Goal: Communication & Community: Answer question/provide support

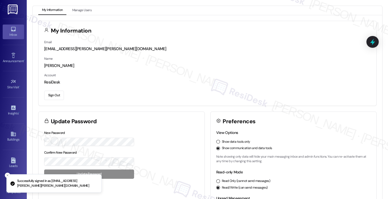
click at [17, 30] on link "Inbox" at bounding box center [13, 32] width 21 height 14
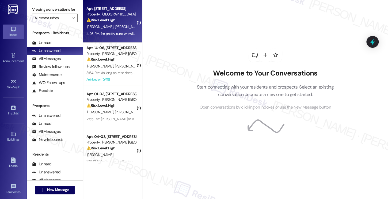
click at [115, 25] on span "[PERSON_NAME]" at bounding box center [128, 26] width 27 height 5
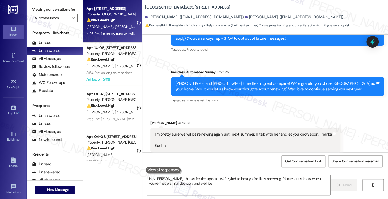
scroll to position [87, 0]
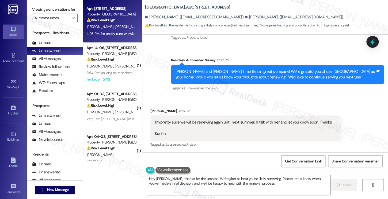
click at [187, 124] on div "I'm pretty sure we will be renewing again until next summer. I'll talk with her…" at bounding box center [243, 128] width 177 height 17
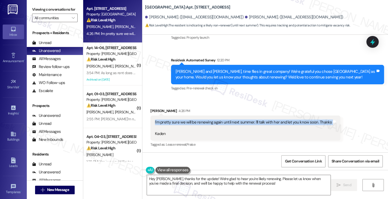
click at [187, 124] on div "I'm pretty sure we will be renewing again until next summer. I'll talk with her…" at bounding box center [243, 128] width 177 height 17
click at [268, 123] on div "I'm pretty sure we will be renewing again until next summer. I'll talk with her…" at bounding box center [243, 128] width 177 height 17
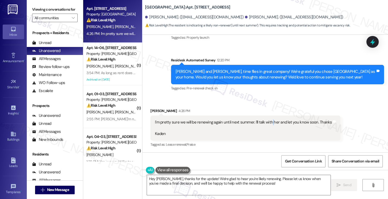
click at [268, 123] on div "I'm pretty sure we will be renewing again until next summer. I'll talk with her…" at bounding box center [243, 128] width 177 height 17
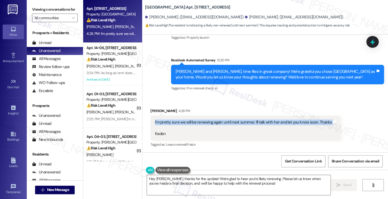
click at [268, 123] on div "I'm pretty sure we will be renewing again until next summer. I'll talk with her…" at bounding box center [243, 128] width 177 height 17
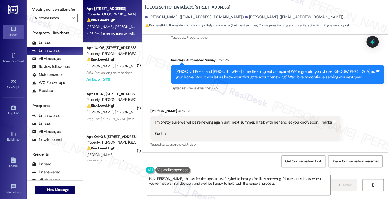
click at [227, 74] on div "Emily and Kaden, time flies in great company! We're grateful you chose Central …" at bounding box center [275, 74] width 200 height 11
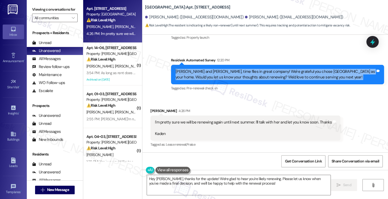
click at [227, 74] on div "Emily and Kaden, time flies in great company! We're grateful you chose Central …" at bounding box center [275, 74] width 200 height 11
click at [250, 72] on div "Emily and Kaden, time flies in great company! We're grateful you chose Central …" at bounding box center [275, 74] width 200 height 11
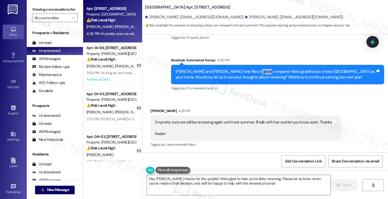
click at [250, 72] on div "Emily and Kaden, time flies in great company! We're grateful you chose Central …" at bounding box center [275, 74] width 200 height 11
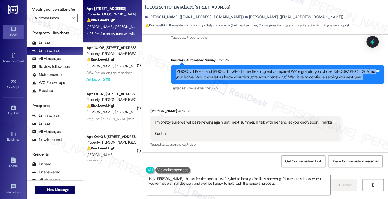
click at [250, 72] on div "Emily and Kaden, time flies in great company! We're grateful you chose Central …" at bounding box center [275, 74] width 200 height 11
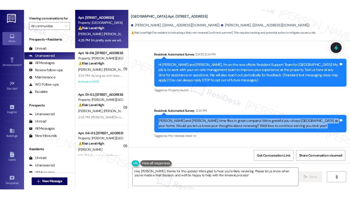
scroll to position [88, 0]
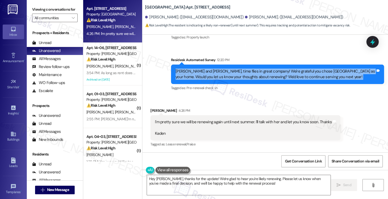
click at [312, 75] on div "Emily and Kaden, time flies in great company! We're grateful you chose Central …" at bounding box center [275, 74] width 200 height 11
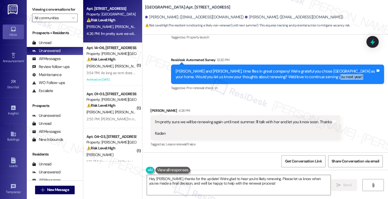
click at [312, 75] on div "Emily and Kaden, time flies in great company! We're grateful you chose Central …" at bounding box center [275, 74] width 200 height 11
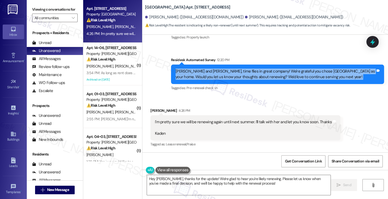
click at [312, 75] on div "Emily and Kaden, time flies in great company! We're grateful you chose Central …" at bounding box center [275, 74] width 200 height 11
click at [206, 76] on div "Emily and Kaden, time flies in great company! We're grateful you chose Central …" at bounding box center [275, 74] width 200 height 11
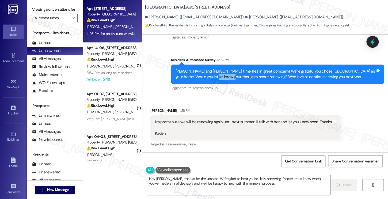
click at [206, 76] on div "Emily and Kaden, time flies in great company! We're grateful you chose Central …" at bounding box center [275, 74] width 200 height 11
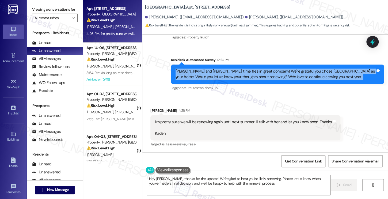
click at [206, 76] on div "Emily and Kaden, time flies in great company! We're grateful you chose Central …" at bounding box center [275, 74] width 200 height 11
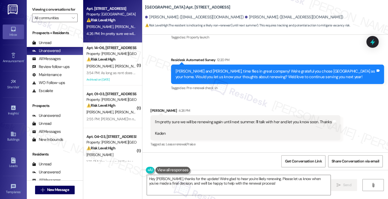
click at [269, 122] on div "I'm pretty sure we will be renewing again until next summer. I'll talk with her…" at bounding box center [243, 128] width 177 height 17
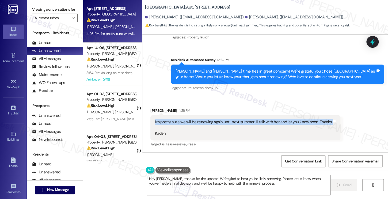
click at [269, 122] on div "I'm pretty sure we will be renewing again until next summer. I'll talk with her…" at bounding box center [243, 128] width 177 height 17
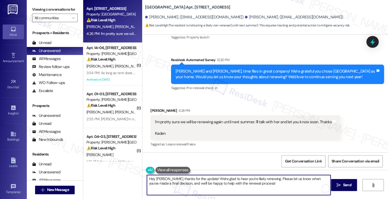
click at [148, 179] on textarea "Hey Kaden, thanks for the update! We're glad to hear you're likely renewing. Pl…" at bounding box center [238, 185] width 183 height 20
click at [257, 185] on textarea "Hi Kaden, thanks for the update! We're glad to hear you're likely renewing. Ple…" at bounding box center [238, 185] width 183 height 20
drag, startPoint x: 260, startPoint y: 184, endPoint x: 265, endPoint y: 184, distance: 5.6
click at [271, 184] on textarea "Hi Kaden, thanks for the update! We're glad to hear you're likely renewing. Ple…" at bounding box center [238, 185] width 183 height 20
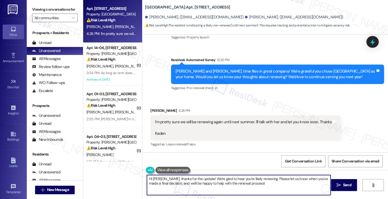
click at [263, 184] on textarea "Hi Kaden, thanks for the update! We're glad to hear you're likely renewing. Ple…" at bounding box center [238, 185] width 183 height 20
drag, startPoint x: 251, startPoint y: 182, endPoint x: 266, endPoint y: 185, distance: 15.3
click at [266, 185] on textarea "Hi Kaden, thanks for the update! We're glad to hear you're likely renewing. Ple…" at bounding box center [238, 185] width 183 height 20
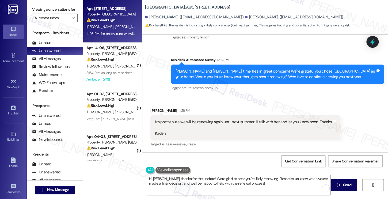
click at [34, 7] on label "Viewing conversations for" at bounding box center [54, 9] width 45 height 8
drag, startPoint x: 195, startPoint y: 121, endPoint x: 266, endPoint y: 124, distance: 71.2
click at [266, 124] on div "I'm pretty sure we will be renewing again until next summer. I'll talk with her…" at bounding box center [243, 128] width 177 height 17
drag, startPoint x: 141, startPoint y: 8, endPoint x: 164, endPoint y: 5, distance: 22.6
click at [164, 5] on div "Central Park Station: Apt. 104, 560 South 400 West Emily Bentley. (mrsemilybent…" at bounding box center [264, 14] width 245 height 27
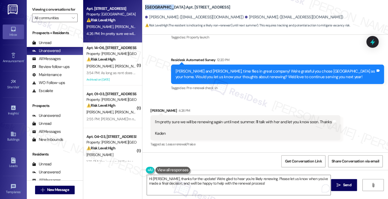
copy b "Central Park"
click at [198, 125] on div "I'm pretty sure we will be renewing again until next summer. I'll talk with her…" at bounding box center [243, 128] width 177 height 17
click at [197, 124] on div "I'm pretty sure we will be renewing again until next summer. I'll talk with her…" at bounding box center [243, 128] width 177 height 17
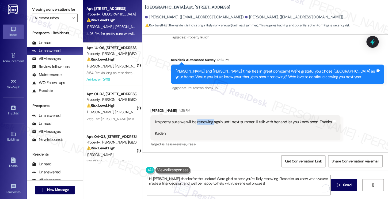
click at [197, 124] on div "I'm pretty sure we will be renewing again until next summer. I'll talk with her…" at bounding box center [243, 128] width 177 height 17
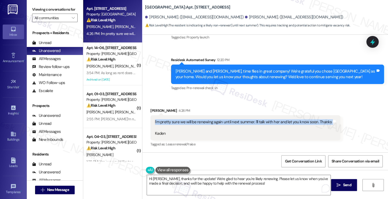
click at [197, 124] on div "I'm pretty sure we will be renewing again until next summer. I'll talk with her…" at bounding box center [243, 128] width 177 height 17
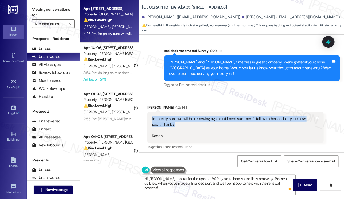
scroll to position [105, 0]
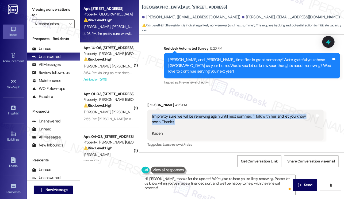
click at [214, 117] on div "I'm pretty sure we will be renewing again until next summer. I'll talk with her…" at bounding box center [233, 125] width 163 height 23
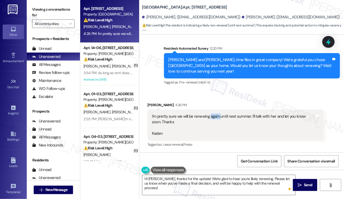
click at [214, 117] on div "I'm pretty sure we will be renewing again until next summer. I'll talk with her…" at bounding box center [233, 125] width 163 height 23
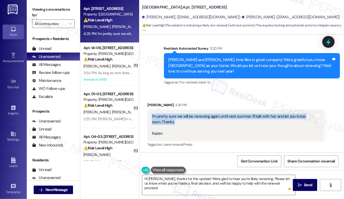
click at [214, 117] on div "I'm pretty sure we will be renewing again until next summer. I'll talk with her…" at bounding box center [233, 125] width 163 height 23
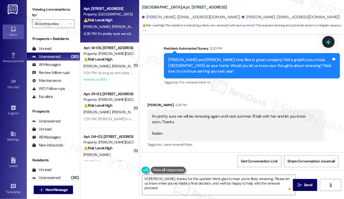
click at [43, 7] on label "Viewing conversations for" at bounding box center [53, 12] width 43 height 14
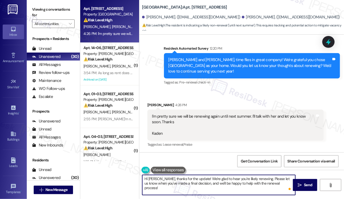
click at [219, 183] on textarea "Hi Kaden, thanks for the update! We're glad to hear you're likely renewing. Ple…" at bounding box center [218, 185] width 153 height 20
drag, startPoint x: 219, startPoint y: 183, endPoint x: 235, endPoint y: 185, distance: 16.4
click at [219, 183] on textarea "Hi Kaden, thanks for the update! We're glad to hear you're likely renewing. Ple…" at bounding box center [218, 185] width 153 height 20
click at [270, 184] on textarea "Hi Kaden, thanks for the update! We're glad to hear you're likely renewing. Ple…" at bounding box center [218, 185] width 153 height 20
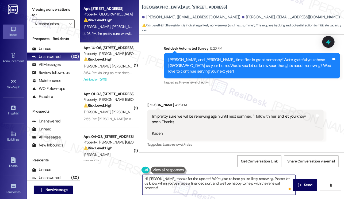
drag, startPoint x: 284, startPoint y: 184, endPoint x: 280, endPoint y: 183, distance: 4.0
click at [280, 183] on textarea "Hi Kaden, thanks for the update! We're glad to hear you're likely renewing. Ple…" at bounding box center [218, 185] width 153 height 20
click at [215, 182] on textarea "Hi Kaden, thanks for the update! We're glad to hear you're likely renewing. Ple…" at bounding box center [218, 185] width 153 height 20
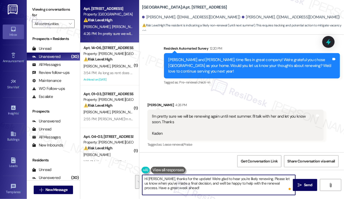
click at [194, 186] on textarea "Hi Kaden, thanks for the update! We're glad to hear you're likely renewing. Ple…" at bounding box center [218, 185] width 153 height 20
drag, startPoint x: 198, startPoint y: 184, endPoint x: 203, endPoint y: 184, distance: 4.6
click at [203, 184] on textarea "Hi Kaden, thanks for the update! We're glad to hear you're likely renewing. Ple…" at bounding box center [218, 185] width 153 height 20
drag, startPoint x: 232, startPoint y: 184, endPoint x: 278, endPoint y: 183, distance: 46.0
click at [278, 183] on textarea "Hi Kaden, thanks for the update! We're glad to hear you're likely renewing. Ple…" at bounding box center [218, 185] width 153 height 20
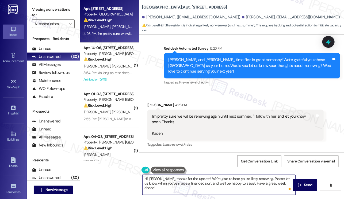
click at [269, 188] on textarea "Hi Kaden, thanks for the update! We're glad to hear you're likely renewing. Ple…" at bounding box center [218, 185] width 153 height 20
drag, startPoint x: 286, startPoint y: 184, endPoint x: 232, endPoint y: 185, distance: 54.0
click at [232, 185] on textarea "Hi Kaden, thanks for the update! We're glad to hear you're likely renewing. Ple…" at bounding box center [218, 185] width 153 height 20
click at [234, 184] on textarea "Hi Kaden, thanks for the update! We're glad to hear you're likely renewing. Ple…" at bounding box center [218, 185] width 153 height 20
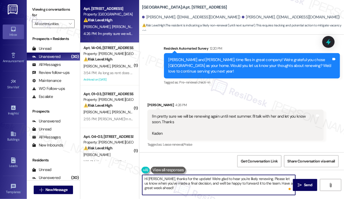
click at [195, 191] on textarea "Hi Kaden, thanks for the update! We're glad to hear you're likely renewing. Ple…" at bounding box center [218, 185] width 153 height 20
type textarea "Hi Kaden, thanks for the update! We're glad to hear you're likely renewing. Ple…"
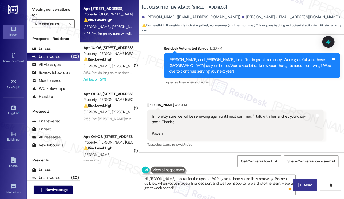
click at [310, 186] on span "Send" at bounding box center [308, 186] width 8 height 6
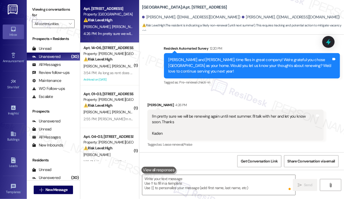
type textarea "Fetching suggested responses. Please feel free to read through the conversation…"
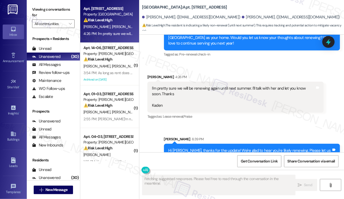
scroll to position [153, 0]
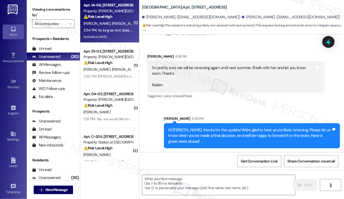
click at [116, 28] on div "3:54 PM: As long as rent does not go up. I will sign another 12 month lease whe…" at bounding box center [108, 30] width 51 height 7
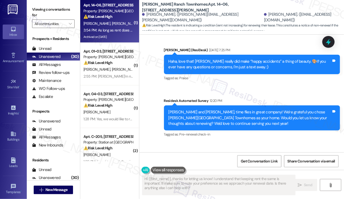
scroll to position [858, 0]
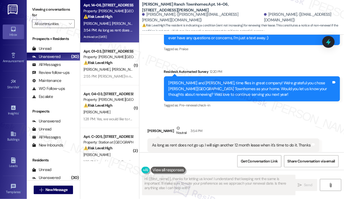
click at [185, 143] on div "As long as rent does not go up. I will sign another 12 month lease when it's ti…" at bounding box center [231, 146] width 159 height 6
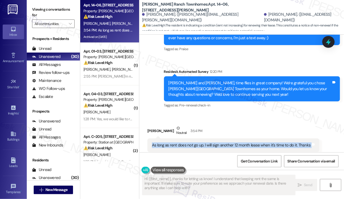
click at [186, 143] on div "As long as rent does not go up. I will sign another 12 month lease when it's ti…" at bounding box center [231, 146] width 159 height 6
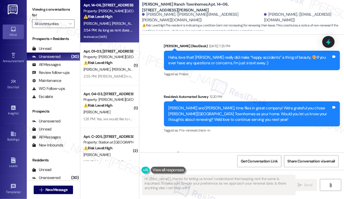
scroll to position [859, 0]
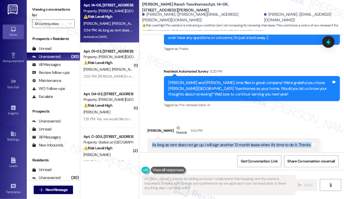
click at [194, 139] on div "As long as rent does not go up. I will sign another 12 month lease when it's ti…" at bounding box center [233, 146] width 172 height 14
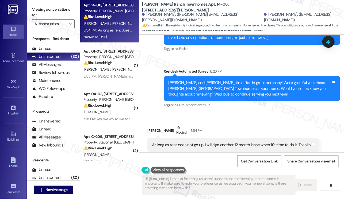
click at [200, 143] on div "As long as rent does not go up. I will sign another 12 month lease when it's ti…" at bounding box center [231, 146] width 159 height 6
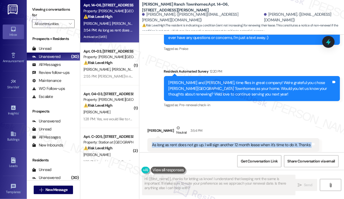
click at [200, 143] on div "As long as rent does not go up. I will sign another 12 month lease when it's ti…" at bounding box center [231, 146] width 159 height 6
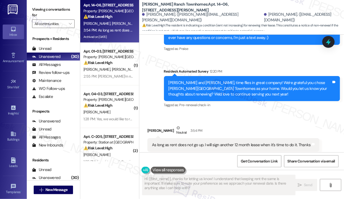
click at [205, 84] on div "Lisa and Craig, time flies in great company! We're grateful you chose Porter Ra…" at bounding box center [249, 88] width 163 height 17
click at [200, 139] on div "As long as rent does not go up. I will sign another 12 month lease when it's ti…" at bounding box center [233, 146] width 172 height 14
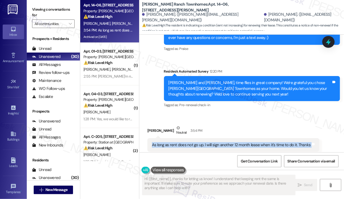
click at [200, 139] on div "As long as rent does not go up. I will sign another 12 month lease when it's ti…" at bounding box center [233, 146] width 172 height 14
copy div "As long as rent does not go up. I will sign another 12 month lease when it's ti…"
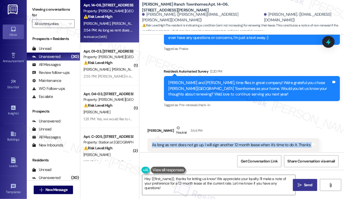
click at [187, 143] on div "As long as rent does not go up. I will sign another 12 month lease when it's ti…" at bounding box center [231, 146] width 159 height 6
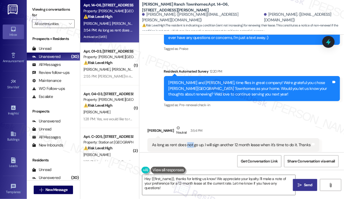
click at [187, 143] on div "As long as rent does not go up. I will sign another 12 month lease when it's ti…" at bounding box center [231, 146] width 159 height 6
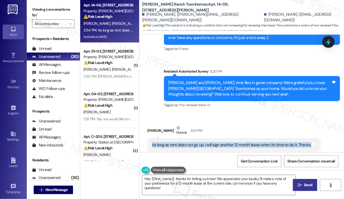
click at [187, 143] on div "As long as rent does not go up. I will sign another 12 month lease when it's ti…" at bounding box center [231, 146] width 159 height 6
click at [181, 178] on textarea "Hey {{first_name}}, thanks for letting us know! We appreciate your loyalty. I'l…" at bounding box center [218, 185] width 153 height 20
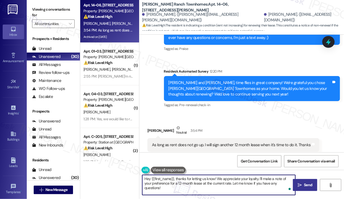
click at [148, 178] on textarea "Hey {{first_name}}, thanks for letting us know! We appreciate your loyalty. I'l…" at bounding box center [218, 185] width 153 height 20
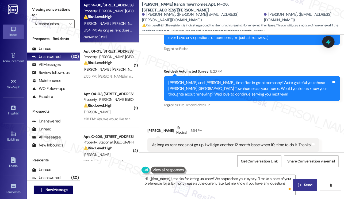
click at [149, 125] on div "Craig Scow Neutral 3:54 PM" at bounding box center [233, 131] width 172 height 13
copy div "Craig Scow"
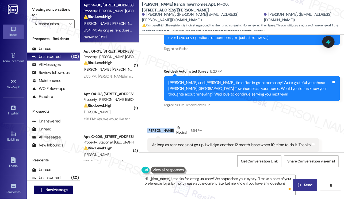
click at [150, 125] on div "Craig Scow Neutral 3:54 PM" at bounding box center [233, 131] width 172 height 13
click at [151, 125] on div "Craig Scow Neutral 3:54 PM" at bounding box center [233, 131] width 172 height 13
copy div "Craig"
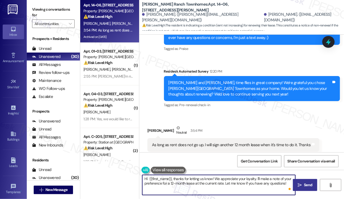
drag, startPoint x: 148, startPoint y: 179, endPoint x: 171, endPoint y: 178, distance: 23.0
click at [171, 178] on textarea "Hi {{first_name}}, thanks for letting us know! We appreciate your loyalty. I'll…" at bounding box center [218, 185] width 153 height 20
paste textarea "Craig"
click at [251, 182] on textarea "Hi Craig, thanks for letting us know! We appreciate your loyalty. I'll make a n…" at bounding box center [218, 185] width 153 height 20
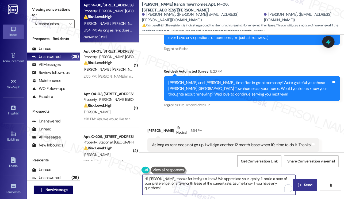
click at [251, 182] on textarea "Hi Craig, thanks for letting us know! We appreciate your loyalty. I'll make a n…" at bounding box center [218, 185] width 153 height 20
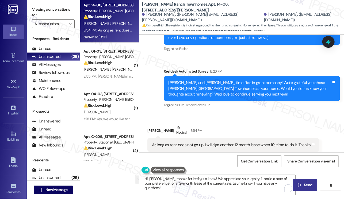
click at [37, 11] on label "Viewing conversations for" at bounding box center [53, 12] width 43 height 14
click at [189, 80] on div "Lisa and Craig, time flies in great company! We're grateful you chose Porter Ra…" at bounding box center [249, 88] width 163 height 17
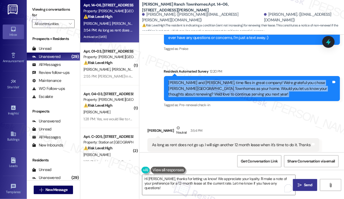
click at [189, 80] on div "Lisa and Craig, time flies in great company! We're grateful you chose Porter Ra…" at bounding box center [249, 88] width 163 height 17
click at [184, 80] on div "Lisa and Craig, time flies in great company! We're grateful you chose Porter Ra…" at bounding box center [249, 88] width 163 height 17
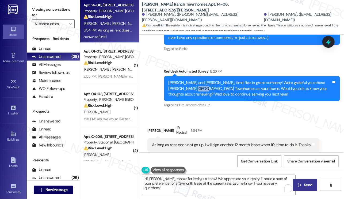
click at [184, 80] on div "Lisa and Craig, time flies in great company! We're grateful you chose Porter Ra…" at bounding box center [249, 88] width 163 height 17
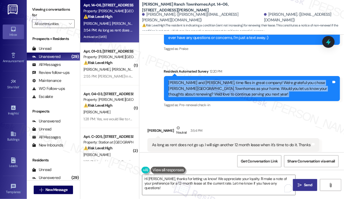
click at [184, 80] on div "Lisa and Craig, time flies in great company! We're grateful you chose Porter Ra…" at bounding box center [249, 88] width 163 height 17
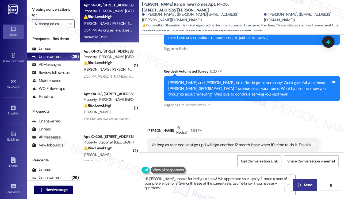
click at [161, 65] on div "Survey, sent via SMS Residesk Automated Survey 12:20 PM Lisa and Craig, time fl…" at bounding box center [252, 89] width 184 height 49
click at [201, 80] on div "Lisa and Craig, time flies in great company! We're grateful you chose Porter Ra…" at bounding box center [249, 88] width 163 height 17
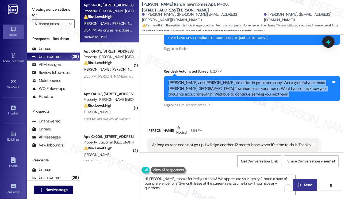
click at [201, 80] on div "Lisa and Craig, time flies in great company! We're grateful you chose Porter Ra…" at bounding box center [249, 88] width 163 height 17
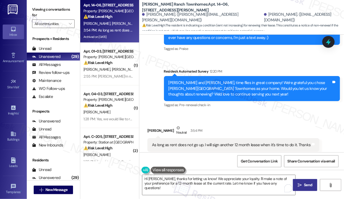
click at [185, 143] on div "As long as rent does not go up. I will sign another 12 month lease when it's ti…" at bounding box center [231, 146] width 159 height 6
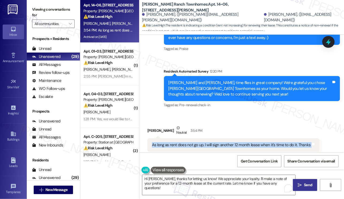
click at [185, 143] on div "As long as rent does not go up. I will sign another 12 month lease when it's ti…" at bounding box center [231, 146] width 159 height 6
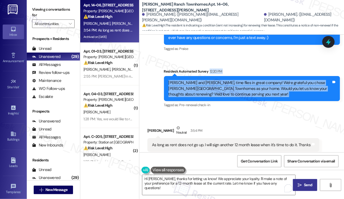
click at [169, 69] on div "Residesk Automated Survey 12:20 PM Lisa and Craig, time flies in great company!…" at bounding box center [252, 89] width 176 height 41
click at [178, 80] on div "Lisa and Craig, time flies in great company! We're grateful you chose Porter Ra…" at bounding box center [249, 88] width 163 height 17
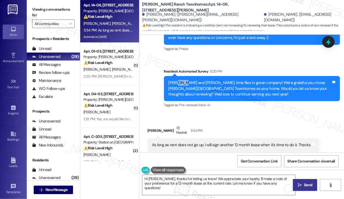
click at [178, 80] on div "Lisa and Craig, time flies in great company! We're grateful you chose Porter Ra…" at bounding box center [249, 88] width 163 height 17
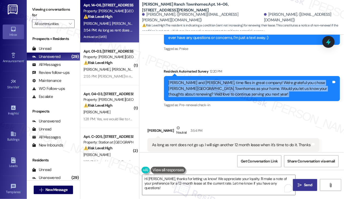
click at [178, 80] on div "Lisa and Craig, time flies in great company! We're grateful you chose Porter Ra…" at bounding box center [249, 88] width 163 height 17
click at [203, 82] on div "Lisa and Craig, time flies in great company! We're grateful you chose Porter Ra…" at bounding box center [249, 88] width 163 height 17
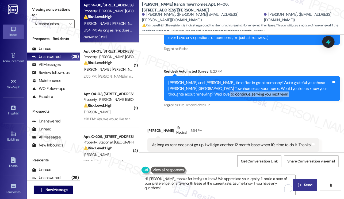
click at [203, 82] on div "Lisa and Craig, time flies in great company! We're grateful you chose Porter Ra…" at bounding box center [249, 88] width 163 height 17
click at [228, 80] on div "Lisa and Craig, time flies in great company! We're grateful you chose Porter Ra…" at bounding box center [249, 88] width 163 height 17
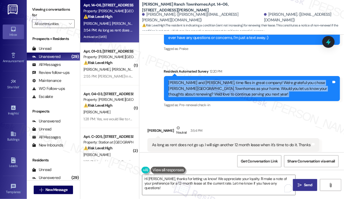
click at [229, 80] on div "Lisa and Craig, time flies in great company! We're grateful you chose Porter Ra…" at bounding box center [249, 88] width 163 height 17
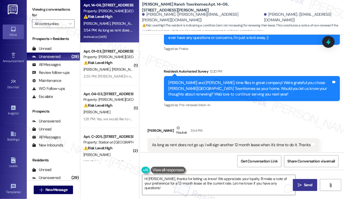
click at [193, 139] on div "As long as rent does not go up. I will sign another 12 month lease when it's ti…" at bounding box center [233, 146] width 172 height 14
click at [218, 143] on div "As long as rent does not go up. I will sign another 12 month lease when it's ti…" at bounding box center [231, 146] width 159 height 6
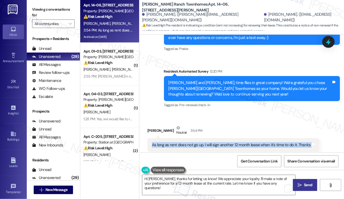
click at [218, 143] on div "As long as rent does not go up. I will sign another 12 month lease when it's ti…" at bounding box center [231, 146] width 159 height 6
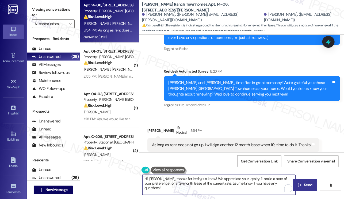
click at [166, 179] on textarea "Hi Craig, thanks for letting us know! We appreciate your loyalty. I'll make a n…" at bounding box center [218, 185] width 153 height 20
drag, startPoint x: 195, startPoint y: 179, endPoint x: 243, endPoint y: 186, distance: 48.4
click at [243, 186] on textarea "Hi Craig, thanks for letting us know! We appreciate your loyalty. I'll make a n…" at bounding box center [218, 185] width 153 height 20
click at [230, 186] on textarea "Hi Craig, thanks for letting us know! We appreciate your loyalty. I'll make a n…" at bounding box center [218, 185] width 153 height 20
drag, startPoint x: 211, startPoint y: 183, endPoint x: 272, endPoint y: 183, distance: 61.2
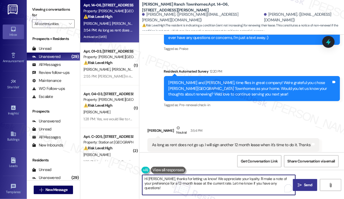
click at [272, 183] on textarea "Hi Craig, thanks for letting us know! We appreciate your loyalty. I'll make a n…" at bounding box center [218, 185] width 153 height 20
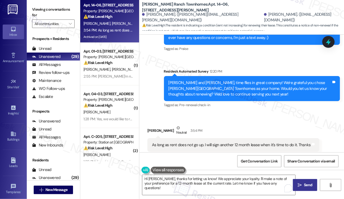
click at [39, 9] on label "Viewing conversations for" at bounding box center [53, 12] width 43 height 14
click at [198, 143] on div "As long as rent does not go up. I will sign another 12 month lease when it's ti…" at bounding box center [231, 146] width 159 height 6
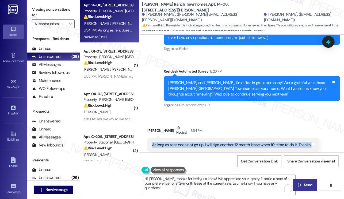
click at [198, 143] on div "As long as rent does not go up. I will sign another 12 month lease when it's ti…" at bounding box center [231, 146] width 159 height 6
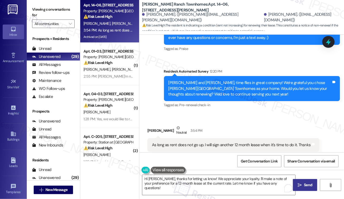
click at [216, 80] on div "Lisa and Craig, time flies in great company! We're grateful you chose Porter Ra…" at bounding box center [249, 88] width 163 height 17
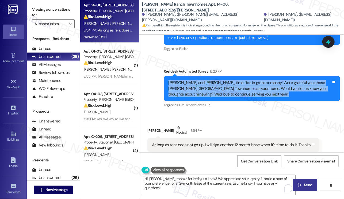
click at [216, 80] on div "Lisa and Craig, time flies in great company! We're grateful you chose Porter Ra…" at bounding box center [249, 88] width 163 height 17
copy div "Lisa and Craig, time flies in great company! We're grateful you chose Porter Ra…"
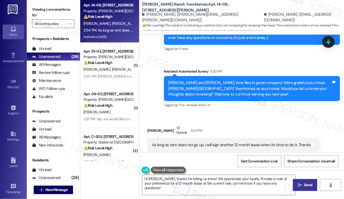
click at [237, 139] on div "As long as rent does not go up. I will sign another 12 month lease when it's ti…" at bounding box center [233, 146] width 172 height 14
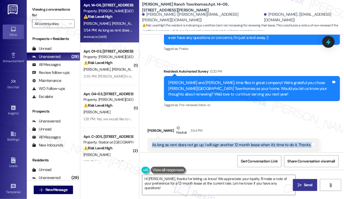
click at [237, 139] on div "As long as rent does not go up. I will sign another 12 month lease when it's ti…" at bounding box center [233, 146] width 172 height 14
copy div "As long as rent does not go up. I will sign another 12 month lease when it's ti…"
click at [33, 13] on label "Viewing conversations for" at bounding box center [53, 12] width 43 height 14
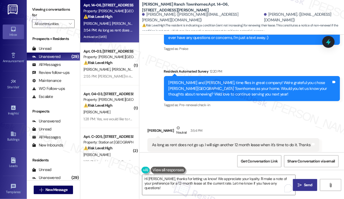
click at [179, 143] on div "As long as rent does not go up. I will sign another 12 month lease when it's ti…" at bounding box center [231, 146] width 159 height 6
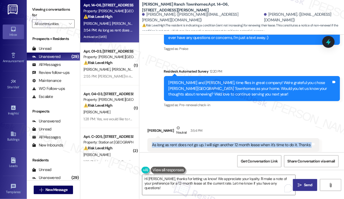
click at [179, 143] on div "As long as rent does not go up. I will sign another 12 month lease when it's ti…" at bounding box center [231, 146] width 159 height 6
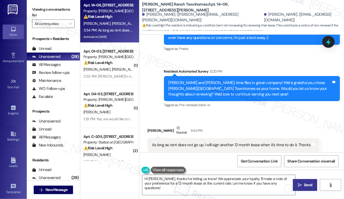
click at [40, 9] on label "Viewing conversations for" at bounding box center [53, 12] width 43 height 14
click at [33, 4] on div "Viewing conversations for All communities " at bounding box center [53, 16] width 53 height 33
click at [198, 184] on textarea "Hi Craig, thanks for letting us know! We appreciate your loyalty. I'll make a n…" at bounding box center [218, 185] width 153 height 20
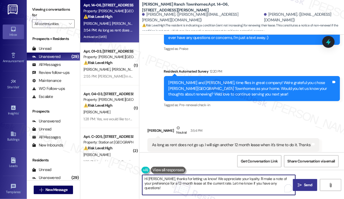
click at [198, 184] on textarea "Hi Craig, thanks for letting us know! We appreciate your loyalty. I'll make a n…" at bounding box center [218, 185] width 153 height 20
paste textarea "Thank you for sharing that, {{first_name}}. I completely understand your concer…"
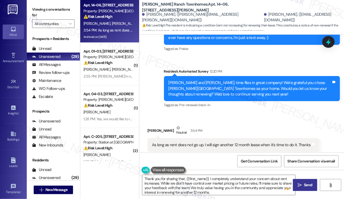
click at [152, 125] on div "Craig Scow Neutral 3:54 PM" at bounding box center [233, 131] width 172 height 13
copy div "Craig"
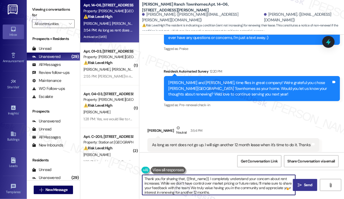
drag, startPoint x: 186, startPoint y: 179, endPoint x: 209, endPoint y: 178, distance: 22.7
click at [209, 178] on textarea "Thank you for sharing that, {{first_name}}. I completely understand your concer…" at bounding box center [218, 185] width 153 height 20
paste textarea "Craig"
click at [203, 175] on textarea "Thank you for sharing that, Craig. I completely understand your concern about r…" at bounding box center [218, 185] width 153 height 20
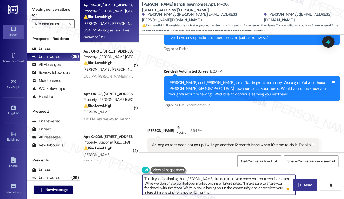
click at [227, 185] on textarea "Thank you for sharing that, Craig. I understand your concern about rent increas…" at bounding box center [218, 185] width 153 height 20
click at [184, 187] on textarea "Thank you for sharing that, Craig. I understand your concern about rent increas…" at bounding box center [218, 185] width 153 height 20
click at [193, 191] on textarea "Thank you for sharing that, Craig. I understand your concern about rent increas…" at bounding box center [218, 185] width 153 height 20
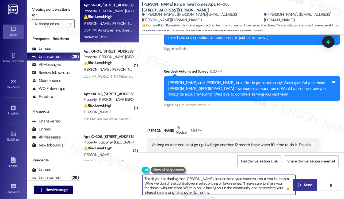
click at [204, 185] on textarea "Thank you for sharing that, Craig. I understand your concern about rent increas…" at bounding box center [218, 185] width 153 height 20
click at [206, 186] on textarea "Thank you for sharing that, Craig. I understand your concern about rent increas…" at bounding box center [218, 185] width 153 height 20
drag, startPoint x: 226, startPoint y: 184, endPoint x: 271, endPoint y: 173, distance: 45.9
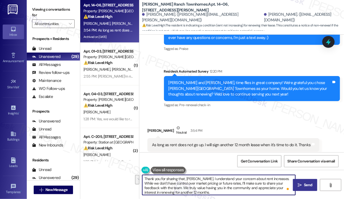
click at [271, 173] on div "Thank you for sharing that, Craig. I understand your concern about rent increas…" at bounding box center [241, 190] width 205 height 40
click at [243, 184] on textarea "Thank you for sharing that, Craig. I understand your concern about rent increas…" at bounding box center [218, 185] width 153 height 20
click at [247, 186] on textarea "Thank you for sharing that, Craig. I understand your concern about rent increas…" at bounding box center [218, 185] width 153 height 20
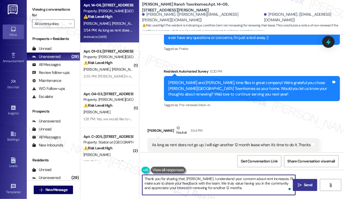
click at [250, 188] on textarea "Thank you for sharing that, Craig. I understand your concern about rent increas…" at bounding box center [218, 185] width 153 height 20
type textarea "Thank you for sharing that, Craig. I understand your concern about rent increas…"
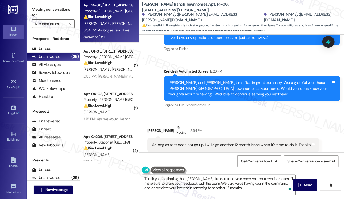
drag, startPoint x: 309, startPoint y: 181, endPoint x: 286, endPoint y: 181, distance: 23.3
click at [309, 181] on button " Send" at bounding box center [305, 185] width 24 height 12
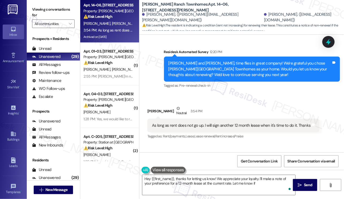
scroll to position [907, 0]
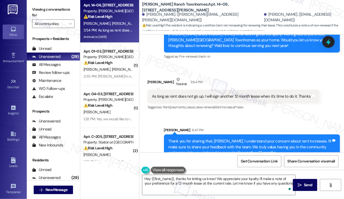
type textarea "Hey {{first_name}}, thanks for letting us know! We appreciate your loyalty. I'l…"
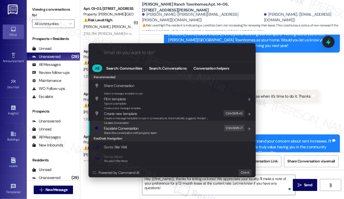
click at [161, 124] on div "Escalate Conversation Escalate Conversation Share this conversation with proper…" at bounding box center [172, 128] width 156 height 14
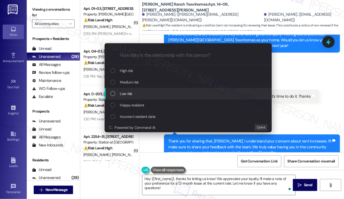
click at [134, 96] on div "Low risk" at bounding box center [188, 94] width 156 height 6
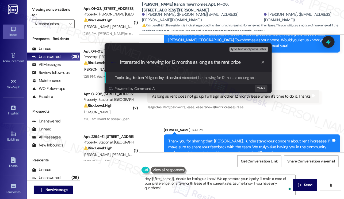
click at [30, 14] on div "Escalate Conversation Low risk Topics (e.g. broken fridge, delayed service) Any…" at bounding box center [172, 99] width 344 height 199
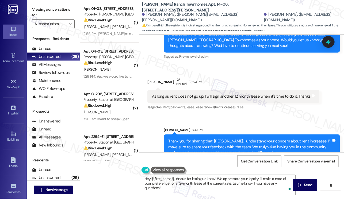
click at [36, 11] on label "Viewing conversations for" at bounding box center [53, 12] width 43 height 14
click at [39, 7] on label "Viewing conversations for" at bounding box center [53, 12] width 43 height 14
click at [198, 53] on div "Survey, sent via SMS Residesk Automated Survey 12:20 PM Lisa and Craig, time fl…" at bounding box center [252, 40] width 184 height 49
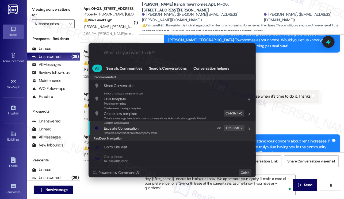
click at [139, 126] on div "Escalate Conversation Escalate Conversation Share this conversation with proper…" at bounding box center [130, 128] width 53 height 14
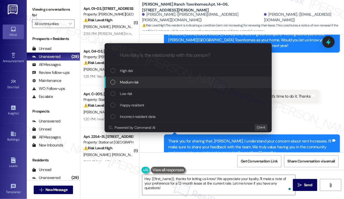
click at [139, 82] on div "Medium risk" at bounding box center [188, 82] width 156 height 6
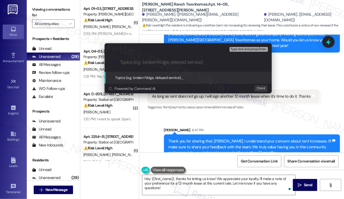
paste input "Resident Willing to Renew if Rent Remains the Same"
type input "Resident Willing to Renew if Rent Remains the Same"
click at [159, 61] on input "Resident Willing to Renew if Rent Remains the Same" at bounding box center [190, 63] width 141 height 6
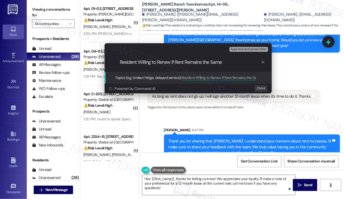
click at [230, 63] on input "Resident Willing to Renew if Rent Remains the Same" at bounding box center [190, 63] width 141 height 6
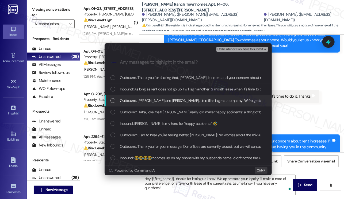
click at [187, 90] on span "Inbound: As long as rent does not go up. I will sign another 12 month lease whe…" at bounding box center [199, 89] width 159 height 6
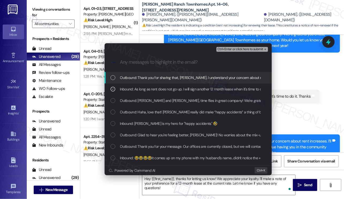
click at [245, 49] on span "Ctrl+Enter or click here to submit" at bounding box center [240, 50] width 46 height 4
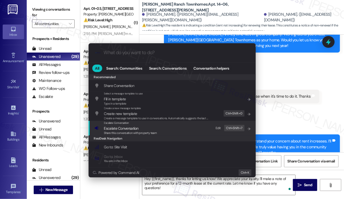
click at [145, 130] on span "Escalate Conversation" at bounding box center [130, 129] width 53 height 6
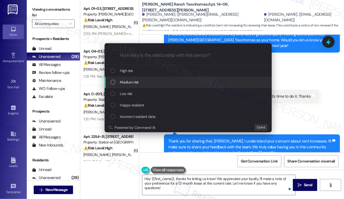
click at [142, 85] on div "Medium risk" at bounding box center [188, 82] width 156 height 6
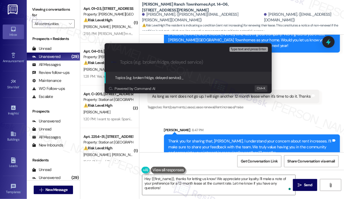
paste input "Resident Willing to Renew if Rent Remains the Same"
type input "Resident Willing to Renew if Rent Remains the Same"
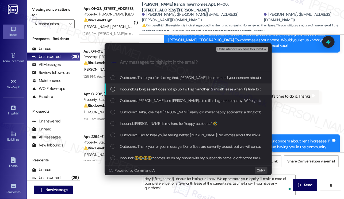
click at [156, 91] on span "Inbound: As long as rent does not go up. I will sign another 12 month lease whe…" at bounding box center [199, 89] width 159 height 6
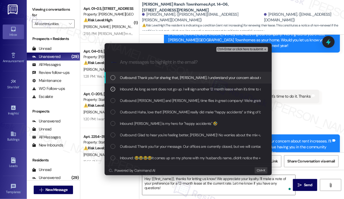
click at [250, 49] on span "Ctrl+Enter or click here to submit" at bounding box center [240, 50] width 46 height 4
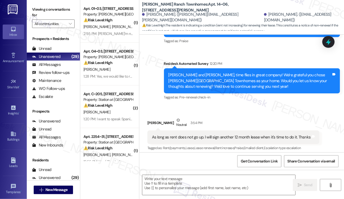
scroll to position [915, 0]
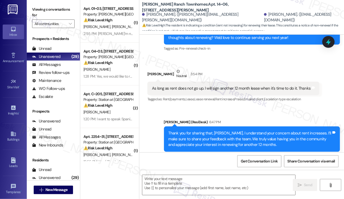
type textarea "Fetching suggested responses. Please feel free to read through the conversation…"
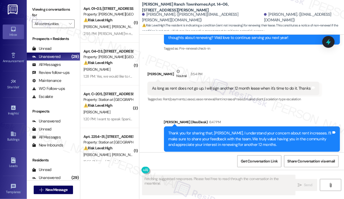
click at [205, 131] on div "Thank you for sharing that, Craig. I understand your concern about rent increas…" at bounding box center [249, 139] width 163 height 17
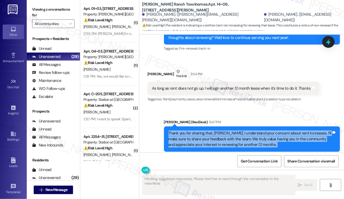
click at [205, 131] on div "Thank you for sharing that, Craig. I understand your concern about rent increas…" at bounding box center [249, 139] width 163 height 17
click at [207, 131] on div "Thank you for sharing that, Craig. I understand your concern about rent increas…" at bounding box center [249, 139] width 163 height 17
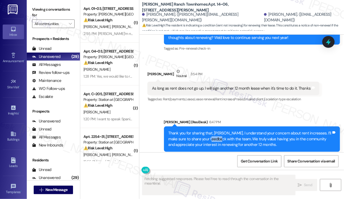
click at [207, 131] on div "Thank you for sharing that, Craig. I understand your concern about rent increas…" at bounding box center [249, 139] width 163 height 17
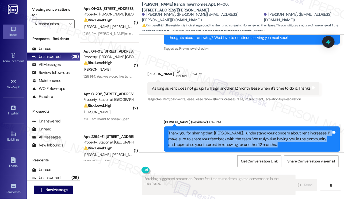
click at [207, 131] on div "Thank you for sharing that, Craig. I understand your concern about rent increas…" at bounding box center [249, 139] width 163 height 17
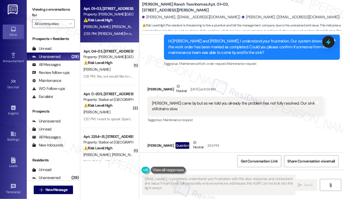
scroll to position [885, 0]
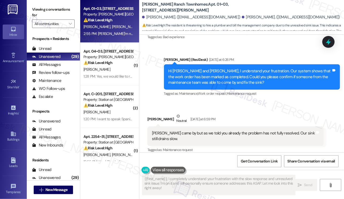
click at [202, 68] on div "Hi [PERSON_NAME] and [PERSON_NAME], I understand your frustration. Our system s…" at bounding box center [249, 76] width 163 height 17
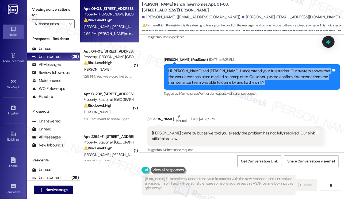
click at [202, 68] on div "Hi [PERSON_NAME] and [PERSON_NAME], I understand your frustration. Our system s…" at bounding box center [249, 76] width 163 height 17
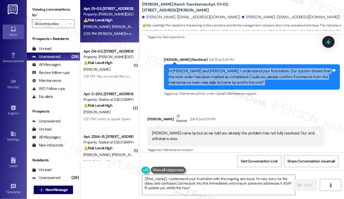
type textarea "{{first_name}}, I understand your frustration with the ongoing sink issue. I'm …"
click at [228, 68] on div "Hi [PERSON_NAME] and [PERSON_NAME], I understand your frustration. Our system s…" at bounding box center [249, 76] width 163 height 17
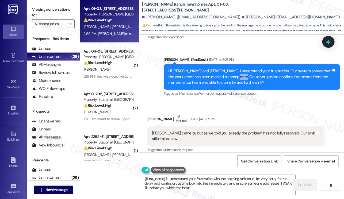
click at [228, 68] on div "Hi [PERSON_NAME] and [PERSON_NAME], I understand your frustration. Our system s…" at bounding box center [249, 76] width 163 height 17
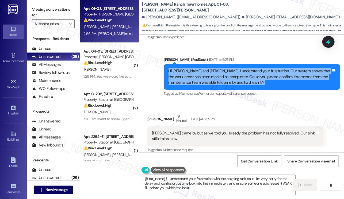
click at [228, 68] on div "Hi [PERSON_NAME] and [PERSON_NAME], I understand your frustration. Our system s…" at bounding box center [249, 76] width 163 height 17
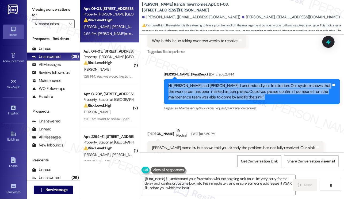
scroll to position [858, 0]
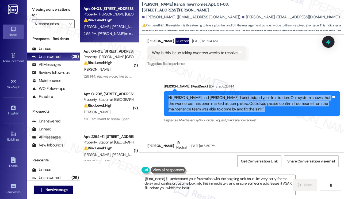
click at [221, 91] on div "Hi Taylor and Madeline, I understand your frustration. Our system shows that th…" at bounding box center [252, 103] width 176 height 25
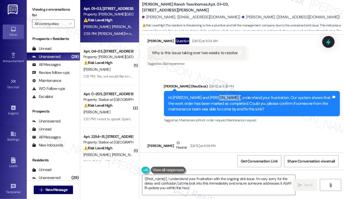
click at [221, 91] on div "Hi Taylor and Madeline, I understand your frustration. Our system shows that th…" at bounding box center [252, 103] width 176 height 25
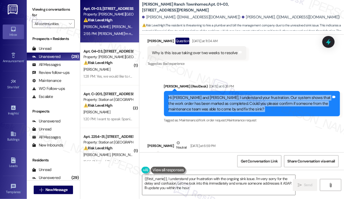
click at [221, 91] on div "Hi Taylor and Madeline, I understand your frustration. Our system shows that th…" at bounding box center [252, 103] width 176 height 25
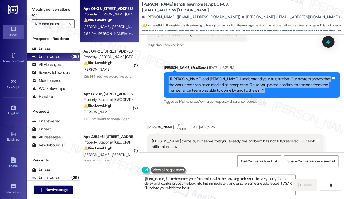
scroll to position [912, 0]
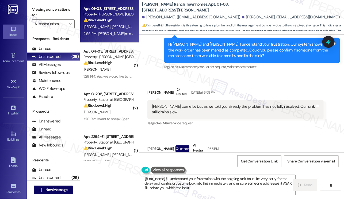
click at [183, 100] on div "Kevin came by but as we told you already the problem has not fully resolved. Ou…" at bounding box center [235, 110] width 176 height 20
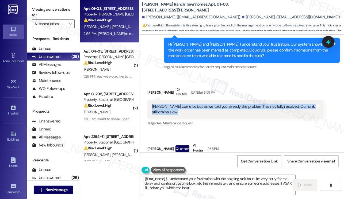
click at [183, 100] on div "Kevin came by but as we told you already the problem has not fully resolved. Ou…" at bounding box center [235, 110] width 176 height 20
click at [242, 100] on div "Kevin came by but as we told you already the problem has not fully resolved. Ou…" at bounding box center [235, 110] width 176 height 20
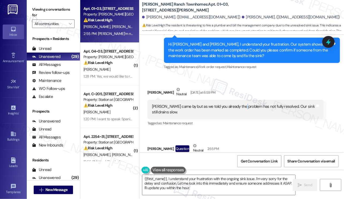
click at [242, 100] on div "Kevin came by but as we told you already the problem has not fully resolved. Ou…" at bounding box center [235, 110] width 176 height 20
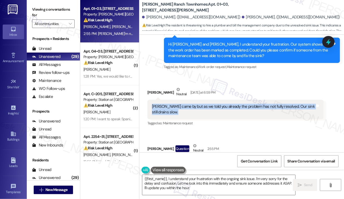
click at [242, 100] on div "Kevin came by but as we told you already the problem has not fully resolved. Ou…" at bounding box center [235, 110] width 176 height 20
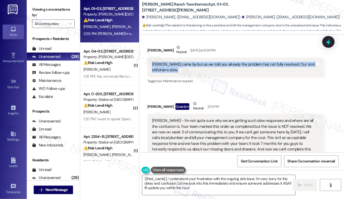
scroll to position [992, 0]
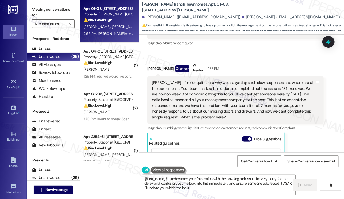
click at [172, 80] on div "[PERSON_NAME] - I'm not quite sure why we are getting such slow responses and w…" at bounding box center [233, 100] width 163 height 40
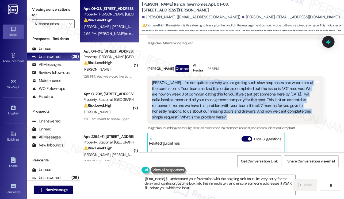
click at [172, 80] on div "[PERSON_NAME] - I'm not quite sure why we are getting such slow responses and w…" at bounding box center [233, 100] width 163 height 40
click at [207, 80] on div "[PERSON_NAME] - I'm not quite sure why we are getting such slow responses and w…" at bounding box center [233, 100] width 163 height 40
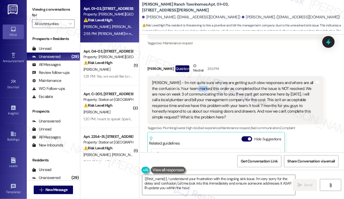
click at [207, 80] on div "[PERSON_NAME] - I'm not quite sure why we are getting such slow responses and w…" at bounding box center [233, 100] width 163 height 40
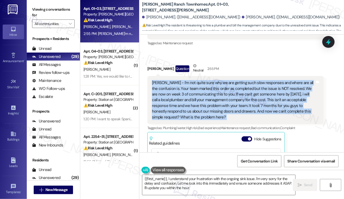
click at [207, 80] on div "[PERSON_NAME] - I'm not quite sure why we are getting such slow responses and w…" at bounding box center [233, 100] width 163 height 40
click at [221, 88] on div "[PERSON_NAME] - I'm not quite sure why we are getting such slow responses and w…" at bounding box center [233, 100] width 163 height 40
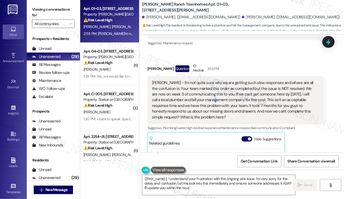
click at [221, 88] on div "[PERSON_NAME] - I'm not quite sure why we are getting such slow responses and w…" at bounding box center [233, 100] width 163 height 40
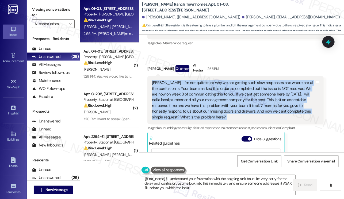
click at [221, 88] on div "[PERSON_NAME] - I'm not quite sure why we are getting such slow responses and w…" at bounding box center [233, 100] width 163 height 40
click at [248, 80] on div "[PERSON_NAME] - I'm not quite sure why we are getting such slow responses and w…" at bounding box center [233, 100] width 163 height 40
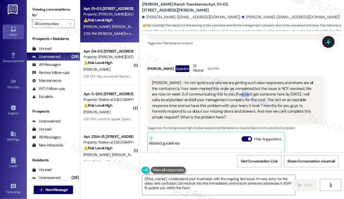
click at [248, 80] on div "[PERSON_NAME] - I'm not quite sure why we are getting such slow responses and w…" at bounding box center [233, 100] width 163 height 40
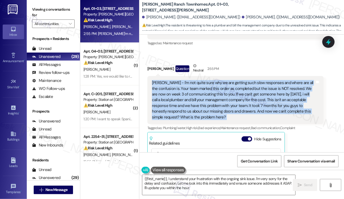
click at [248, 80] on div "[PERSON_NAME] - I'm not quite sure why we are getting such slow responses and w…" at bounding box center [233, 100] width 163 height 40
click at [187, 81] on div "[PERSON_NAME] - I'm not quite sure why we are getting such slow responses and w…" at bounding box center [233, 100] width 163 height 40
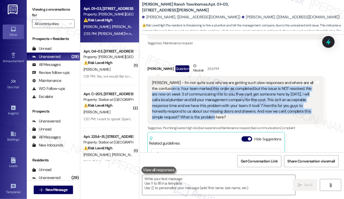
drag, startPoint x: 176, startPoint y: 77, endPoint x: 239, endPoint y: 105, distance: 68.8
click at [239, 105] on div "[PERSON_NAME] - I'm not quite sure why we are getting such slow responses and w…" at bounding box center [233, 100] width 163 height 40
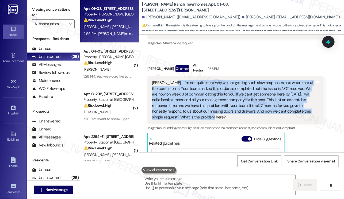
drag, startPoint x: 238, startPoint y: 106, endPoint x: 170, endPoint y: 71, distance: 76.6
click at [170, 80] on div "[PERSON_NAME] - I'm not quite sure why we are getting such slow responses and w…" at bounding box center [233, 100] width 163 height 40
click at [185, 80] on div "[PERSON_NAME] - I'm not quite sure why we are getting such slow responses and w…" at bounding box center [233, 100] width 163 height 40
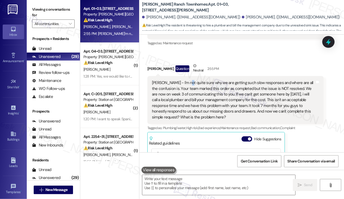
click at [185, 80] on div "[PERSON_NAME] - I'm not quite sure why we are getting such slow responses and w…" at bounding box center [233, 100] width 163 height 40
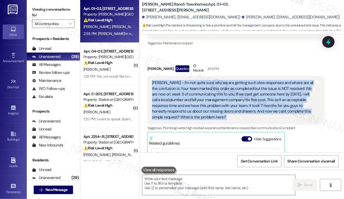
click at [185, 80] on div "[PERSON_NAME] - I'm not quite sure why we are getting such slow responses and w…" at bounding box center [233, 100] width 163 height 40
click at [244, 87] on div "[PERSON_NAME] - I'm not quite sure why we are getting such slow responses and w…" at bounding box center [233, 100] width 163 height 40
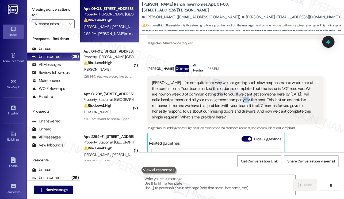
click at [244, 87] on div "[PERSON_NAME] - I'm not quite sure why we are getting such slow responses and w…" at bounding box center [233, 100] width 163 height 40
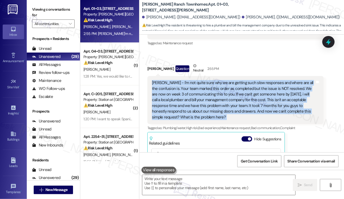
click at [244, 87] on div "[PERSON_NAME] - I'm not quite sure why we are getting such slow responses and w…" at bounding box center [233, 100] width 163 height 40
click at [35, 9] on label "Viewing conversations for" at bounding box center [53, 12] width 43 height 14
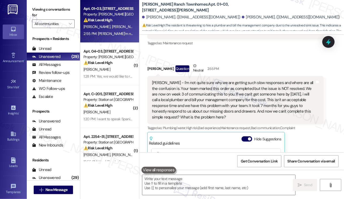
click at [222, 41] on div "Received via SMS Madeline Hill Neutral Yesterday at 6:59 PM Kevin came by but a…" at bounding box center [241, 113] width 205 height 237
click at [36, 9] on label "Viewing conversations for" at bounding box center [53, 12] width 43 height 14
click at [35, 14] on label "Viewing conversations for" at bounding box center [53, 12] width 43 height 14
drag, startPoint x: 198, startPoint y: 4, endPoint x: 204, endPoint y: 4, distance: 6.1
click at [204, 4] on b "Porter Ranch Townhomes: Apt. 01~03, 3931 East Cardon Lane" at bounding box center [195, 7] width 107 height 11
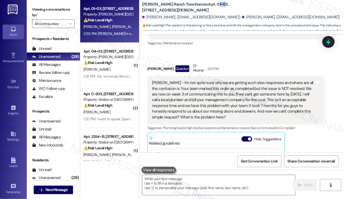
click at [201, 3] on b "Porter Ranch Townhomes: Apt. 01~03, 3931 East Cardon Lane" at bounding box center [195, 7] width 107 height 11
drag, startPoint x: 197, startPoint y: 4, endPoint x: 207, endPoint y: 5, distance: 10.7
click at [207, 5] on b "Porter Ranch Townhomes: Apt. 01~03, 3931 East Cardon Lane" at bounding box center [195, 7] width 107 height 11
copy b "01~03"
click at [41, 2] on div "Viewing conversations for All communities " at bounding box center [53, 16] width 53 height 33
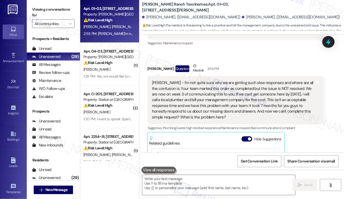
click at [37, 12] on label "Viewing conversations for" at bounding box center [53, 12] width 43 height 14
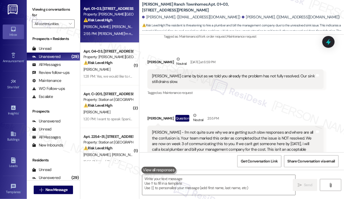
scroll to position [885, 0]
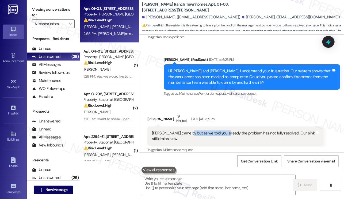
drag, startPoint x: 187, startPoint y: 120, endPoint x: 225, endPoint y: 122, distance: 37.7
click at [225, 131] on div "[PERSON_NAME] came by but as we told you already the problem has not fully reso…" at bounding box center [233, 136] width 163 height 11
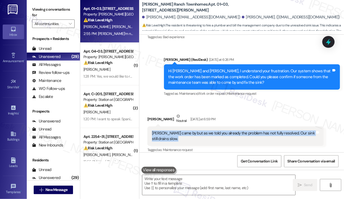
click at [225, 131] on div "[PERSON_NAME] came by but as we told you already the problem has not fully reso…" at bounding box center [233, 136] width 163 height 11
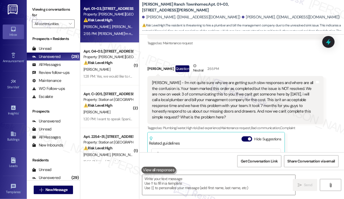
click at [35, 9] on label "Viewing conversations for" at bounding box center [53, 12] width 43 height 14
click at [184, 184] on textarea at bounding box center [218, 185] width 153 height 20
click at [44, 11] on label "Viewing conversations for" at bounding box center [53, 12] width 43 height 14
click at [208, 180] on textarea "To enrich screen reader interactions, please activate Accessibility in Grammarl…" at bounding box center [218, 185] width 153 height 20
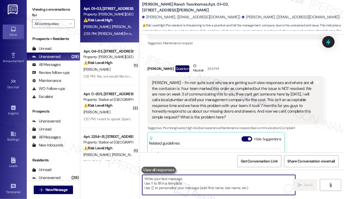
paste textarea "I’ll go ahead and submit another work order right away and notify the team to e…"
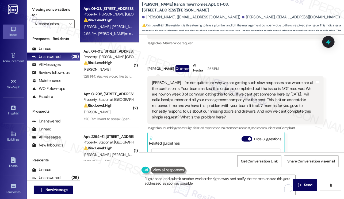
drag, startPoint x: 34, startPoint y: 14, endPoint x: 39, endPoint y: 17, distance: 5.2
click at [34, 14] on label "Viewing conversations for" at bounding box center [53, 12] width 43 height 14
click at [143, 178] on textarea "I’ll go ahead and submit another work order right away and notify the team to e…" at bounding box center [218, 185] width 153 height 20
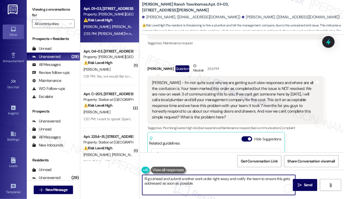
paste textarea "Hi {{first_name}}, thank you for sharing this with me. I completely understand …"
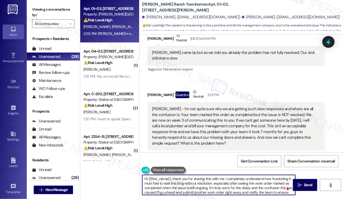
scroll to position [938, 0]
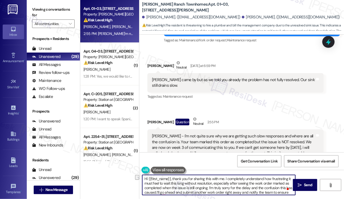
drag, startPoint x: 223, startPoint y: 179, endPoint x: 206, endPoint y: 179, distance: 17.4
click at [206, 179] on textarea "Hi {{first_name}}, thank you for sharing this with me. I completely understand …" at bounding box center [218, 185] width 153 height 20
click at [231, 179] on textarea "Hi {{first_name}}, thank you for sharing this with me. I completely understand …" at bounding box center [218, 185] width 153 height 20
click at [259, 177] on textarea "Hi {{first_name}}, thank you for sharing this with me. I understand how frustra…" at bounding box center [218, 185] width 153 height 20
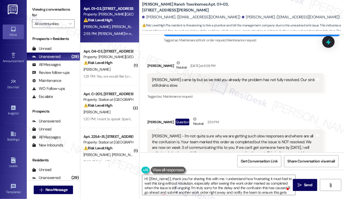
click at [34, 14] on label "Viewing conversations for" at bounding box center [53, 12] width 43 height 14
click at [40, 11] on label "Viewing conversations for" at bounding box center [53, 12] width 43 height 14
click at [196, 178] on textarea "Hi {{first_name}}, thank you for sharing this with me. I understand how frustra…" at bounding box center [218, 185] width 153 height 20
click at [33, 9] on label "Viewing conversations for" at bounding box center [53, 12] width 43 height 14
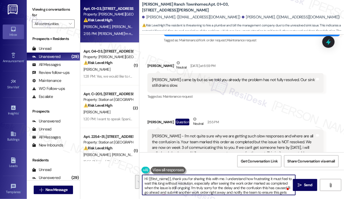
drag, startPoint x: 226, startPoint y: 179, endPoint x: 209, endPoint y: 189, distance: 19.6
click at [209, 189] on textarea "Hi {{first_name}}, thank you for sharing this with me. I understand how frustra…" at bounding box center [218, 185] width 153 height 20
paste textarea "completely understand how important it is to have this resolved quickly, and I’…"
click at [228, 179] on textarea "Hi {{first_name}}, thank you for sharing this with me. completely understand ho…" at bounding box center [218, 185] width 153 height 20
click at [230, 179] on textarea "Hi {{first_name}}, thank you for sharing this with me. completely understand ho…" at bounding box center [218, 185] width 153 height 20
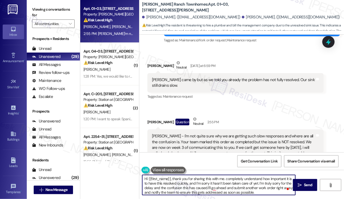
click at [230, 179] on textarea "Hi {{first_name}}, thank you for sharing this with me. completely understand ho…" at bounding box center [218, 185] width 153 height 20
drag, startPoint x: 245, startPoint y: 184, endPoint x: 220, endPoint y: 184, distance: 25.4
click at [220, 184] on textarea "Hi {{first_name}}, thank you for sharing this with me. I understand how importa…" at bounding box center [218, 185] width 153 height 20
click at [281, 184] on textarea "Hi {{first_name}}, thank you for sharing this with me. I understand how importa…" at bounding box center [218, 185] width 153 height 20
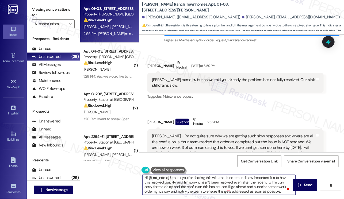
scroll to position [1, 0]
drag, startPoint x: 226, startPoint y: 187, endPoint x: 272, endPoint y: 184, distance: 45.6
click at [272, 184] on textarea "Hi {{first_name}}, thank you for sharing this with me. I understand how importa…" at bounding box center [218, 185] width 153 height 20
drag, startPoint x: 193, startPoint y: 187, endPoint x: 210, endPoint y: 186, distance: 16.9
click at [210, 186] on textarea "Hi {{first_name}}, thank you for sharing this with me. I understand how importa…" at bounding box center [218, 185] width 153 height 20
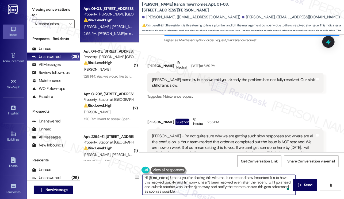
click at [214, 191] on textarea "Hi {{first_name}}, thank you for sharing this with me. I understand how importa…" at bounding box center [218, 185] width 153 height 20
drag, startPoint x: 180, startPoint y: 190, endPoint x: 137, endPoint y: 191, distance: 42.8
click at [137, 191] on div "Apt. 01~03, 3931 East Cardon Lane Property: Porter Ranch Townhomes ⚠️ Risk Leve…" at bounding box center [212, 99] width 264 height 199
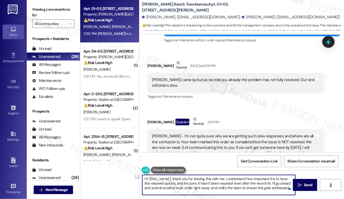
scroll to position [0, 0]
click at [144, 192] on textarea "Hi {{first_name}}, thank you for sharing this with me. I understand how importa…" at bounding box center [218, 185] width 153 height 20
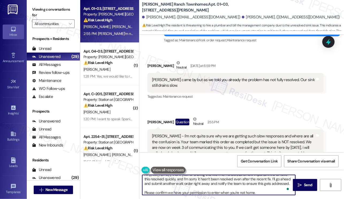
scroll to position [4, 0]
type textarea "Hi {{first_name}}, thank you for sharing this with me. I understand how importa…"
click at [214, 113] on div "Received via SMS Madeline Hill Question Neutral 2:55 PM Sarah - I'm not quite s…" at bounding box center [235, 199] width 184 height 173
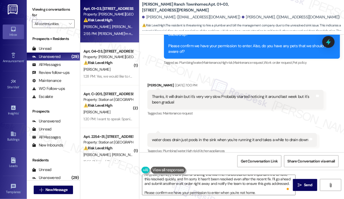
scroll to position [306, 0]
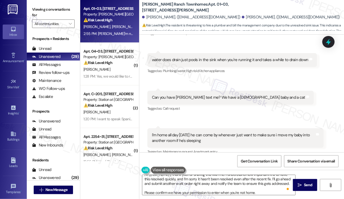
click at [186, 95] on div "Can you have [PERSON_NAME] text me? We have a [DEMOGRAPHIC_DATA] baby and a cat" at bounding box center [228, 98] width 153 height 6
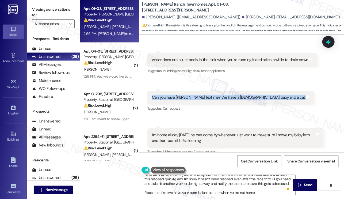
click at [186, 95] on div "Can you have [PERSON_NAME] text me? We have a [DEMOGRAPHIC_DATA] baby and a cat" at bounding box center [228, 98] width 153 height 6
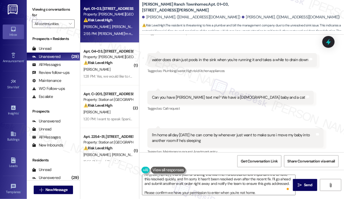
click at [208, 136] on div "I'm home all day [DATE] he can come by whenever just want to make sure i move m…" at bounding box center [233, 138] width 163 height 11
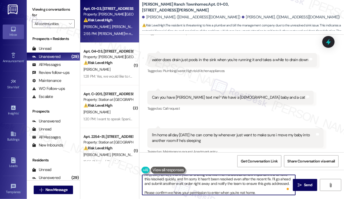
drag, startPoint x: 206, startPoint y: 183, endPoint x: 178, endPoint y: 114, distance: 74.3
click at [178, 114] on div "Received via SMS Madeline Hill Aug 14, 2025 at 7:00 PM Thanks, it will drain bu…" at bounding box center [241, 108] width 205 height 236
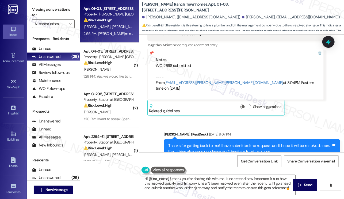
scroll to position [6, 0]
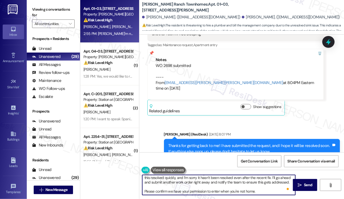
drag, startPoint x: 241, startPoint y: 182, endPoint x: 274, endPoint y: 182, distance: 33.2
click at [274, 182] on textarea "Hi {{first_name}}, thank you for sharing this with me. I understand how importa…" at bounding box center [218, 185] width 153 height 20
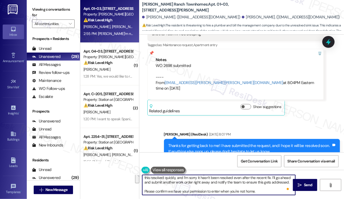
click at [251, 194] on textarea "Hi {{first_name}}, thank you for sharing this with me. I understand how importa…" at bounding box center [218, 185] width 153 height 20
click at [257, 190] on textarea "Hi {{first_name}}, thank you for sharing this with me. I understand how importa…" at bounding box center [218, 185] width 153 height 20
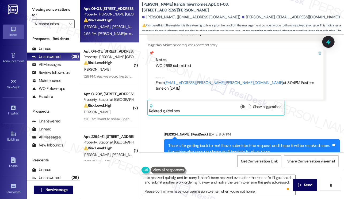
drag, startPoint x: 293, startPoint y: 185, endPoint x: 249, endPoint y: 181, distance: 44.0
click at [250, 181] on div "Hi {{first_name}}, thank you for sharing this with me. I understand how importa…" at bounding box center [241, 190] width 205 height 40
click at [274, 188] on textarea "Hi {{first_name}}, thank you for sharing this with me. I understand how importa…" at bounding box center [218, 185] width 153 height 20
click at [297, 185] on span " Send" at bounding box center [305, 186] width 17 height 6
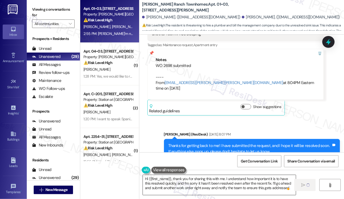
scroll to position [0, 0]
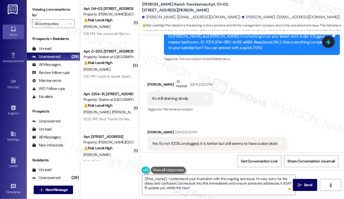
type textarea "{{first_name}}, I understand your frustration with the ongoing sink issue. I'm …"
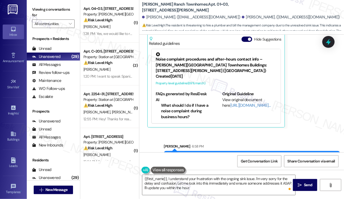
scroll to position [1125, 0]
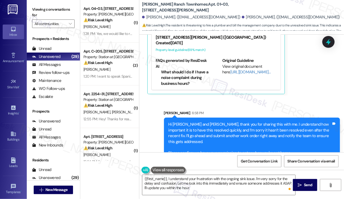
click at [228, 122] on div "Hi Taylor and Madeline, thank you for sharing this with me. I understand how im…" at bounding box center [249, 139] width 163 height 34
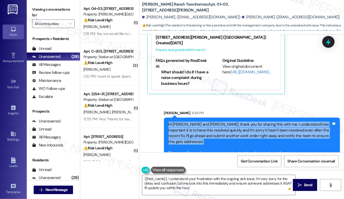
click at [228, 122] on div "Hi Taylor and Madeline, thank you for sharing this with me. I understand how im…" at bounding box center [249, 139] width 163 height 34
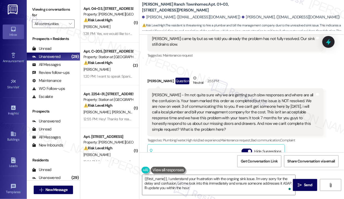
scroll to position [992, 0]
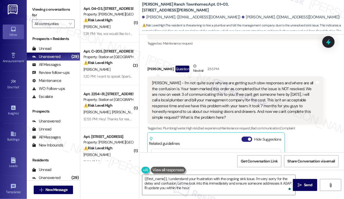
click at [244, 137] on button "Hide Suggestions" at bounding box center [246, 139] width 11 height 5
click at [224, 96] on div "[PERSON_NAME] - I'm not quite sure why we are getting such slow responses and w…" at bounding box center [233, 100] width 163 height 40
click at [224, 94] on div "[PERSON_NAME] - I'm not quite sure why we are getting such slow responses and w…" at bounding box center [233, 100] width 163 height 40
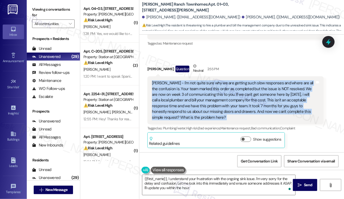
click at [224, 94] on div "[PERSON_NAME] - I'm not quite sure why we are getting such slow responses and w…" at bounding box center [233, 100] width 163 height 40
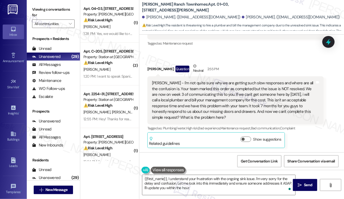
click at [40, 13] on label "Viewing conversations for" at bounding box center [53, 12] width 43 height 14
click at [40, 8] on label "Viewing conversations for" at bounding box center [53, 12] width 43 height 14
click at [197, 80] on div "[PERSON_NAME] - I'm not quite sure why we are getting such slow responses and w…" at bounding box center [233, 100] width 163 height 40
click at [230, 80] on div "[PERSON_NAME] - I'm not quite sure why we are getting such slow responses and w…" at bounding box center [233, 100] width 163 height 40
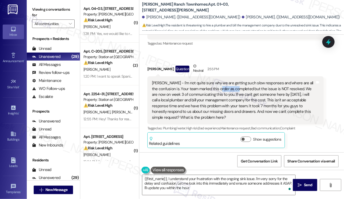
click at [230, 80] on div "[PERSON_NAME] - I'm not quite sure why we are getting such slow responses and w…" at bounding box center [233, 100] width 163 height 40
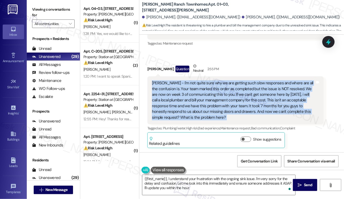
click at [230, 80] on div "[PERSON_NAME] - I'm not quite sure why we are getting such slow responses and w…" at bounding box center [233, 100] width 163 height 40
click at [198, 80] on div "[PERSON_NAME] - I'm not quite sure why we are getting such slow responses and w…" at bounding box center [233, 100] width 163 height 40
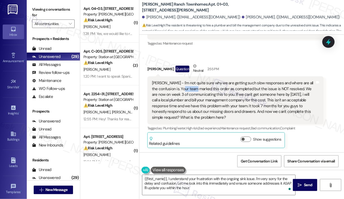
click at [198, 80] on div "[PERSON_NAME] - I'm not quite sure why we are getting such slow responses and w…" at bounding box center [233, 100] width 163 height 40
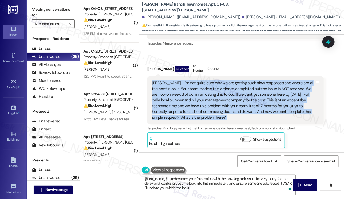
click at [198, 80] on div "[PERSON_NAME] - I'm not quite sure why we are getting such slow responses and w…" at bounding box center [233, 100] width 163 height 40
click at [252, 80] on div "[PERSON_NAME] - I'm not quite sure why we are getting such slow responses and w…" at bounding box center [233, 100] width 163 height 40
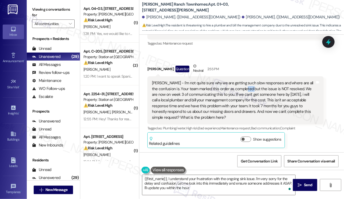
click at [252, 80] on div "[PERSON_NAME] - I'm not quite sure why we are getting such slow responses and w…" at bounding box center [233, 100] width 163 height 40
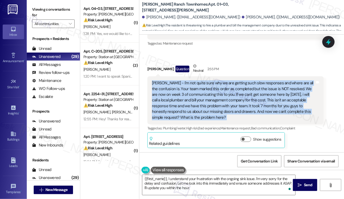
click at [252, 80] on div "[PERSON_NAME] - I'm not quite sure why we are getting such slow responses and w…" at bounding box center [233, 100] width 163 height 40
click at [206, 88] on div "[PERSON_NAME] - I'm not quite sure why we are getting such slow responses and w…" at bounding box center [233, 100] width 163 height 40
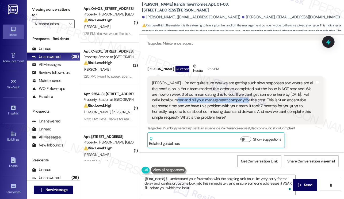
drag, startPoint x: 182, startPoint y: 88, endPoint x: 251, endPoint y: 91, distance: 69.6
click at [251, 91] on div "[PERSON_NAME] - I'm not quite sure why we are getting such slow responses and w…" at bounding box center [233, 100] width 163 height 40
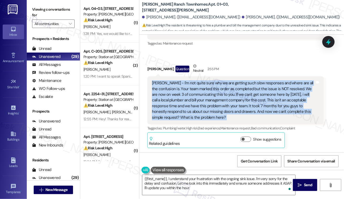
click at [250, 91] on div "[PERSON_NAME] - I'm not quite sure why we are getting such slow responses and w…" at bounding box center [233, 100] width 163 height 40
click at [210, 91] on div "[PERSON_NAME] - I'm not quite sure why we are getting such slow responses and w…" at bounding box center [233, 100] width 163 height 40
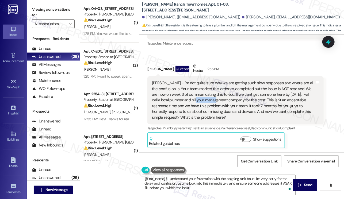
click at [210, 91] on div "[PERSON_NAME] - I'm not quite sure why we are getting such slow responses and w…" at bounding box center [233, 100] width 163 height 40
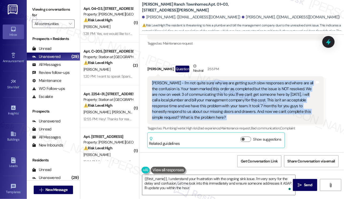
click at [210, 91] on div "[PERSON_NAME] - I'm not quite sure why we are getting such slow responses and w…" at bounding box center [233, 100] width 163 height 40
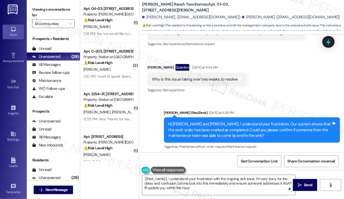
scroll to position [831, 0]
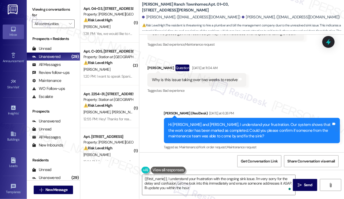
click at [236, 122] on div "Hi [PERSON_NAME] and [PERSON_NAME], I understand your frustration. Our system s…" at bounding box center [249, 130] width 163 height 17
click at [235, 122] on div "Hi [PERSON_NAME] and [PERSON_NAME], I understand your frustration. Our system s…" at bounding box center [249, 130] width 163 height 17
click at [234, 122] on div "Hi [PERSON_NAME] and [PERSON_NAME], I understand your frustration. Our system s…" at bounding box center [249, 130] width 163 height 17
click at [237, 122] on div "Hi [PERSON_NAME] and [PERSON_NAME], I understand your frustration. Our system s…" at bounding box center [249, 130] width 163 height 17
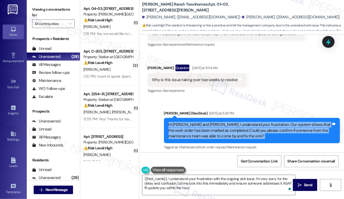
click at [237, 122] on div "Hi [PERSON_NAME] and [PERSON_NAME], I understand your frustration. Our system s…" at bounding box center [249, 130] width 163 height 17
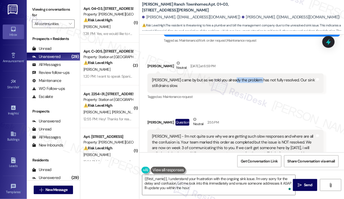
drag, startPoint x: 230, startPoint y: 70, endPoint x: 256, endPoint y: 69, distance: 26.0
click at [256, 78] on div "[PERSON_NAME] came by but as we told you already the problem has not fully reso…" at bounding box center [233, 83] width 163 height 11
click at [44, 6] on label "Viewing conversations for" at bounding box center [53, 12] width 43 height 14
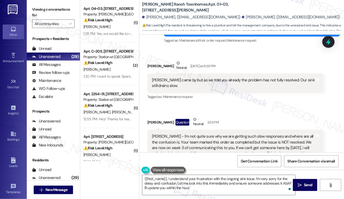
click at [32, 15] on div "Viewing conversations for All communities " at bounding box center [53, 16] width 53 height 33
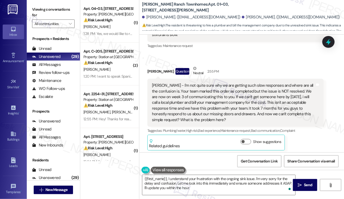
scroll to position [992, 0]
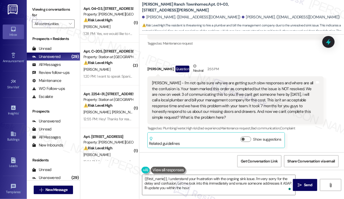
click at [261, 97] on div "[PERSON_NAME] - I'm not quite sure why we are getting such slow responses and w…" at bounding box center [233, 100] width 163 height 40
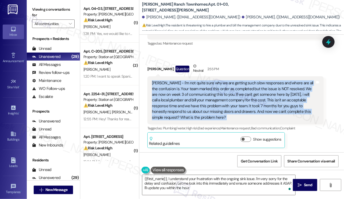
click at [261, 97] on div "[PERSON_NAME] - I'm not quite sure why we are getting such slow responses and w…" at bounding box center [233, 100] width 163 height 40
click at [220, 95] on div "[PERSON_NAME] - I'm not quite sure why we are getting such slow responses and w…" at bounding box center [233, 100] width 163 height 40
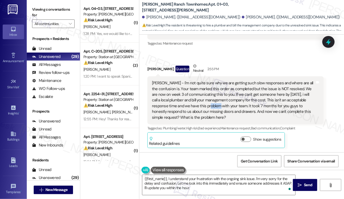
click at [220, 95] on div "[PERSON_NAME] - I'm not quite sure why we are getting such slow responses and w…" at bounding box center [233, 100] width 163 height 40
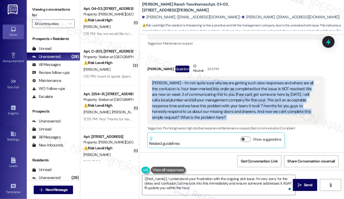
click at [220, 95] on div "[PERSON_NAME] - I'm not quite sure why we are getting such slow responses and w…" at bounding box center [233, 100] width 163 height 40
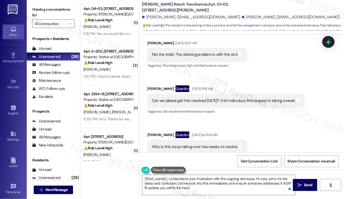
scroll to position [751, 0]
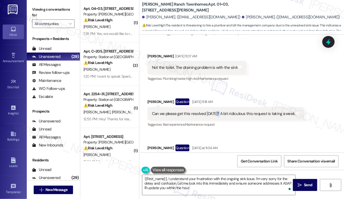
click at [217, 107] on div "Can we please get this resolved today? A bit ridiculous this request is taking …" at bounding box center [225, 114] width 157 height 14
click at [217, 111] on div "Can we please get this resolved [DATE]? A bit ridiculous this request is taking…" at bounding box center [224, 114] width 144 height 6
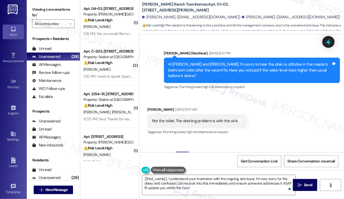
click at [185, 118] on div "Not the toilet. The draining problem is with the sink" at bounding box center [195, 121] width 86 height 6
click at [229, 62] on div "Hi [PERSON_NAME] and [PERSON_NAME], I'm sorry to hear the drain is still slow i…" at bounding box center [249, 70] width 163 height 17
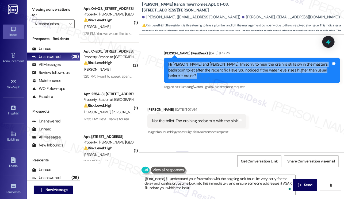
click at [229, 62] on div "Hi [PERSON_NAME] and [PERSON_NAME], I'm sorry to hear the drain is still slow i…" at bounding box center [249, 70] width 163 height 17
click at [276, 62] on div "Hi [PERSON_NAME] and [PERSON_NAME], I'm sorry to hear the drain is still slow i…" at bounding box center [249, 70] width 163 height 17
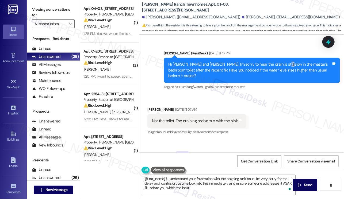
click at [276, 62] on div "Hi [PERSON_NAME] and [PERSON_NAME], I'm sorry to hear the drain is still slow i…" at bounding box center [249, 70] width 163 height 17
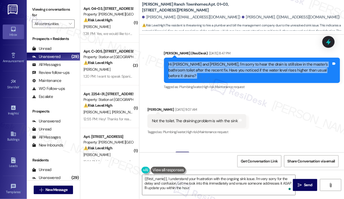
click at [276, 62] on div "Hi [PERSON_NAME] and [PERSON_NAME], I'm sorry to hear the drain is still slow i…" at bounding box center [249, 70] width 163 height 17
click at [212, 63] on div "Hi [PERSON_NAME] and [PERSON_NAME], I'm sorry to hear the drain is still slow i…" at bounding box center [249, 70] width 163 height 17
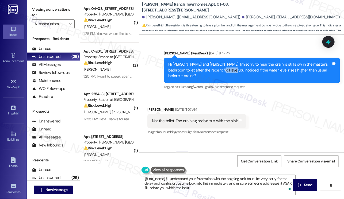
click at [212, 63] on div "Hi [PERSON_NAME] and [PERSON_NAME], I'm sorry to hear the drain is still slow i…" at bounding box center [249, 70] width 163 height 17
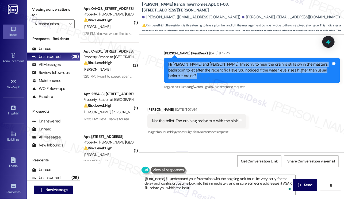
click at [212, 63] on div "Hi [PERSON_NAME] and [PERSON_NAME], I'm sorry to hear the drain is still slow i…" at bounding box center [249, 70] width 163 height 17
click at [287, 65] on div "Hi [PERSON_NAME] and [PERSON_NAME], I'm sorry to hear the drain is still slow i…" at bounding box center [249, 70] width 163 height 17
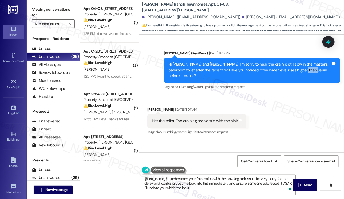
click at [287, 65] on div "Hi [PERSON_NAME] and [PERSON_NAME], I'm sorry to hear the drain is still slow i…" at bounding box center [249, 70] width 163 height 17
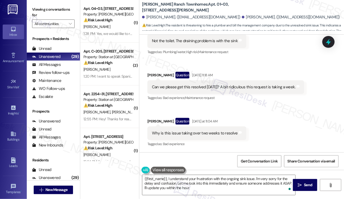
scroll to position [858, 0]
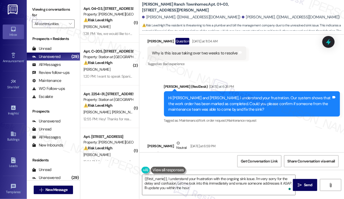
click at [214, 95] on div "Hi [PERSON_NAME] and [PERSON_NAME], I understand your frustration. Our system s…" at bounding box center [249, 103] width 163 height 17
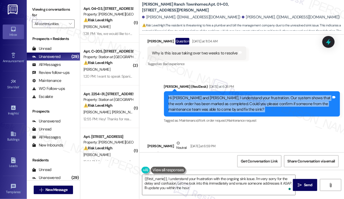
click at [214, 95] on div "Hi [PERSON_NAME] and [PERSON_NAME], I understand your frustration. Our system s…" at bounding box center [249, 103] width 163 height 17
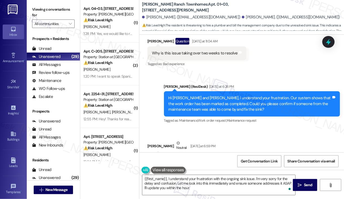
click at [233, 84] on div "Sarah (ResiDesk) Yesterday at 6:26 PM" at bounding box center [252, 87] width 176 height 7
click at [218, 95] on div "Hi [PERSON_NAME] and [PERSON_NAME], I understand your frustration. Our system s…" at bounding box center [249, 103] width 163 height 17
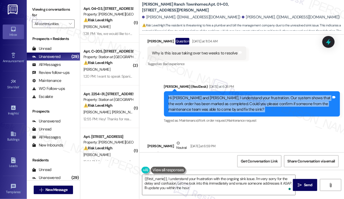
click at [218, 95] on div "Hi [PERSON_NAME] and [PERSON_NAME], I understand your frustration. Our system s…" at bounding box center [249, 103] width 163 height 17
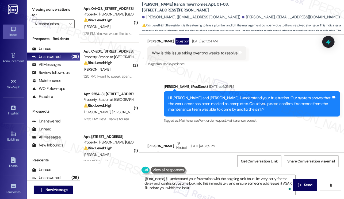
drag, startPoint x: 38, startPoint y: 4, endPoint x: 45, endPoint y: 9, distance: 8.6
click at [38, 4] on div "Viewing conversations for All communities " at bounding box center [53, 16] width 53 height 33
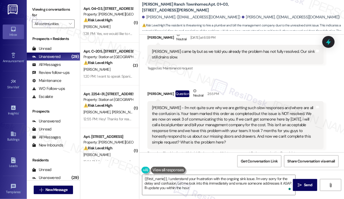
scroll to position [1045, 0]
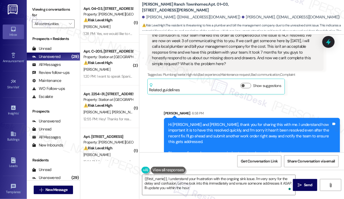
click at [289, 99] on div "Sent via SMS Sarah 6:58 PM Hi Taylor and Madeline, thank you for sharing this w…" at bounding box center [241, 132] width 205 height 66
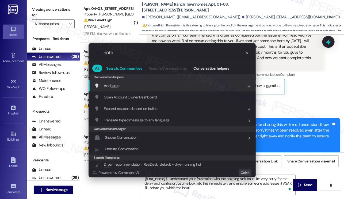
type input "note"
click at [139, 72] on button "Search: Communities" at bounding box center [124, 68] width 42 height 7
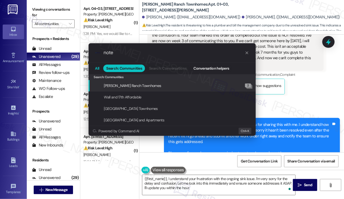
click at [98, 68] on span "All" at bounding box center [97, 69] width 4 height 4
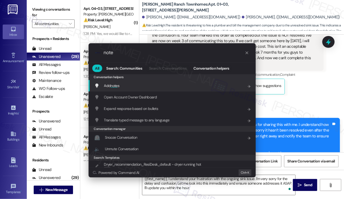
click at [122, 83] on div "Add note s Add shortcut" at bounding box center [172, 86] width 156 height 6
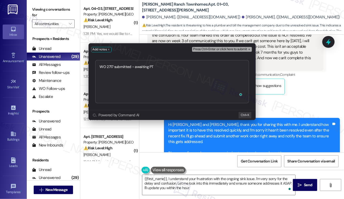
type textarea "WO 2717 submitted - awaiting PTE"
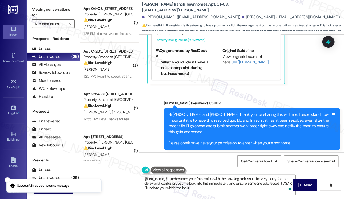
scroll to position [1184, 0]
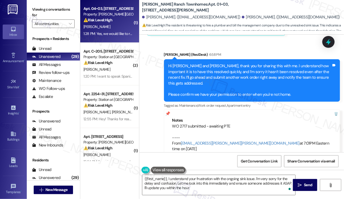
click at [115, 35] on div "1:28 PM: Yes, we would like to renew our lease! What do you guys need on your e…" at bounding box center [156, 33] width 147 height 5
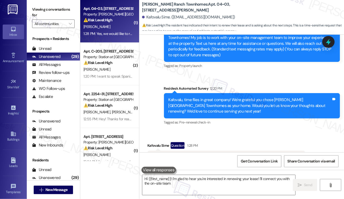
scroll to position [89, 0]
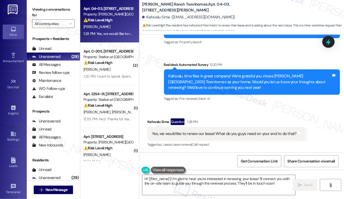
click at [236, 133] on div "Yes, we would like to renew our lease! What do you guys need on your end to do …" at bounding box center [224, 134] width 145 height 6
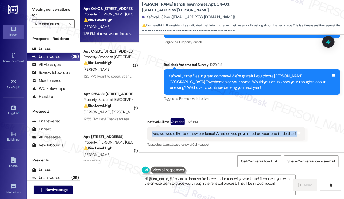
click at [236, 133] on div "Yes, we would like to renew our lease! What do you guys need on your end to do …" at bounding box center [224, 134] width 145 height 6
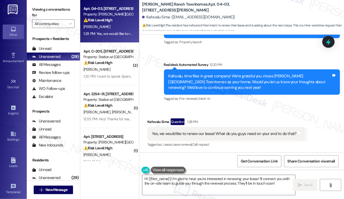
click at [217, 80] on div "Kafovalu, time flies in great company! We're grateful you chose [PERSON_NAME][G…" at bounding box center [249, 82] width 163 height 17
click at [150, 4] on b "Porter Ranch Townhomes: Apt. 04~03, 3931 East Cardon Lane" at bounding box center [195, 7] width 107 height 11
click at [245, 85] on div "Kafovalu, time flies in great company! We're grateful you chose [PERSON_NAME][G…" at bounding box center [249, 82] width 163 height 17
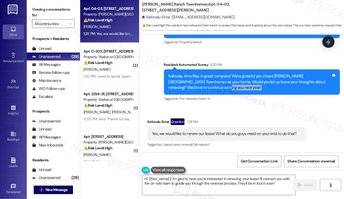
click at [245, 85] on div "Kafovalu, time flies in great company! We're grateful you chose [PERSON_NAME][G…" at bounding box center [249, 82] width 163 height 17
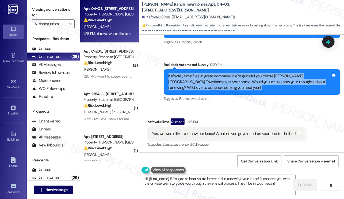
click at [245, 85] on div "Kafovalu, time flies in great company! We're grateful you chose [PERSON_NAME][G…" at bounding box center [249, 82] width 163 height 17
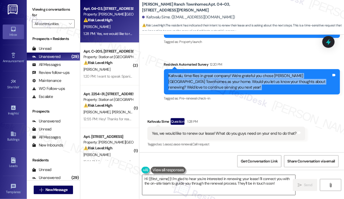
click at [190, 176] on textarea "Hi {{first_name}}! I'm glad to hear you're interested in renewing your lease! I…" at bounding box center [218, 185] width 153 height 20
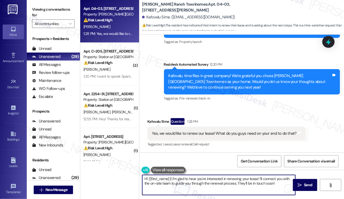
click at [190, 176] on textarea "Hi {{first_name}}! I'm glad to hear you're interested in renewing your lease! I…" at bounding box center [218, 185] width 153 height 20
click at [214, 129] on div "Yes, we would like to renew our lease! What do you guys need on your end to do …" at bounding box center [226, 134] width 158 height 14
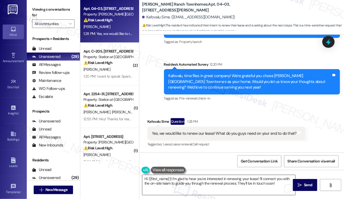
click at [264, 179] on textarea "Hi {{first_name}}! I'm glad to hear you're interested in renewing your lease! I…" at bounding box center [218, 185] width 153 height 20
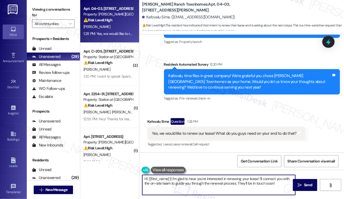
click at [264, 179] on textarea "Hi {{first_name}}! I'm glad to hear you're interested in renewing your lease! I…" at bounding box center [218, 185] width 153 height 20
click at [275, 179] on textarea "Hi {{first_name}}! I'm glad to hear you're interested in renewing your lease! I…" at bounding box center [218, 185] width 153 height 20
click at [279, 179] on textarea "Hi {{first_name}}! I'm glad to hear you're interested in renewing your lease! I…" at bounding box center [218, 185] width 153 height 20
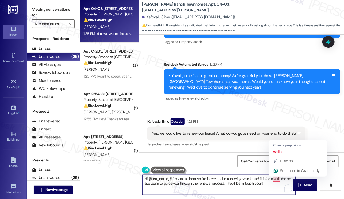
click at [276, 179] on textarea "Hi {{first_name}}! I'm glad to hear you're interested in renewing your lease! I…" at bounding box center [218, 185] width 153 height 20
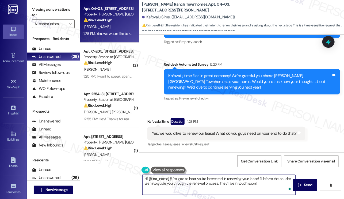
drag, startPoint x: 278, startPoint y: 179, endPoint x: 286, endPoint y: 179, distance: 8.3
click at [286, 179] on textarea "Hi {{first_name}}! I'm glad to hear you're interested in renewing your lease! I…" at bounding box center [218, 185] width 153 height 20
click at [289, 179] on textarea "Hi {{first_name}}! I'm glad to hear you're interested in renewing your lease! I…" at bounding box center [218, 185] width 153 height 20
drag, startPoint x: 290, startPoint y: 179, endPoint x: 280, endPoint y: 179, distance: 10.7
click at [280, 179] on textarea "Hi {{first_name}}! I'm glad to hear you're interested in renewing your lease! I…" at bounding box center [218, 185] width 153 height 20
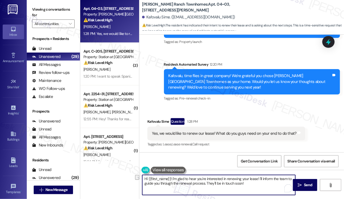
drag, startPoint x: 253, startPoint y: 185, endPoint x: 205, endPoint y: 183, distance: 48.4
click at [205, 183] on textarea "Hi {{first_name}}! I'm glad to hear you're interested in renewing your lease! I…" at bounding box center [218, 185] width 153 height 20
click at [149, 121] on div "Kafovalu Sime Question 1:28 PM" at bounding box center [226, 122] width 158 height 9
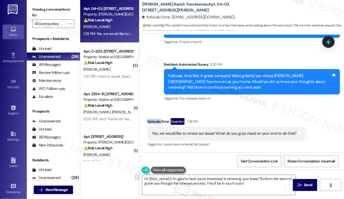
click at [149, 121] on div "Kafovalu Sime Question 1:28 PM" at bounding box center [226, 122] width 158 height 9
click at [212, 174] on div "Hi {{first_name}}! I'm glad to hear you're interested in renewing your lease! I…" at bounding box center [241, 190] width 205 height 40
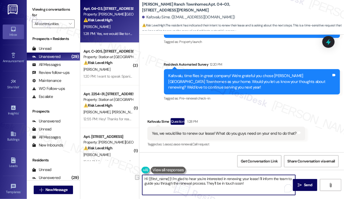
drag, startPoint x: 262, startPoint y: 185, endPoint x: 145, endPoint y: 185, distance: 117.1
click at [145, 185] on textarea "Hi {{first_name}}! I'm glad to hear you're interested in renewing your lease! I…" at bounding box center [218, 185] width 153 height 20
type textarea "Hi {{first_name}}! I'm glad to hear you're interested in renewing your lease! I…"
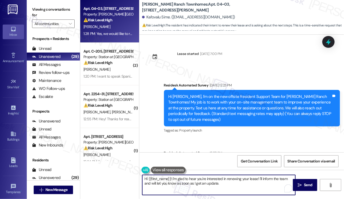
scroll to position [89, 0]
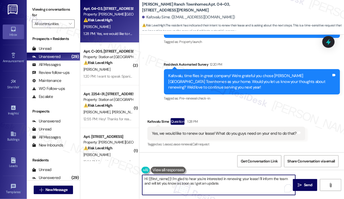
type textarea "Hi {{first_name}}! I'm glad to hear you're interested in renewing your lease! I…"
click at [233, 132] on div "Yes, we would like to renew our lease! What do you guys need on your end to do …" at bounding box center [224, 134] width 145 height 6
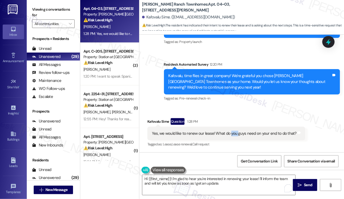
click at [233, 132] on div "Yes, we would like to renew our lease! What do you guys need on your end to do …" at bounding box center [224, 134] width 145 height 6
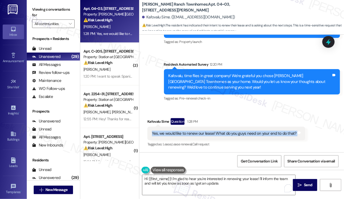
click at [233, 132] on div "Yes, we would like to renew our lease! What do you guys need on your end to do …" at bounding box center [224, 134] width 145 height 6
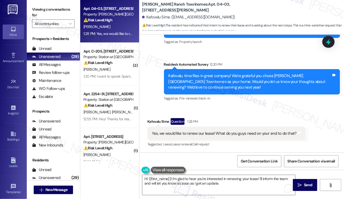
click at [33, 11] on label "Viewing conversations for" at bounding box center [53, 12] width 43 height 14
click at [301, 185] on icon "" at bounding box center [300, 185] width 4 height 4
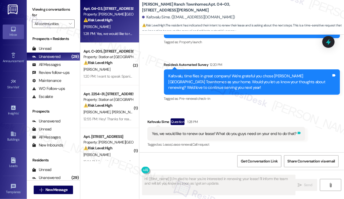
scroll to position [132, 0]
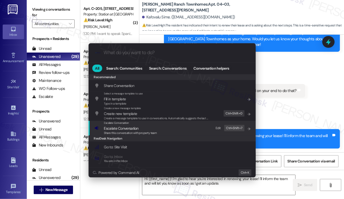
click at [133, 132] on span "Share this conversation with property team" at bounding box center [130, 133] width 53 height 4
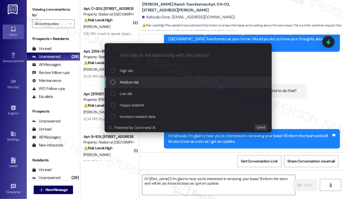
click at [137, 82] on span "Medium risk" at bounding box center [129, 82] width 19 height 6
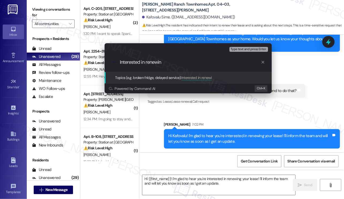
type input "Interested in renewing"
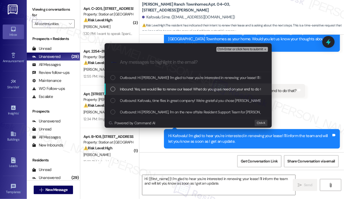
click at [163, 90] on span "Inbound: Yes, we would like to renew our lease! What do you guys need on your e…" at bounding box center [194, 89] width 148 height 6
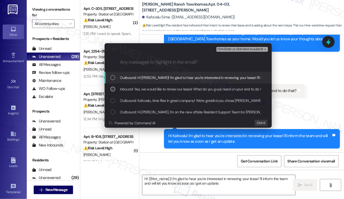
click at [247, 48] on span "Ctrl+Enter or click here to submit" at bounding box center [240, 50] width 46 height 4
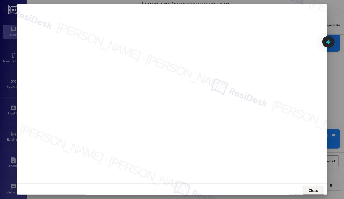
click at [310, 190] on span "Close" at bounding box center [313, 191] width 9 height 6
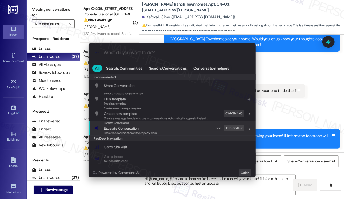
click at [149, 130] on span "Escalate Conversation" at bounding box center [130, 129] width 53 height 6
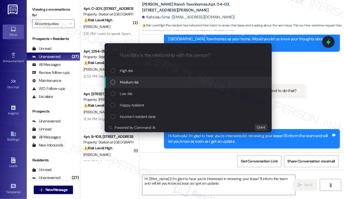
click at [141, 82] on div "Medium risk" at bounding box center [188, 82] width 156 height 6
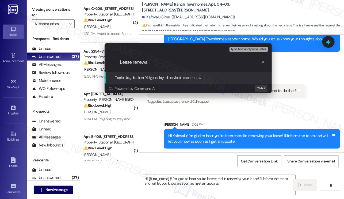
type input "Lease renewal"
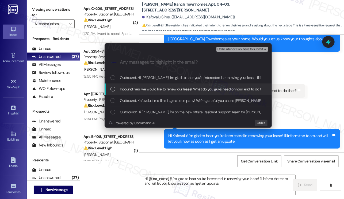
click at [150, 92] on span "Inbound: Yes, we would like to renew our lease! What do you guys need on your e…" at bounding box center [194, 89] width 148 height 6
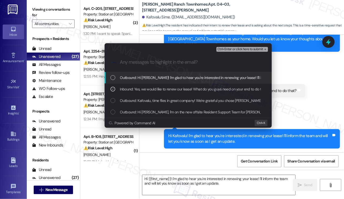
click at [236, 49] on span "Ctrl+Enter or click here to submit" at bounding box center [240, 50] width 46 height 4
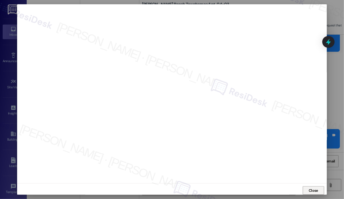
click at [305, 190] on button "Close" at bounding box center [313, 191] width 21 height 9
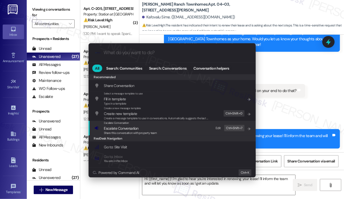
click at [160, 124] on div "Escalate Conversation Escalate Conversation Share this conversation with proper…" at bounding box center [172, 128] width 156 height 14
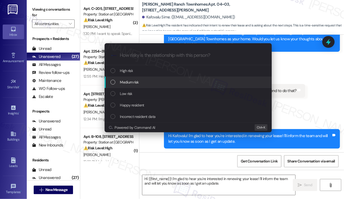
click at [143, 82] on div "Medium risk" at bounding box center [188, 82] width 156 height 6
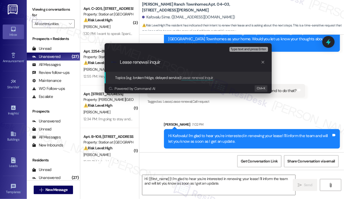
type input "Lease renewal inquiry"
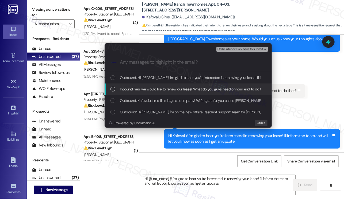
click at [141, 89] on span "Inbound: Yes, we would like to renew our lease! What do you guys need on your e…" at bounding box center [194, 89] width 148 height 6
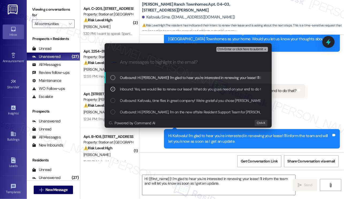
click at [240, 49] on span "Ctrl+Enter or click here to submit" at bounding box center [240, 50] width 46 height 4
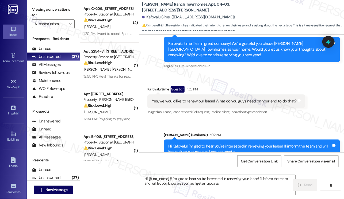
scroll to position [140, 0]
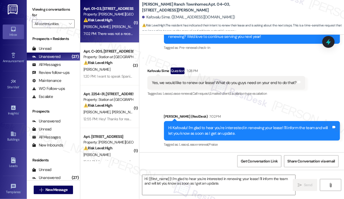
click at [121, 28] on div "[PERSON_NAME] [PERSON_NAME]" at bounding box center [108, 27] width 51 height 7
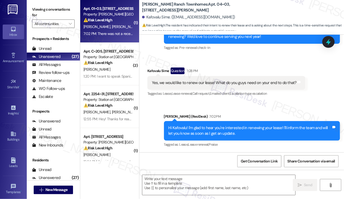
type textarea "Fetching suggested responses. Please feel free to read through the conversation…"
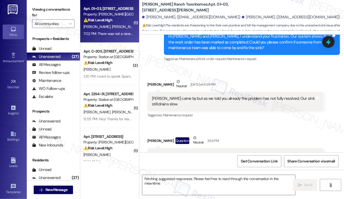
scroll to position [1149, 0]
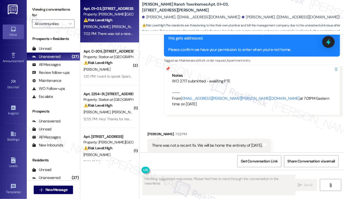
click at [179, 143] on div "There was not a recent fix. We will be home the entirety of [DATE]." at bounding box center [207, 146] width 110 height 6
click at [226, 143] on div "There was not a recent fix. We will be home the entirety of [DATE]." at bounding box center [207, 146] width 110 height 6
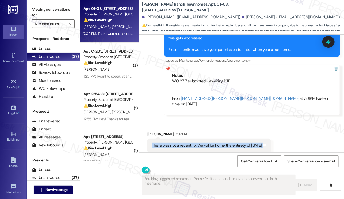
click at [226, 143] on div "There was not a recent fix. We will be home the entirety of [DATE]." at bounding box center [207, 146] width 110 height 6
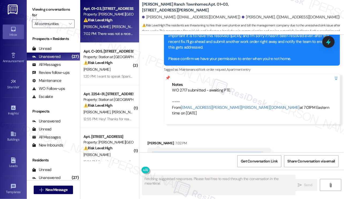
scroll to position [1149, 0]
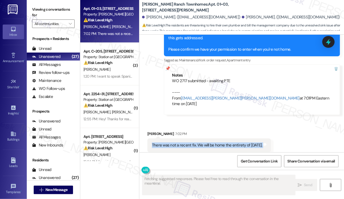
click at [179, 139] on div "There was not a recent fix. We will be home the entirety of [DATE]. Tags and no…" at bounding box center [209, 146] width 124 height 14
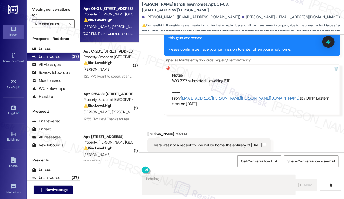
click at [182, 143] on div "There was not a recent fix. We will be home the entirety of [DATE]." at bounding box center [207, 146] width 110 height 6
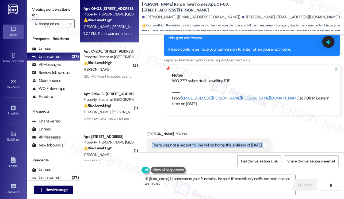
click at [182, 143] on div "There was not a recent fix. We will be home the entirety of [DATE]." at bounding box center [207, 146] width 110 height 6
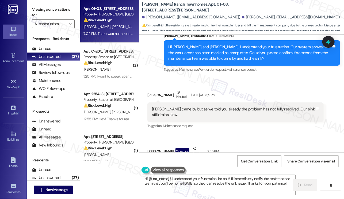
scroll to position [909, 0]
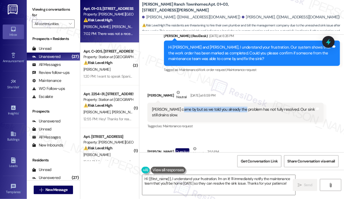
drag, startPoint x: 178, startPoint y: 98, endPoint x: 241, endPoint y: 98, distance: 62.3
click at [241, 107] on div "[PERSON_NAME] came by but as we told you already the problem has not fully reso…" at bounding box center [233, 112] width 163 height 11
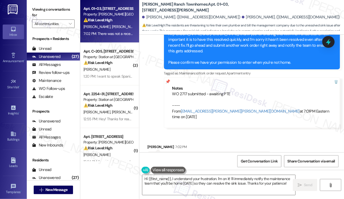
scroll to position [1149, 0]
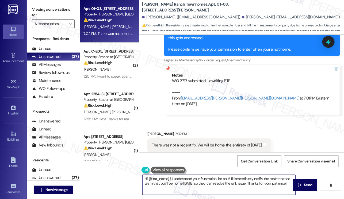
click at [188, 186] on textarea "Hi {{first_name}}, I understand your frustration. I'm on it! I'll immediately n…" at bounding box center [218, 185] width 153 height 20
click at [210, 179] on textarea "Hi {{first_name}}, I understand your frustration. I'm on it! I'll immediately n…" at bounding box center [218, 185] width 153 height 20
click at [180, 131] on div "[PERSON_NAME] 7:02 PM" at bounding box center [209, 134] width 124 height 7
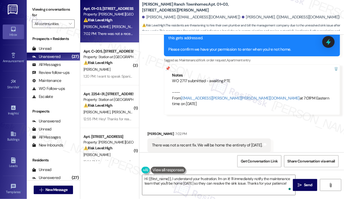
click at [183, 139] on div "There was not a recent fix. We will be home the entirety of [DATE]. Tags and no…" at bounding box center [209, 146] width 124 height 14
copy div "There was not a recent fix. We will be home the entirety of [DATE]. Tags and no…"
click at [35, 6] on label "Viewing conversations for" at bounding box center [53, 12] width 43 height 14
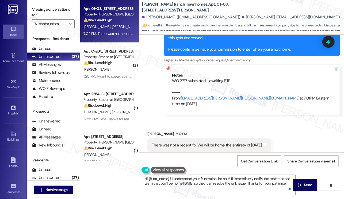
click at [43, 4] on div "Viewing conversations for All communities " at bounding box center [53, 16] width 53 height 33
click at [37, 7] on label "Viewing conversations for" at bounding box center [53, 12] width 43 height 14
drag, startPoint x: 327, startPoint y: 43, endPoint x: 281, endPoint y: 13, distance: 54.7
click at [281, 13] on body "Inbox Go to Inbox Announcement • Send A Text Announcement Site Visit • Go to Si…" at bounding box center [172, 99] width 344 height 199
click at [278, 17] on div "[PERSON_NAME]. ([EMAIL_ADDRESS][DOMAIN_NAME])" at bounding box center [291, 17] width 98 height 6
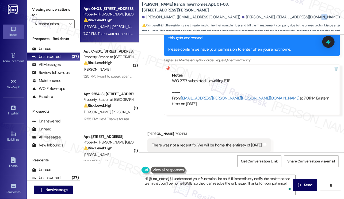
click at [278, 17] on div "[PERSON_NAME]. ([EMAIL_ADDRESS][DOMAIN_NAME])" at bounding box center [291, 17] width 98 height 6
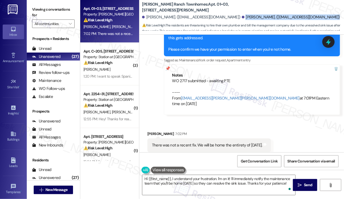
click at [278, 17] on div "[PERSON_NAME]. ([EMAIL_ADDRESS][DOMAIN_NAME])" at bounding box center [291, 17] width 98 height 6
click at [288, 17] on div "[PERSON_NAME]. ([EMAIL_ADDRESS][DOMAIN_NAME]) [PERSON_NAME]. ([EMAIL_ADDRESS][D…" at bounding box center [243, 17] width 202 height 11
click at [286, 17] on div "[PERSON_NAME]. ([EMAIL_ADDRESS][DOMAIN_NAME]) [PERSON_NAME]. ([EMAIL_ADDRESS][D…" at bounding box center [243, 17] width 202 height 11
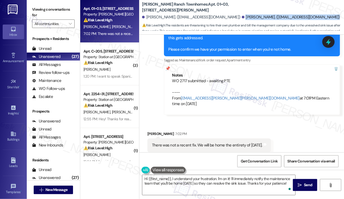
click at [37, 7] on label "Viewing conversations for" at bounding box center [53, 12] width 43 height 14
click at [225, 180] on textarea "Hi {{first_name}}, I understand your frustration. I'm on it! I'll immediately n…" at bounding box center [218, 185] width 153 height 20
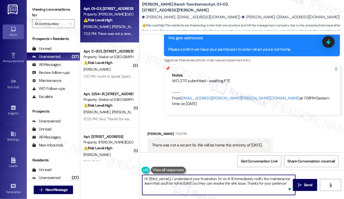
click at [225, 180] on textarea "Hi {{first_name}}, I understand your frustration. I'm on it! I'll immediately n…" at bounding box center [218, 185] width 153 height 20
click at [224, 180] on textarea "Hi {{first_name}}, I understand your frustration. I'm on it! I'll immediately n…" at bounding box center [218, 185] width 153 height 20
paste textarea "Thanks for clarifying, {{first_name}}. I’ll let the team know there hasn’t been…"
click at [149, 131] on div "[PERSON_NAME] 7:02 PM" at bounding box center [209, 134] width 124 height 7
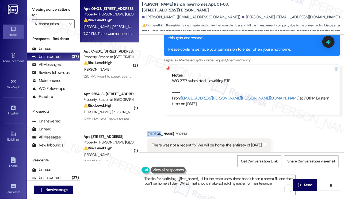
click at [149, 131] on div "[PERSON_NAME] 7:02 PM" at bounding box center [209, 134] width 124 height 7
copy div "[PERSON_NAME]"
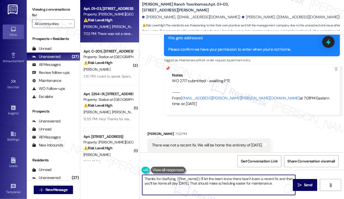
drag, startPoint x: 176, startPoint y: 179, endPoint x: 199, endPoint y: 175, distance: 22.8
click at [199, 175] on textarea "Thanks for clarifying, {{first_name}}. I’ll let the team know there hasn’t been…" at bounding box center [218, 185] width 153 height 20
paste textarea "[PERSON_NAME]"
click at [209, 179] on textarea "Thanks for clarifying, [PERSON_NAME]. I’ll let the team know there hasn’t been …" at bounding box center [218, 185] width 153 height 20
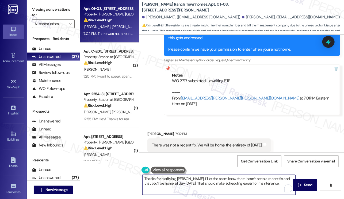
click at [209, 179] on textarea "Thanks for clarifying, [PERSON_NAME]. I’ll let the team know there hasn’t been …" at bounding box center [218, 185] width 153 height 20
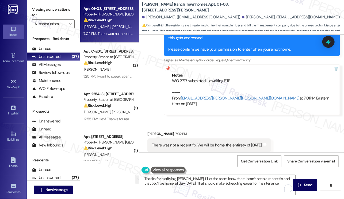
click at [218, 160] on div "Get Conversation Link Share Conversation via email" at bounding box center [241, 162] width 205 height 18
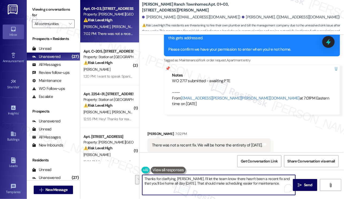
drag, startPoint x: 186, startPoint y: 179, endPoint x: 267, endPoint y: 184, distance: 81.5
click at [267, 184] on textarea "Thanks for clarifying, [PERSON_NAME]. I’ll let the team know there hasn’t been …" at bounding box center [218, 185] width 153 height 20
click at [216, 183] on textarea "Thanks for clarifying, [PERSON_NAME]. I’ll let the team know there hasn’t been …" at bounding box center [218, 185] width 153 height 20
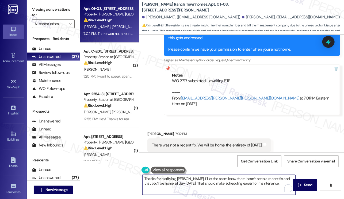
click at [216, 183] on textarea "Thanks for clarifying, [PERSON_NAME]. I’ll let the team know there hasn’t been …" at bounding box center [218, 185] width 153 height 20
click at [250, 183] on textarea "Thanks for clarifying, [PERSON_NAME]. I’ll let the team know there hasn’t been …" at bounding box center [218, 185] width 153 height 20
drag, startPoint x: 271, startPoint y: 186, endPoint x: 182, endPoint y: 186, distance: 89.0
click at [182, 186] on textarea "Thanks for clarifying, [PERSON_NAME]. I’ll let the team know there hasn’t been …" at bounding box center [218, 185] width 153 height 20
drag, startPoint x: 271, startPoint y: 179, endPoint x: 219, endPoint y: 178, distance: 52.4
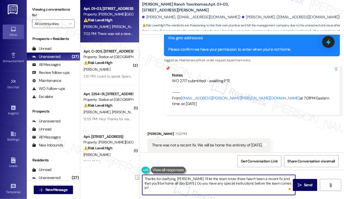
click at [219, 178] on textarea "Thanks for clarifying, [PERSON_NAME]. I’ll let the team know there hasn’t been …" at bounding box center [218, 185] width 153 height 20
click at [244, 186] on textarea "Thanks for clarifying, [PERSON_NAME]. I’ll let the team know that you’ll be hom…" at bounding box center [218, 185] width 153 height 20
type textarea "Thanks for clarifying, [PERSON_NAME]. I’ll let the team know that you’ll be hom…"
drag, startPoint x: 301, startPoint y: 186, endPoint x: 294, endPoint y: 184, distance: 7.1
click at [301, 186] on icon "" at bounding box center [300, 185] width 4 height 4
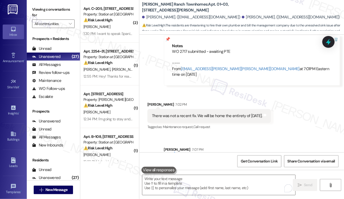
scroll to position [1192, 0]
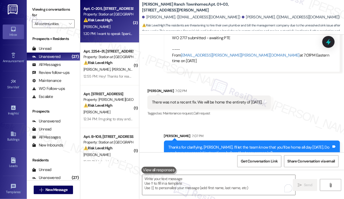
click at [116, 37] on div "Apt. C~205, [STREET_ADDRESS] Property: Station at [GEOGRAPHIC_DATA][PERSON_NAME…" at bounding box center [109, 21] width 59 height 43
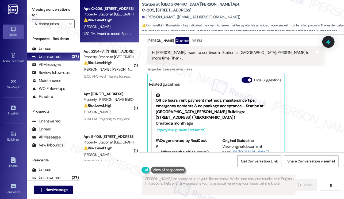
scroll to position [134, 0]
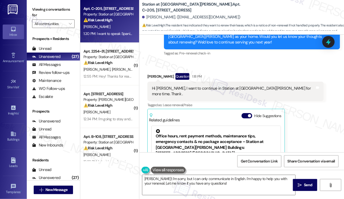
click at [258, 90] on div "Hi [PERSON_NAME], I want to continue in Station at [GEOGRAPHIC_DATA][PERSON_NAM…" at bounding box center [233, 91] width 163 height 11
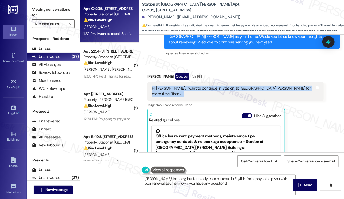
click at [258, 90] on div "Hi [PERSON_NAME], I want to continue in Station at [GEOGRAPHIC_DATA][PERSON_NAM…" at bounding box center [233, 91] width 163 height 11
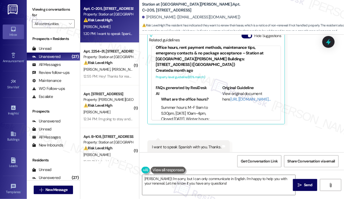
scroll to position [14, 0]
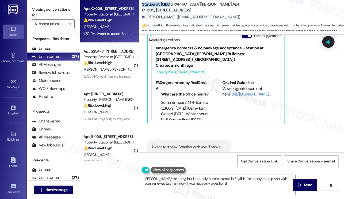
drag, startPoint x: 139, startPoint y: 6, endPoint x: 167, endPoint y: 5, distance: 28.1
click at [167, 5] on div "Station at [GEOGRAPHIC_DATA][PERSON_NAME]: Apt. C~205, [STREET_ADDRESS][PERSON_…" at bounding box center [241, 15] width 205 height 29
copy b "Station at [GEOGRAPHIC_DATA]"
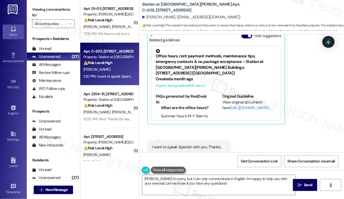
drag, startPoint x: 40, startPoint y: 9, endPoint x: 49, endPoint y: 10, distance: 9.4
click at [40, 9] on label "Viewing conversations for" at bounding box center [53, 12] width 43 height 14
drag, startPoint x: 141, startPoint y: 7, endPoint x: 186, endPoint y: 10, distance: 44.7
click at [186, 10] on div "Station at [GEOGRAPHIC_DATA][PERSON_NAME]: Apt. C~205, [STREET_ADDRESS][PERSON_…" at bounding box center [241, 15] width 205 height 29
copy b "Station at [GEOGRAPHIC_DATA][PERSON_NAME]"
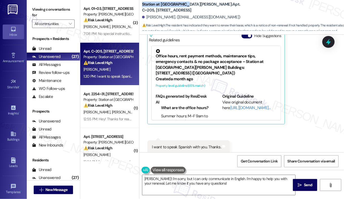
click at [40, 9] on label "Viewing conversations for" at bounding box center [53, 12] width 43 height 14
click at [38, 12] on label "Viewing conversations for" at bounding box center [53, 12] width 43 height 14
click at [200, 180] on textarea "[PERSON_NAME]! I'm sorry, but I can only communicate in English. I'm happy to h…" at bounding box center [218, 185] width 153 height 20
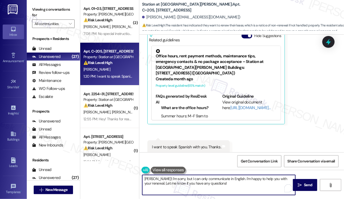
click at [200, 180] on textarea "[PERSON_NAME]! I'm sorry, but I can only communicate in English. I'm happy to h…" at bounding box center [218, 185] width 153 height 20
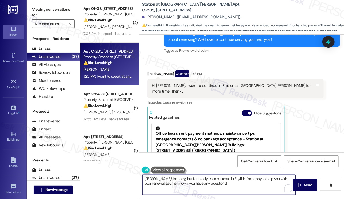
scroll to position [134, 0]
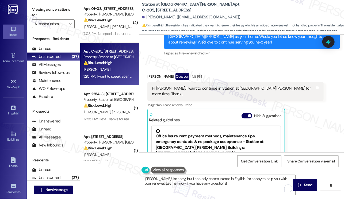
click at [180, 86] on div "Hi [PERSON_NAME], I want to continue in Station at [GEOGRAPHIC_DATA][PERSON_NAM…" at bounding box center [233, 91] width 163 height 11
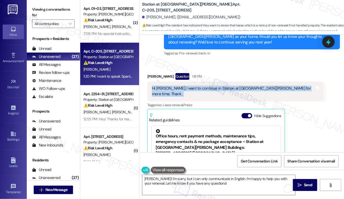
click at [180, 86] on div "Hi [PERSON_NAME], I want to continue in Station at [GEOGRAPHIC_DATA][PERSON_NAM…" at bounding box center [233, 91] width 163 height 11
copy div "Hi [PERSON_NAME], I want to continue in Station at [GEOGRAPHIC_DATA][PERSON_NAM…"
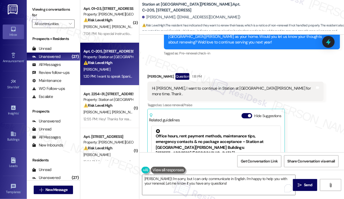
drag, startPoint x: 34, startPoint y: 11, endPoint x: 58, endPoint y: 37, distance: 35.4
click at [34, 11] on label "Viewing conversations for" at bounding box center [53, 12] width 43 height 14
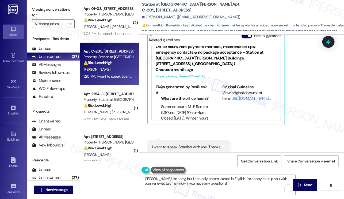
scroll to position [14, 0]
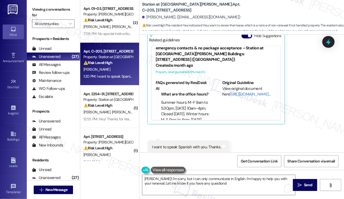
click at [172, 145] on div "I want to speak Spanish with you. Thanks." at bounding box center [186, 148] width 69 height 6
copy div "I want to speak Spanish with you. Thanks. Tags and notes"
click at [43, 13] on label "Viewing conversations for" at bounding box center [53, 12] width 43 height 14
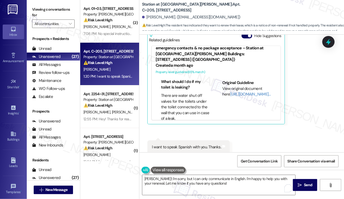
scroll to position [160, 0]
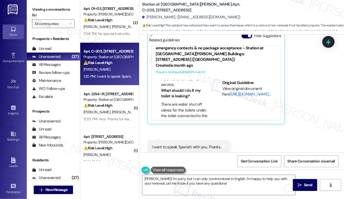
click at [231, 92] on link "[URL][DOMAIN_NAME]…" at bounding box center [250, 94] width 40 height 5
click at [201, 145] on div "I want to speak Spanish with you. Thanks." at bounding box center [186, 148] width 69 height 6
click at [178, 182] on textarea "[PERSON_NAME]! I'm sorry, but I can only communicate in English. I'm happy to h…" at bounding box center [218, 185] width 153 height 20
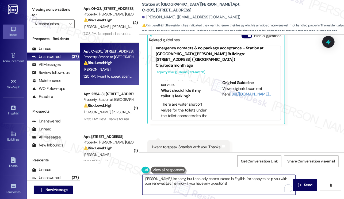
click at [178, 182] on textarea "[PERSON_NAME]! I'm sorry, but I can only communicate in English. I'm happy to h…" at bounding box center [218, 185] width 153 height 20
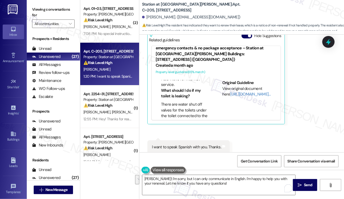
drag, startPoint x: 41, startPoint y: 8, endPoint x: 62, endPoint y: 14, distance: 22.3
click at [41, 8] on label "Viewing conversations for" at bounding box center [53, 12] width 43 height 14
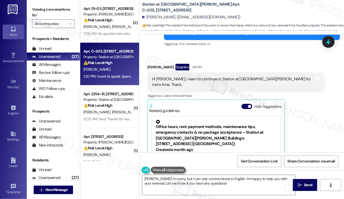
scroll to position [134, 0]
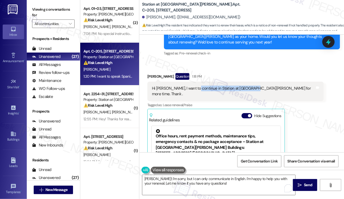
drag, startPoint x: 195, startPoint y: 87, endPoint x: 250, endPoint y: 90, distance: 55.1
click at [250, 90] on div "Hi [PERSON_NAME], I want to continue in Station at [GEOGRAPHIC_DATA][PERSON_NAM…" at bounding box center [233, 91] width 163 height 11
click at [35, 16] on label "Viewing conversations for" at bounding box center [53, 12] width 43 height 14
click at [202, 178] on textarea "[PERSON_NAME]! I'm sorry, but I can only communicate in English. I'm happy to h…" at bounding box center [218, 185] width 153 height 20
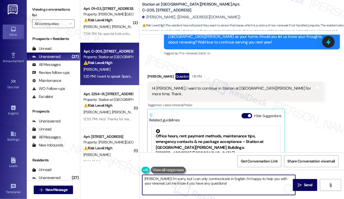
click at [202, 178] on textarea "[PERSON_NAME]! I'm sorry, but I can only communicate in English. I'm happy to h…" at bounding box center [218, 185] width 153 height 20
paste textarea "i {{first_name}}, thank you for letting me know! I’m so glad to hear you’d like…"
click at [217, 179] on textarea "Hi {{first_name}}, thank you for letting me know! I’m so glad to hear you’d lik…" at bounding box center [218, 185] width 153 height 20
click at [213, 185] on textarea "Hi {{first_name}}, thank you for letting me know! I’m so glad to hear you’d lik…" at bounding box center [218, 185] width 153 height 20
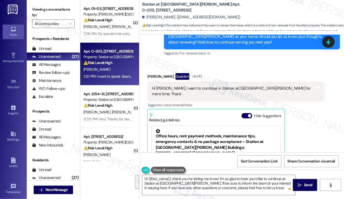
click at [43, 14] on label "Viewing conversations for" at bounding box center [53, 12] width 43 height 14
click at [194, 182] on textarea "Hi {{first_name}}, thank you for letting me know! I’m so glad to hear you’d lik…" at bounding box center [218, 185] width 153 height 20
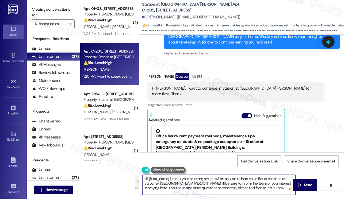
paste textarea "[PERSON_NAME] {{first_name}}, ¡gracias por informarme! Me alegra mucho saber qu…"
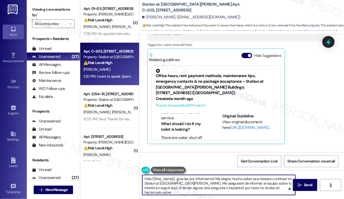
scroll to position [214, 0]
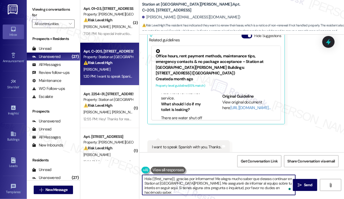
click at [201, 145] on div "I want to speak Spanish with you. Thanks." at bounding box center [186, 148] width 69 height 6
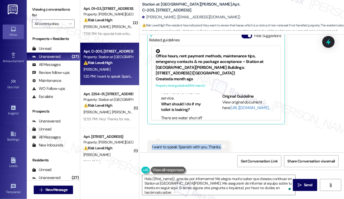
click at [201, 145] on div "I want to speak Spanish with you. Thanks." at bounding box center [186, 148] width 69 height 6
click at [248, 136] on div "Received via SMS [PERSON_NAME] Question 1:18 PM Hi [PERSON_NAME], I want to con…" at bounding box center [241, 69] width 205 height 177
click at [40, 13] on label "Viewing conversations for" at bounding box center [53, 12] width 43 height 14
click at [39, 9] on label "Viewing conversations for" at bounding box center [53, 12] width 43 height 14
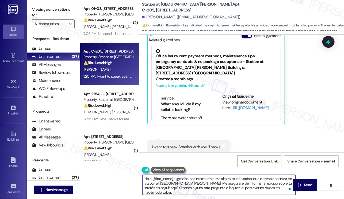
click at [245, 187] on textarea "Hola {{first_name}}, ¡gracias por informarme! Me alegra mucho saber que deseas …" at bounding box center [218, 185] width 153 height 20
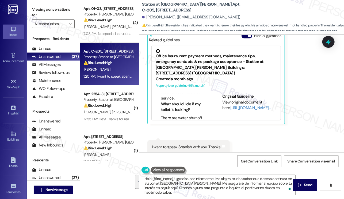
click at [32, 4] on div "Viewing conversations for All communities " at bounding box center [53, 16] width 53 height 33
click at [229, 187] on textarea "Hola {{first_name}}, ¡gracias por informarme! Me alegra mucho saber que deseas …" at bounding box center [218, 185] width 153 height 20
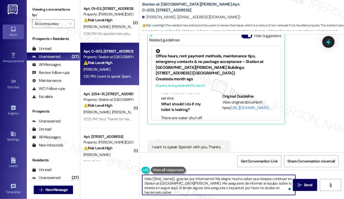
click at [229, 187] on textarea "Hola {{first_name}}, ¡gracias por informarme! Me alegra mucho saber que deseas …" at bounding box center [218, 185] width 153 height 20
click at [278, 187] on textarea "Hola {{first_name}}, ¡gracias por informarme! Me alegra mucho saber que deseas …" at bounding box center [218, 185] width 153 height 20
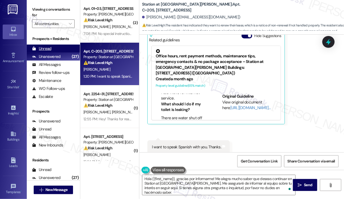
drag, startPoint x: 34, startPoint y: 11, endPoint x: 76, endPoint y: 48, distance: 55.5
click at [34, 11] on label "Viewing conversations for" at bounding box center [53, 12] width 43 height 14
click at [194, 184] on textarea "Hola {{first_name}}, ¡gracias por informarme! Me alegra mucho saber que deseas …" at bounding box center [218, 185] width 153 height 20
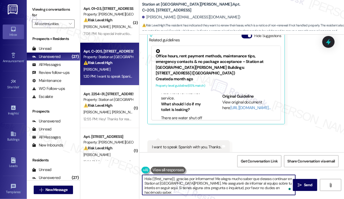
click at [194, 184] on textarea "Hola {{first_name}}, ¡gracias por informarme! Me alegra mucho saber que deseas …" at bounding box center [218, 185] width 153 height 20
paste textarea "i {{first_name}}, thank you for letting me know! I’m so glad to hear you’d like…"
type textarea "Hi {{first_name}}, thank you for letting me know! I’m so glad to hear you’d lik…"
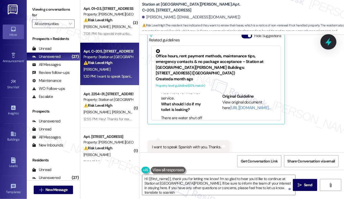
click at [328, 45] on icon at bounding box center [328, 42] width 6 height 8
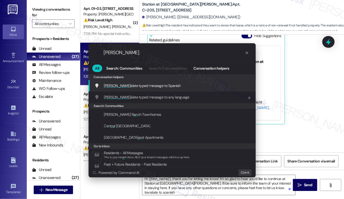
type input "[PERSON_NAME]"
click at [154, 84] on span "Tran slate typed message to Spanish" at bounding box center [142, 85] width 77 height 5
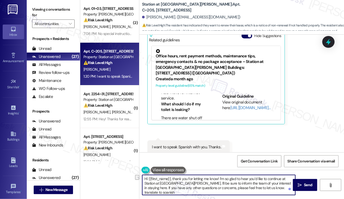
drag, startPoint x: 283, startPoint y: 189, endPoint x: 251, endPoint y: 189, distance: 32.6
click at [251, 189] on textarea "Hi {{first_name}}, thank you for letting me know! I’m so glad to hear you’d lik…" at bounding box center [218, 185] width 153 height 20
type textarea "Hi {{first_name}}, thank you for letting me know! I’m so glad to hear you’d lik…"
click at [327, 41] on icon at bounding box center [328, 42] width 6 height 8
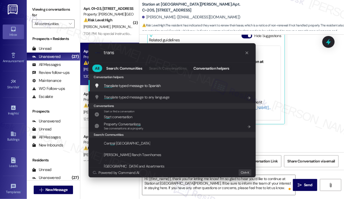
type input "trans"
click at [155, 84] on span "Trans late typed message to Spanish" at bounding box center [132, 85] width 57 height 5
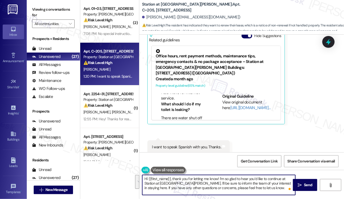
click at [213, 184] on textarea "Hi {{first_name}}, thank you for letting me know! I’m so glad to hear you’d lik…" at bounding box center [218, 185] width 153 height 20
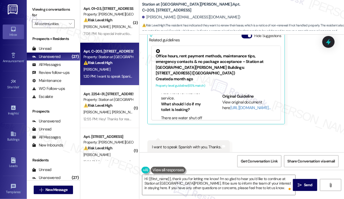
drag, startPoint x: 39, startPoint y: 7, endPoint x: 49, endPoint y: 14, distance: 12.8
click at [39, 7] on label "Viewing conversations for" at bounding box center [53, 12] width 43 height 14
click at [219, 184] on textarea "Hi {{first_name}}, thank you for letting me know! I’m so glad to hear you’d lik…" at bounding box center [218, 185] width 153 height 20
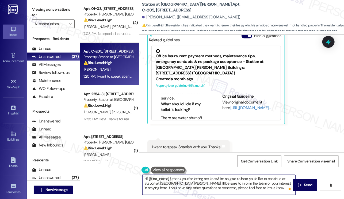
click at [219, 184] on textarea "Hi {{first_name}}, thank you for letting me know! I’m so glad to hear you’d lik…" at bounding box center [218, 185] width 153 height 20
paste textarea "[PERSON_NAME] {{first_name}}, ¡gracias por informarme! Me alegra mucho saber qu…"
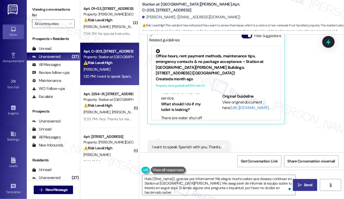
click at [302, 182] on button " Send" at bounding box center [305, 185] width 24 height 12
click at [235, 185] on textarea "Hola {{first_name}}, ¡gracias por informarme! Me alegra mucho saber que deseas …" at bounding box center [218, 185] width 153 height 20
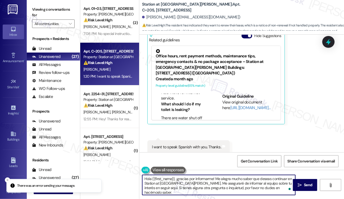
click at [235, 185] on textarea "Hola {{first_name}}, ¡gracias por informarme! Me alegra mucho saber que deseas …" at bounding box center [218, 185] width 153 height 20
click at [246, 184] on textarea "Hola {{first_name}}, ¡gracias por informarme! Me alegra mucho saber que deseas …" at bounding box center [218, 185] width 153 height 20
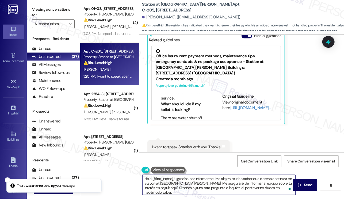
drag, startPoint x: 246, startPoint y: 184, endPoint x: 253, endPoint y: 182, distance: 7.5
click at [246, 184] on textarea "Hola {{first_name}}, ¡gracias por informarme! Me alegra mucho saber que deseas …" at bounding box center [218, 185] width 153 height 20
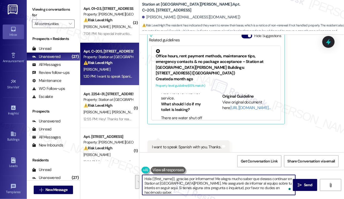
click at [202, 182] on textarea "Hola {{first_name}}, ¡gracias por informarme! Me alegra mucho saber que deseas …" at bounding box center [218, 185] width 153 height 20
drag, startPoint x: 202, startPoint y: 182, endPoint x: 213, endPoint y: 179, distance: 10.7
click at [202, 182] on textarea "Hola {{first_name}}, ¡gracias por informarme! Me alegra mucho saber que deseas …" at bounding box center [218, 185] width 153 height 20
click at [301, 183] on icon "" at bounding box center [300, 185] width 4 height 4
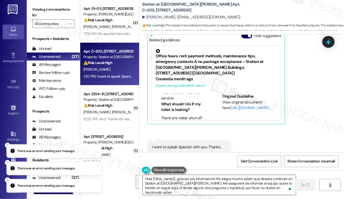
click at [192, 177] on textarea "Hola {{first_name}}, ¡gracias por informarme! Me alegra mucho saber que deseas …" at bounding box center [219, 185] width 153 height 20
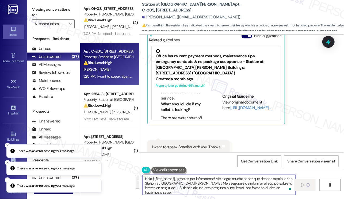
click at [192, 177] on textarea "Hola {{first_name}}, ¡gracias por informarme! Me alegra mucho saber que deseas …" at bounding box center [219, 185] width 153 height 20
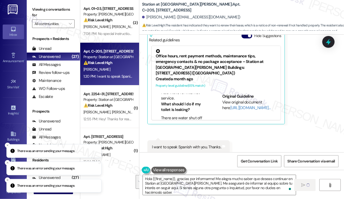
click at [7, 131] on button "Close toast" at bounding box center [7, 127] width 5 height 5
click at [7, 147] on button "Close toast" at bounding box center [7, 145] width 5 height 5
click at [7, 161] on button "Close toast" at bounding box center [7, 162] width 5 height 5
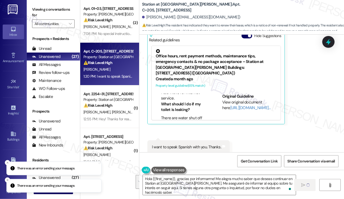
drag, startPoint x: 8, startPoint y: 162, endPoint x: 10, endPoint y: 172, distance: 9.9
click at [9, 162] on icon "Close toast" at bounding box center [7, 162] width 3 height 3
click at [7, 180] on line "Close toast" at bounding box center [8, 181] width 2 height 2
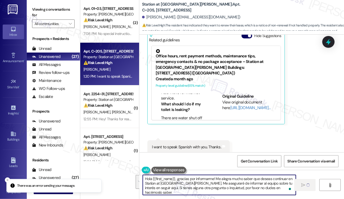
click at [161, 178] on textarea "Hola {{first_name}}, ¡gracias por informarme! Me alegra mucho saber que deseas …" at bounding box center [219, 185] width 153 height 20
click at [194, 184] on textarea "Hola {{first_name}}, ¡gracias por informarme! Me alegra mucho saber que deseas …" at bounding box center [219, 185] width 153 height 20
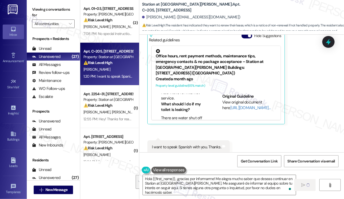
click at [30, 11] on div "Viewing conversations for All communities " at bounding box center [53, 16] width 53 height 33
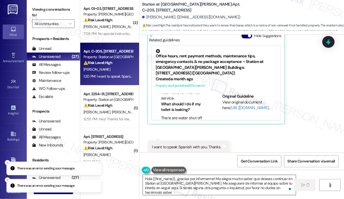
click at [186, 186] on textarea "Hola {{first_name}}, ¡gracias por informarme! Me alegra mucho saber que deseas …" at bounding box center [219, 185] width 153 height 20
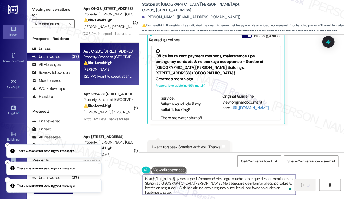
click at [186, 186] on textarea "Hola {{first_name}}, ¡gracias por informarme! Me alegra mucho saber que deseas …" at bounding box center [219, 185] width 153 height 20
paste textarea "i {{first_name}}, thank you for letting me know! I’m so glad to hear you’d like…"
type textarea "Hi {{first_name}}, thank you for letting me know! I’m so glad to hear you’d lik…"
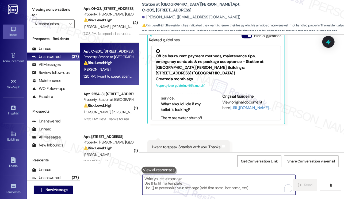
click at [196, 141] on div "I want to speak Spanish with you. Thanks. Tags and notes" at bounding box center [188, 148] width 82 height 14
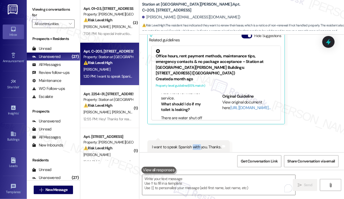
click at [196, 141] on div "I want to speak Spanish with you. Thanks. Tags and notes" at bounding box center [188, 148] width 82 height 14
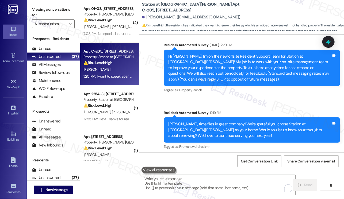
scroll to position [0, 0]
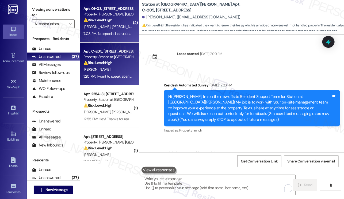
click at [118, 36] on div "7:08 PM: No special instructions. 7:08 PM: No special instructions." at bounding box center [108, 33] width 51 height 7
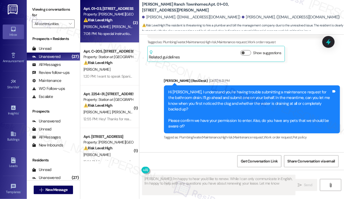
type textarea "[PERSON_NAME]! I'm happy to hear you'd like to renew. While I can only communic…"
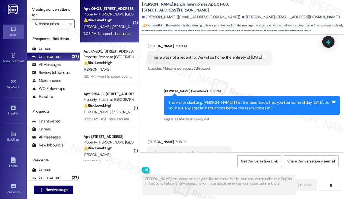
scroll to position [1290, 0]
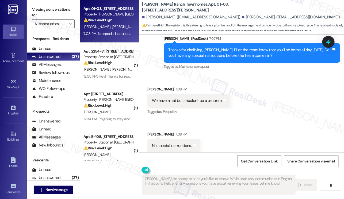
click at [178, 94] on div "We have a cat but shouldn't be a problem Tags and notes" at bounding box center [188, 101] width 83 height 14
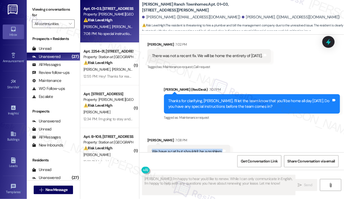
scroll to position [1237, 0]
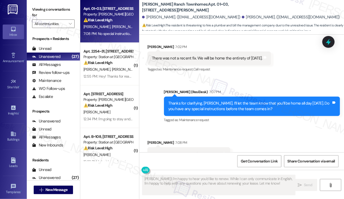
click at [190, 101] on div "Thanks for clarifying, [PERSON_NAME]. I’ll let the team know that you’ll be hom…" at bounding box center [249, 106] width 163 height 11
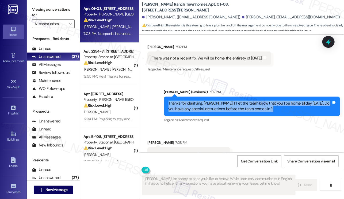
click at [190, 101] on div "Thanks for clarifying, [PERSON_NAME]. I’ll let the team know that you’ll be hom…" at bounding box center [249, 106] width 163 height 11
click at [244, 101] on div "Thanks for clarifying, [PERSON_NAME]. I’ll let the team know that you’ll be hom…" at bounding box center [249, 106] width 163 height 11
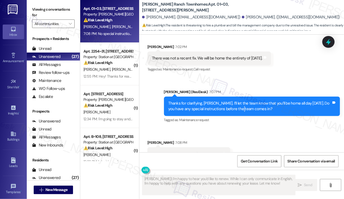
click at [244, 101] on div "Thanks for clarifying, [PERSON_NAME]. I’ll let the team know that you’ll be hom…" at bounding box center [249, 106] width 163 height 11
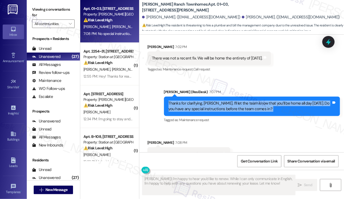
click at [244, 101] on div "Thanks for clarifying, [PERSON_NAME]. I’ll let the team know that you’ll be hom…" at bounding box center [249, 106] width 163 height 11
click at [217, 101] on div "Thanks for clarifying, [PERSON_NAME]. I’ll let the team know that you’ll be hom…" at bounding box center [249, 106] width 163 height 11
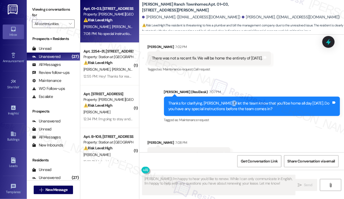
click at [217, 101] on div "Thanks for clarifying, [PERSON_NAME]. I’ll let the team know that you’ll be hom…" at bounding box center [249, 106] width 163 height 11
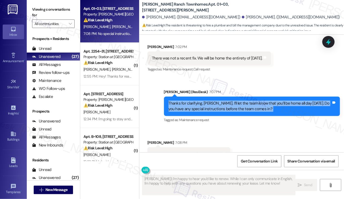
click at [217, 101] on div "Thanks for clarifying, [PERSON_NAME]. I’ll let the team know that you’ll be hom…" at bounding box center [249, 106] width 163 height 11
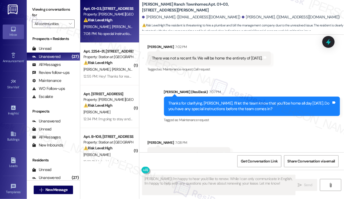
click at [205, 152] on div "We have a cat but shouldn't be a problem" at bounding box center [187, 155] width 70 height 6
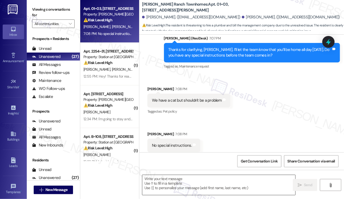
click at [190, 182] on textarea at bounding box center [218, 185] width 153 height 20
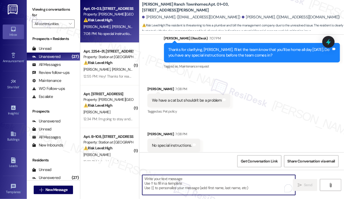
click at [182, 98] on div "We have a cat but shouldn't be a problem" at bounding box center [187, 101] width 70 height 6
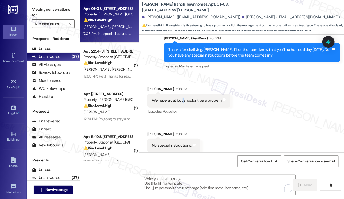
click at [182, 98] on div "We have a cat but shouldn't be a problem" at bounding box center [187, 101] width 70 height 6
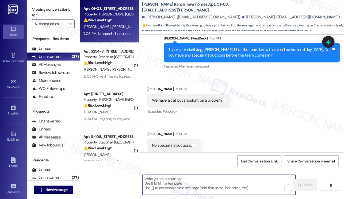
click at [177, 179] on textarea "To enrich screen reader interactions, please activate Accessibility in Grammarl…" at bounding box center [218, 185] width 153 height 20
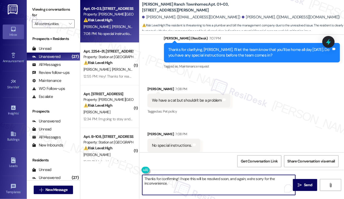
click at [188, 183] on textarea "Thanks for confirming! I hope this will be resolved soon, and again, we're sorr…" at bounding box center [218, 185] width 153 height 20
click at [211, 178] on textarea "Thanks for confirming! I hope this will be resolved soon, and again, we're sorr…" at bounding box center [218, 185] width 153 height 20
click at [193, 184] on textarea "Thanks for confirming! I hope this will be resolved soon, and again, we're sorr…" at bounding box center [218, 185] width 153 height 20
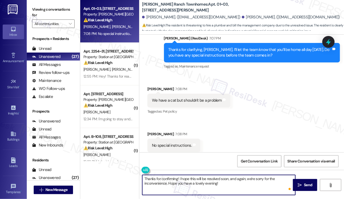
click at [227, 183] on textarea "Thanks for confirming! I hope this will be resolved soon, and again, we're sorr…" at bounding box center [218, 185] width 153 height 20
type textarea "Thanks for confirming! I hope this will be resolved soon, and again, we're sorr…"
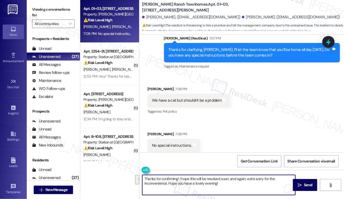
click at [235, 144] on div "Received via SMS [PERSON_NAME] 7:08 PM We have a cat but shouldn't be a problem…" at bounding box center [241, 119] width 205 height 90
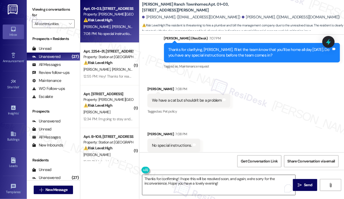
click at [237, 186] on textarea "Thanks for confirming! I hope this will be resolved soon, and again, we're sorr…" at bounding box center [218, 185] width 153 height 20
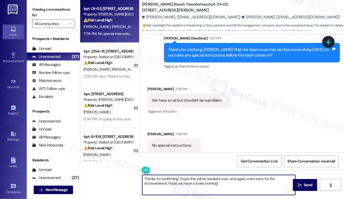
click at [237, 186] on textarea "Thanks for confirming! I hope this will be resolved soon, and again, we're sorr…" at bounding box center [218, 185] width 153 height 20
click at [238, 182] on textarea "Thanks for confirming! I hope this will be resolved soon, and again, we're sorr…" at bounding box center [218, 185] width 153 height 20
click at [232, 185] on textarea "Thanks for confirming! I hope this will be resolved soon, and again, we're sorr…" at bounding box center [218, 185] width 153 height 20
click at [306, 180] on button " Send" at bounding box center [305, 185] width 24 height 12
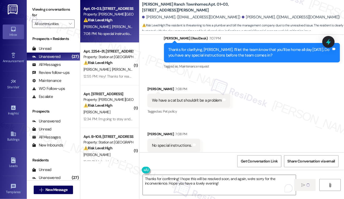
click at [37, 6] on label "Viewing conversations for" at bounding box center [53, 12] width 43 height 14
click at [196, 98] on div "We have a cat but shouldn't be a problem" at bounding box center [187, 101] width 70 height 6
click at [208, 181] on textarea "Thanks for confirming! I hope this will be resolved soon, and again, we're sorr…" at bounding box center [219, 185] width 153 height 20
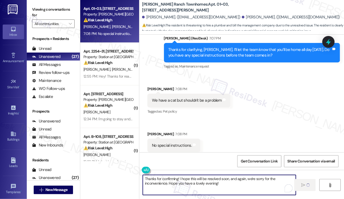
click at [208, 181] on textarea "Thanks for confirming! I hope this will be resolved soon, and again, we're sorr…" at bounding box center [219, 185] width 153 height 20
click at [260, 110] on div "Received via SMS [PERSON_NAME] 7:08 PM We have a cat but shouldn't be a problem…" at bounding box center [241, 119] width 205 height 90
click at [270, 182] on textarea "Thanks for confirming! I hope this will be resolved soon, and again, we're sorr…" at bounding box center [219, 185] width 153 height 20
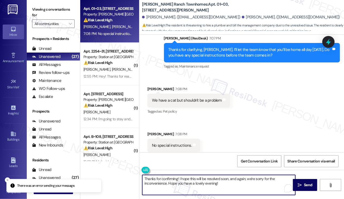
click at [193, 180] on textarea "Thanks for confirming! I hope this will be resolved soon, and again, we're sorr…" at bounding box center [218, 185] width 153 height 20
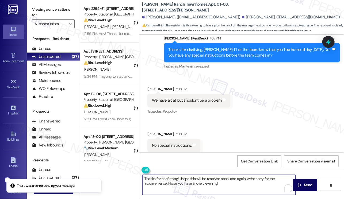
click at [198, 185] on textarea "Thanks for confirming! I hope this will be resolved soon, and again, we're sorr…" at bounding box center [218, 185] width 153 height 20
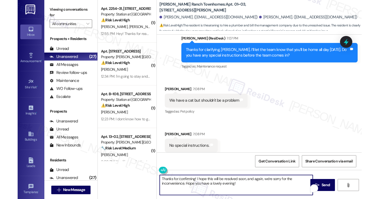
scroll to position [1228, 0]
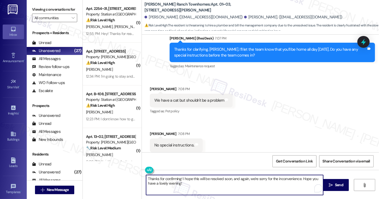
click at [194, 182] on textarea "Thanks for confirming! I hope this will be resolved soon, and again, we're sorr…" at bounding box center [235, 185] width 178 height 20
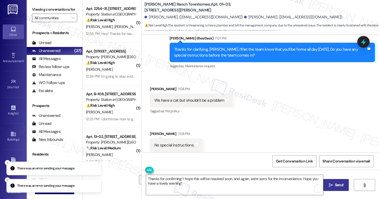
click at [330, 183] on span " Send" at bounding box center [336, 186] width 17 height 6
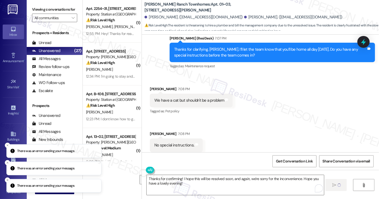
click at [206, 107] on div "Received via SMS [PERSON_NAME] 7:08 PM We have a cat but shouldn't be a problem…" at bounding box center [191, 100] width 91 height 37
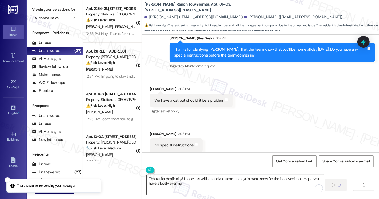
click at [166, 182] on textarea "Thanks for confirming! I hope this will be resolved soon, and again, we're sorr…" at bounding box center [236, 185] width 178 height 20
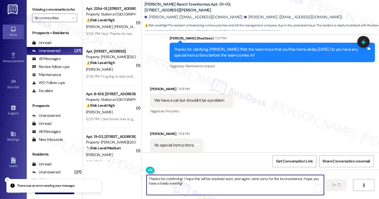
click at [166, 182] on textarea "Thanks for confirming! I hope this will be resolved soon, and again, we're sorr…" at bounding box center [236, 185] width 178 height 20
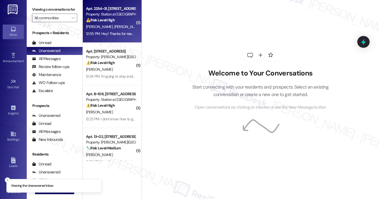
click at [127, 37] on div "12:55 PM: Hey! Thanks for reaching out, we will likely renew but we won't be he…" at bounding box center [111, 33] width 51 height 7
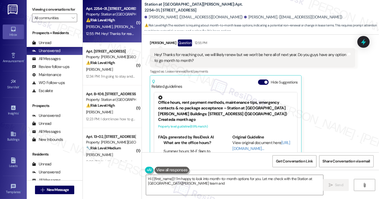
scroll to position [233, 0]
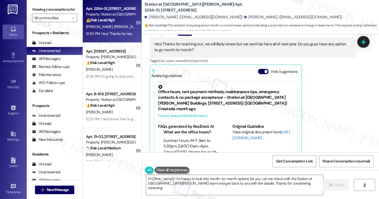
type textarea "Hi {{first_name}}! I'm happy to look into month-to-month options for you. Let m…"
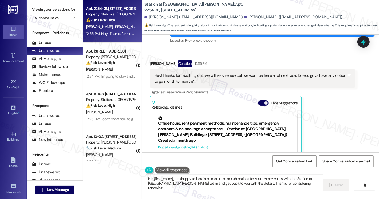
scroll to position [153, 0]
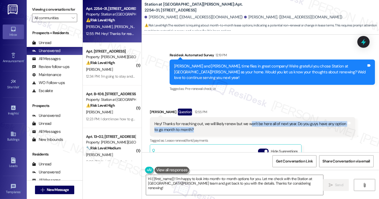
drag, startPoint x: 199, startPoint y: 117, endPoint x: 247, endPoint y: 111, distance: 48.8
click at [247, 121] on div "Hey! Thanks for reaching out, we will likely renew but we won't be here all of …" at bounding box center [251, 126] width 193 height 11
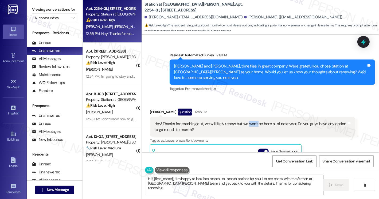
click at [247, 121] on div "Hey! Thanks for reaching out, we will likely renew but we won't be here all of …" at bounding box center [251, 126] width 193 height 11
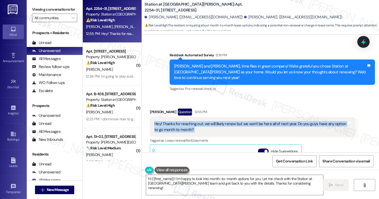
click at [247, 121] on div "Hey! Thanks for reaching out, we will likely renew but we won't be here all of …" at bounding box center [251, 126] width 193 height 11
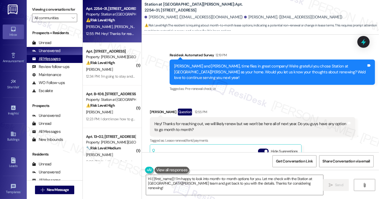
click at [59, 62] on div "All Messages" at bounding box center [46, 59] width 29 height 6
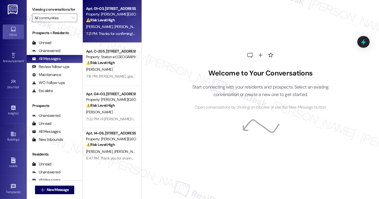
click at [117, 28] on div "[PERSON_NAME] [PERSON_NAME]" at bounding box center [111, 27] width 51 height 7
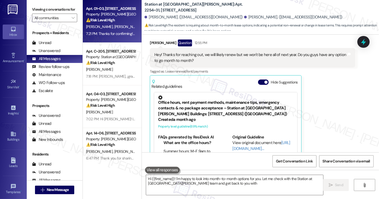
scroll to position [233, 0]
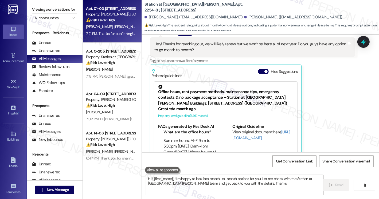
type textarea "Hi {{first_name}}! I'm happy to look into month-to-month options for you. Let m…"
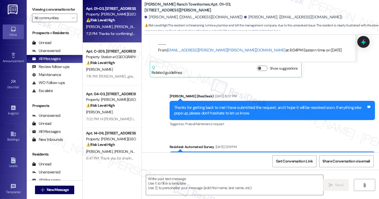
type textarea "Fetching suggested responses. Please feel free to read through the conversation…"
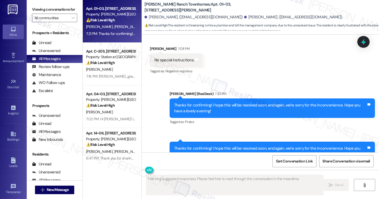
scroll to position [1357, 0]
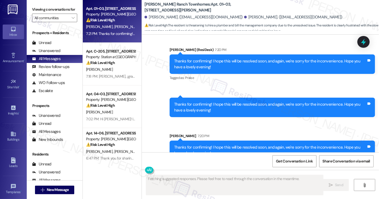
click at [242, 102] on div "Thanks for confirming! I hope this will be resolved soon, and again, we're sorr…" at bounding box center [270, 107] width 193 height 11
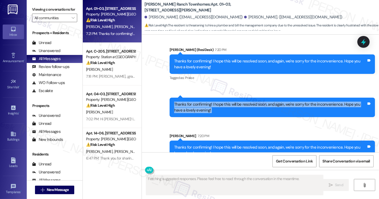
click at [242, 102] on div "Thanks for confirming! I hope this will be resolved soon, and again, we're sorr…" at bounding box center [270, 107] width 193 height 11
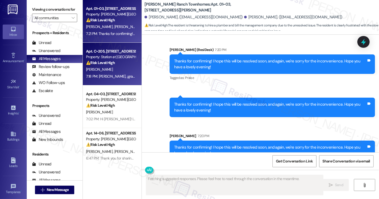
click at [118, 76] on div "7:18 PM: Hola Amilcar, ¡gracias por informarme! Me alegra mucho saber que desea…" at bounding box center [320, 76] width 469 height 5
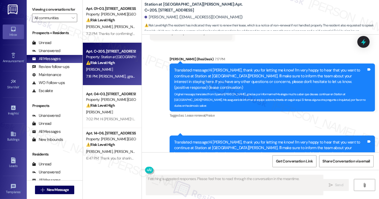
scroll to position [305, 0]
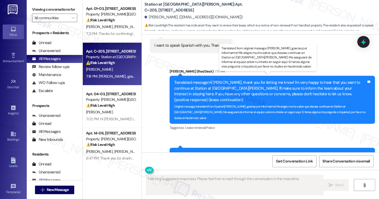
click at [222, 80] on div "Translated message: Hi Amilcar, thank you for letting me know! I'm very happy t…" at bounding box center [270, 91] width 193 height 23
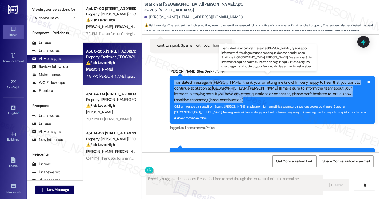
click at [222, 80] on div "Translated message: Hi Amilcar, thank you for letting me know! I'm very happy t…" at bounding box center [270, 91] width 193 height 23
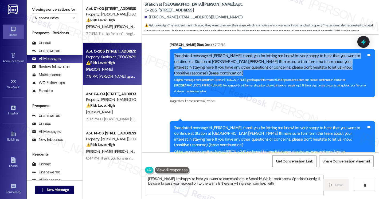
type textarea "Hola Amilcar, I'm happy to hear you want to communicate in Spanish! While I can…"
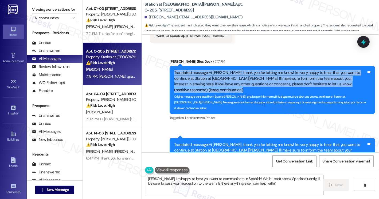
scroll to position [331, 0]
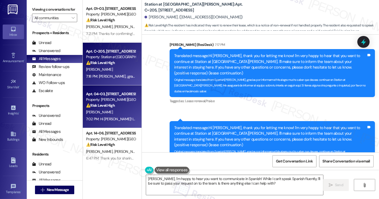
click at [110, 108] on strong "⚠️ Risk Level: High" at bounding box center [100, 105] width 29 height 5
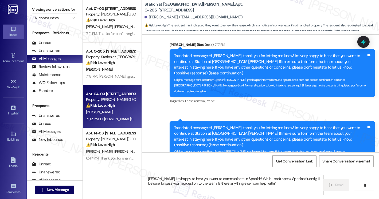
type textarea "Fetching suggested responses. Please feel free to read through the conversation…"
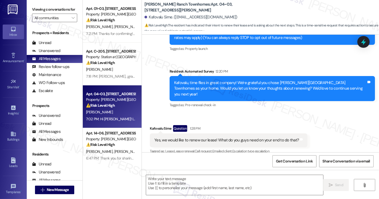
type textarea "Fetching suggested responses. Please feel free to read through the conversation…"
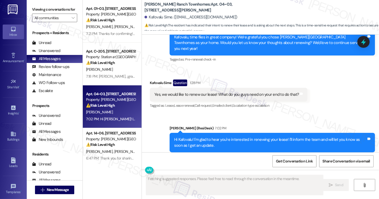
scroll to position [194, 0]
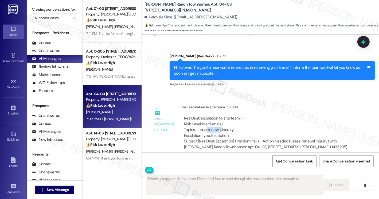
drag, startPoint x: 203, startPoint y: 124, endPoint x: 228, endPoint y: 124, distance: 24.9
click at [228, 124] on div "ResiDesk escalation to site team -> Risk Level: Medium risk Topics: Lease renew…" at bounding box center [267, 127] width 167 height 23
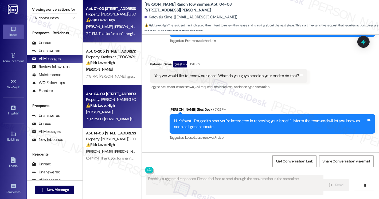
click at [102, 16] on div "Property: [PERSON_NAME][GEOGRAPHIC_DATA] Townhomes" at bounding box center [110, 14] width 49 height 6
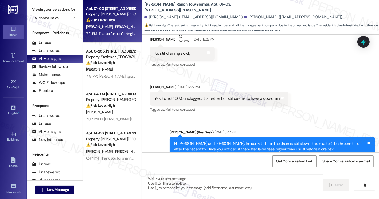
type textarea "Fetching suggested responses. Please feel free to read through the conversation…"
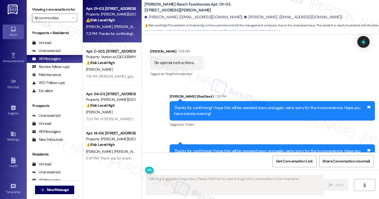
scroll to position [1322, 0]
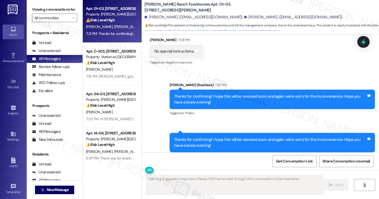
click at [262, 94] on div "Thanks for confirming! I hope this will be resolved soon, and again, we're sorr…" at bounding box center [270, 99] width 193 height 11
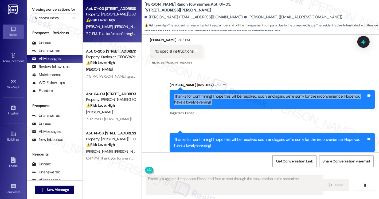
click at [262, 94] on div "Thanks for confirming! I hope this will be resolved soon, and again, we're sorr…" at bounding box center [270, 99] width 193 height 11
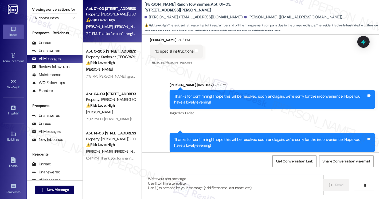
click at [43, 13] on label "Viewing conversations for" at bounding box center [54, 9] width 45 height 8
click at [198, 5] on b "Porter Ranch Townhomes: Apt. 01~03, 3931 East Cardon Lane" at bounding box center [198, 7] width 107 height 11
drag, startPoint x: 207, startPoint y: 5, endPoint x: 197, endPoint y: 4, distance: 9.7
click at [197, 4] on b "Porter Ranch Townhomes: Apt. 01~03, 3931 East Cardon Lane" at bounding box center [198, 7] width 107 height 11
click at [193, 2] on b "Porter Ranch Townhomes: Apt. 01~03, 3931 East Cardon Lane" at bounding box center [198, 7] width 107 height 11
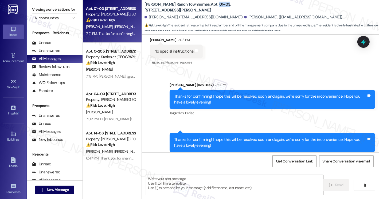
drag, startPoint x: 197, startPoint y: 5, endPoint x: 207, endPoint y: 5, distance: 10.4
click at [207, 5] on b "Porter Ranch Townhomes: Apt. 01~03, 3931 East Cardon Lane" at bounding box center [198, 7] width 107 height 11
copy b "01~03"
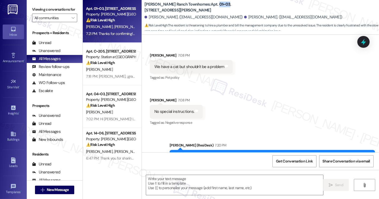
scroll to position [1241, 0]
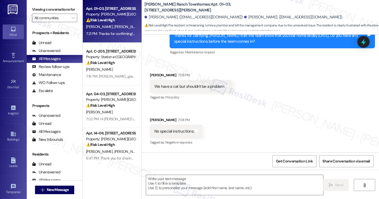
click at [40, 14] on label "Viewing conversations for" at bounding box center [54, 9] width 45 height 8
click at [36, 2] on div "Viewing conversations for All communities " at bounding box center [55, 14] width 56 height 28
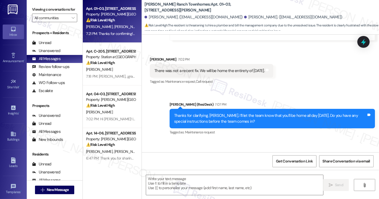
scroll to position [1134, 0]
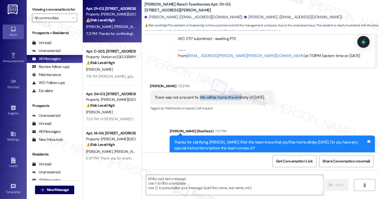
drag, startPoint x: 197, startPoint y: 86, endPoint x: 241, endPoint y: 87, distance: 43.6
click at [241, 95] on div "There was not a recent fix. We will be home the entirety of [DATE]." at bounding box center [210, 98] width 110 height 6
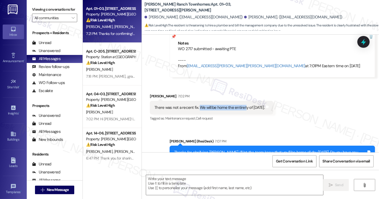
scroll to position [1161, 0]
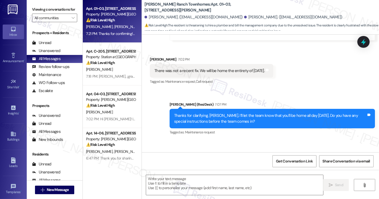
click at [204, 113] on div "Thanks for clarifying, [PERSON_NAME]. I’ll let the team know that you’ll be hom…" at bounding box center [270, 118] width 193 height 11
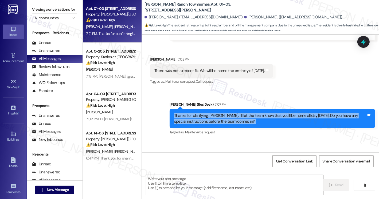
click at [204, 113] on div "Thanks for clarifying, [PERSON_NAME]. I’ll let the team know that you’ll be hom…" at bounding box center [270, 118] width 193 height 11
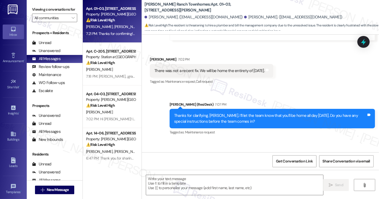
click at [251, 98] on div "Sent via SMS Sarah (ResiDesk) 7:07 PM Thanks for clarifying, Taylor. I’ll let t…" at bounding box center [273, 119] width 214 height 43
click at [251, 113] on div "Thanks for clarifying, [PERSON_NAME]. I’ll let the team know that you’ll be hom…" at bounding box center [270, 118] width 193 height 11
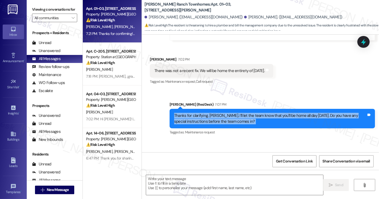
click at [251, 113] on div "Thanks for clarifying, [PERSON_NAME]. I’ll let the team know that you’ll be hom…" at bounding box center [270, 118] width 193 height 11
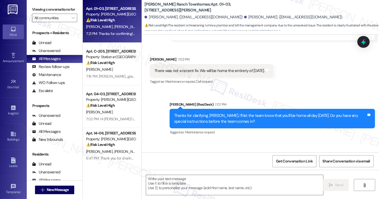
click at [231, 68] on div "There was not a recent fix. We will be home the entirety of [DATE]." at bounding box center [210, 71] width 110 height 6
click at [230, 68] on div "There was not a recent fix. We will be home the entirety of [DATE]." at bounding box center [210, 71] width 110 height 6
drag, startPoint x: 37, startPoint y: 14, endPoint x: 57, endPoint y: 24, distance: 21.6
click at [37, 14] on label "Viewing conversations for" at bounding box center [54, 9] width 45 height 8
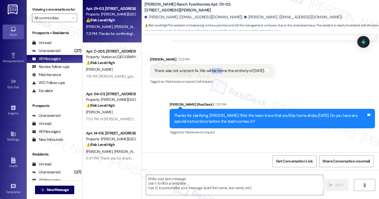
drag, startPoint x: 224, startPoint y: 61, endPoint x: 236, endPoint y: 61, distance: 11.2
click at [236, 68] on div "There was not a recent fix. We will be home the entirety of [DATE]." at bounding box center [210, 71] width 110 height 6
click at [205, 68] on div "There was not a recent fix. We will be home the entirety of [DATE]." at bounding box center [210, 71] width 110 height 6
drag, startPoint x: 195, startPoint y: 59, endPoint x: 275, endPoint y: 59, distance: 79.9
click at [275, 59] on div "Received via SMS Taylor Nagy 7:02 PM There was not a recent fix. We will be hom…" at bounding box center [212, 71] width 132 height 37
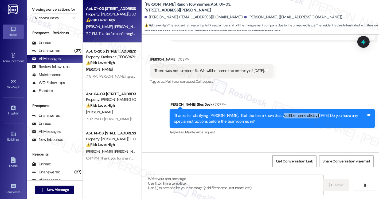
drag, startPoint x: 271, startPoint y: 103, endPoint x: 311, endPoint y: 100, distance: 40.2
click at [311, 109] on div "Thanks for clarifying, Taylor. I’ll let the team know that you’ll be home all d…" at bounding box center [273, 119] width 206 height 20
copy div "e home all day tomorrow"
click at [38, 4] on div "Viewing conversations for All communities " at bounding box center [55, 14] width 56 height 28
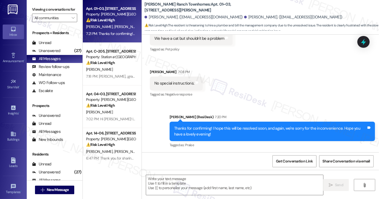
scroll to position [1322, 0]
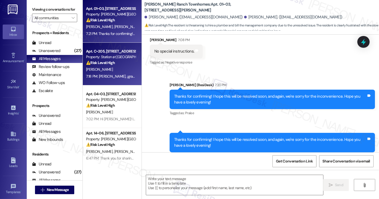
click at [117, 58] on div "Property: Station at [GEOGRAPHIC_DATA][PERSON_NAME]" at bounding box center [110, 57] width 49 height 6
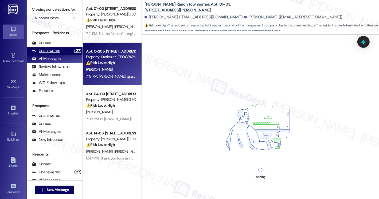
click at [66, 55] on div "Unanswered (27)" at bounding box center [55, 51] width 56 height 8
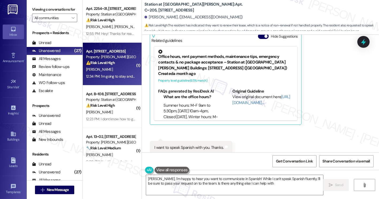
type textarea "Hola Amilcar, I'm happy to hear you want to communicate in Spanish! While I can…"
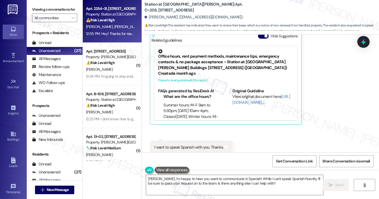
click at [119, 34] on div "12:55 PM: Hey! Thanks for reaching out, we will likely renew but we won't be he…" at bounding box center [201, 33] width 230 height 5
type textarea "Hola Amilcar, I'm happy to hear you want to communicate in Spanish! While I can…"
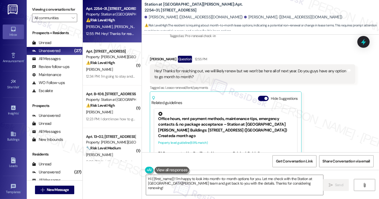
scroll to position [180, 0]
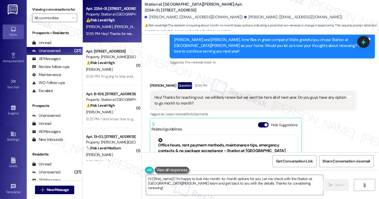
click at [177, 95] on div "Hey! Thanks for reaching out, we will likely renew but we won't be here all of …" at bounding box center [251, 100] width 193 height 11
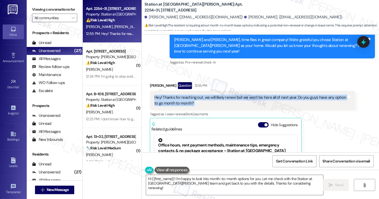
click at [177, 95] on div "Hey! Thanks for reaching out, we will likely renew but we won't be here all of …" at bounding box center [251, 100] width 193 height 11
click at [288, 95] on div "Hey! Thanks for reaching out, we will likely renew but we won't be here all of …" at bounding box center [251, 100] width 193 height 11
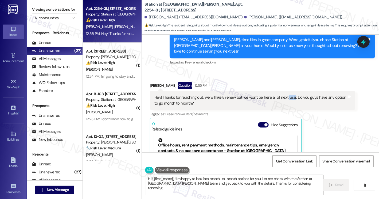
click at [288, 95] on div "Hey! Thanks for reaching out, we will likely renew but we won't be here all of …" at bounding box center [251, 100] width 193 height 11
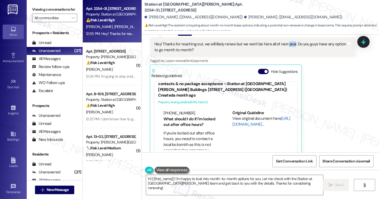
scroll to position [233, 0]
click at [241, 116] on link "[URL][DOMAIN_NAME]…" at bounding box center [262, 121] width 58 height 11
drag, startPoint x: 142, startPoint y: 6, endPoint x: 185, endPoint y: 6, distance: 43.6
click at [185, 6] on b "Station at Park Meadows: Apt. 2254~31, 2229 North 100 West" at bounding box center [198, 7] width 107 height 11
copy b "Station at [GEOGRAPHIC_DATA][PERSON_NAME]"
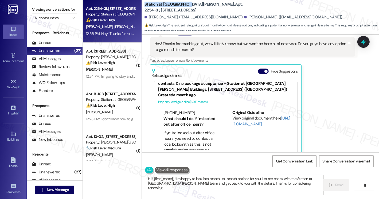
click at [39, 9] on label "Viewing conversations for" at bounding box center [54, 9] width 45 height 8
click at [234, 178] on textarea "Hi {{first_name}}! I'm happy to look into month-to-month options for you. Let m…" at bounding box center [235, 185] width 178 height 20
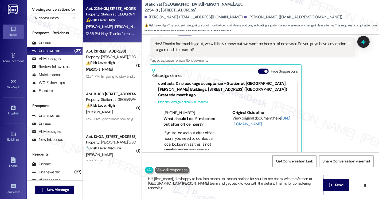
click at [234, 178] on textarea "Hi {{first_name}}! I'm happy to look into month-to-month options for you. Let m…" at bounding box center [235, 185] width 178 height 20
click at [291, 182] on textarea "Hi {{first_name}}! I'm happy to look into month-to-month options for you. Let m…" at bounding box center [235, 185] width 178 height 20
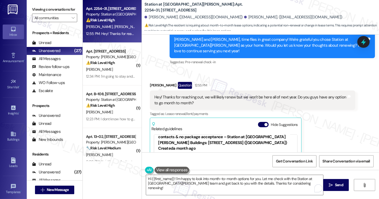
click at [150, 82] on div "Mike Litchford Question 12:55 PM" at bounding box center [253, 86] width 206 height 9
copy div "Mike"
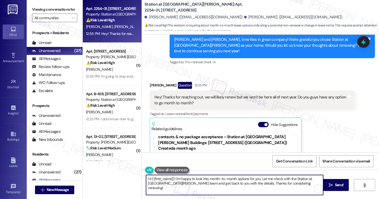
drag, startPoint x: 149, startPoint y: 180, endPoint x: 172, endPoint y: 174, distance: 23.9
click at [172, 175] on div "Hi {{first_name}}! I'm happy to look into month-to-month options for you. Let m…" at bounding box center [232, 185] width 178 height 21
paste textarea "Mike"
drag, startPoint x: 280, startPoint y: 179, endPoint x: 318, endPoint y: 179, distance: 38.0
click at [318, 179] on textarea "Hi Mike! I'm happy to look into month-to-month options for you. Let me check wi…" at bounding box center [235, 185] width 178 height 20
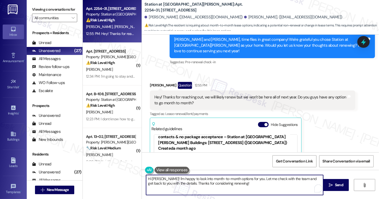
click at [267, 178] on textarea "Hi Mike! I'm happy to look into month-to-month options for you. Let me check wi…" at bounding box center [235, 185] width 178 height 20
click at [192, 182] on textarea "Hi Mike! I'm happy to look into month-to-month options for you. Let me check th…" at bounding box center [235, 185] width 178 height 20
click at [244, 185] on textarea "Hi Mike! I'm happy to look into month-to-month options for you. Let me check th…" at bounding box center [235, 185] width 178 height 20
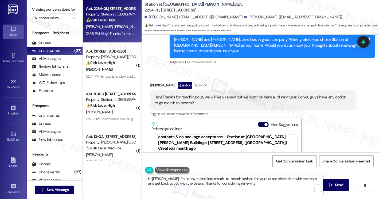
click at [34, 7] on label "Viewing conversations for" at bounding box center [54, 9] width 45 height 8
click at [243, 184] on textarea "Hi Mike! I'm happy to look into month-to-month options for you. Let me check th…" at bounding box center [235, 185] width 178 height 20
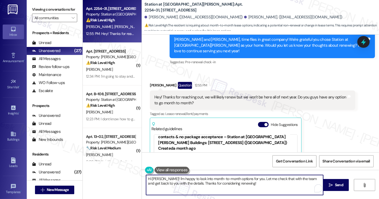
click at [171, 182] on textarea "Hi Mike! I'm happy to look into month-to-month options for you. Let me check th…" at bounding box center [235, 185] width 178 height 20
click at [172, 184] on textarea "Hi Mike! I'm happy to look into month-to-month options for you. Let me check th…" at bounding box center [235, 185] width 178 height 20
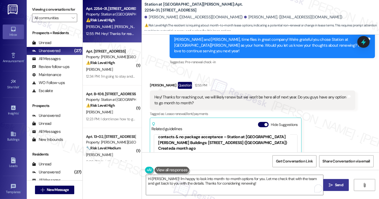
click at [329, 183] on span " Send" at bounding box center [336, 186] width 17 height 6
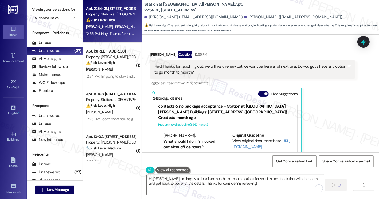
scroll to position [233, 0]
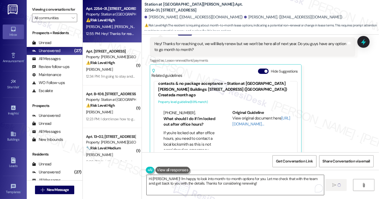
click at [283, 184] on textarea "Hi Mike! I'm happy to look into month-to-month options for you. Let me check th…" at bounding box center [236, 185] width 178 height 20
click at [258, 69] on button "Hide Suggestions" at bounding box center [263, 71] width 11 height 5
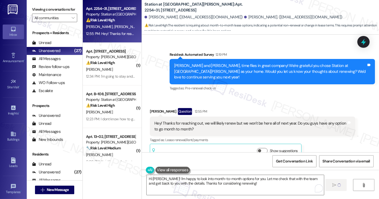
type textarea "Fetching suggested responses. Please feel free to read through the conversation…"
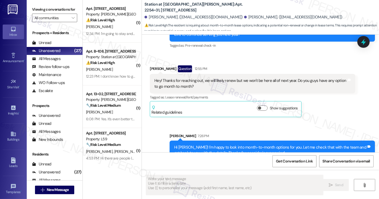
scroll to position [197, 0]
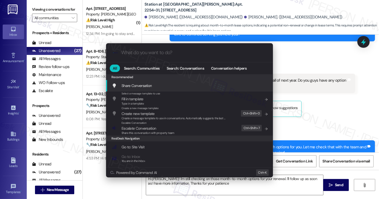
type textarea "Hi Mike! I'm still checking on those month-to-month options for your renewal. I…"
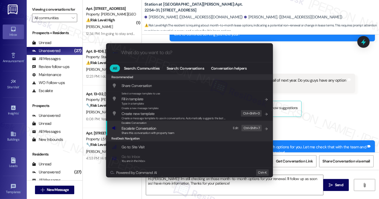
click at [137, 129] on span "Escalate Conversation" at bounding box center [139, 128] width 34 height 5
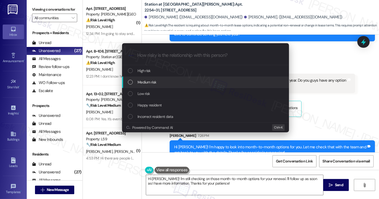
click at [152, 81] on span "Medium risk" at bounding box center [147, 82] width 19 height 6
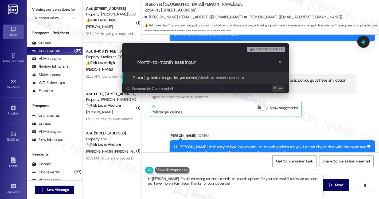
type input "Month-to-month lease inquiry"
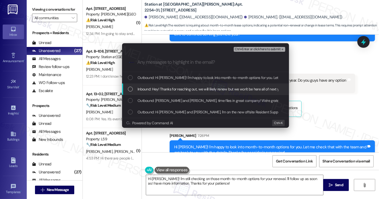
click at [164, 89] on span "Inbound: Hey! Thanks for reaching out, we will likely renew but we won't be her…" at bounding box center [252, 89] width 229 height 6
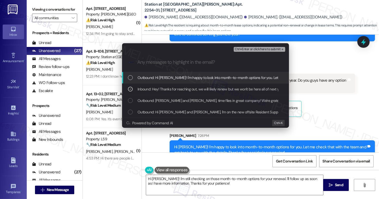
click at [249, 48] on span "Ctrl+Enter or click here to submit" at bounding box center [258, 50] width 46 height 4
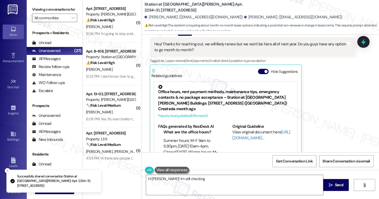
scroll to position [233, 0]
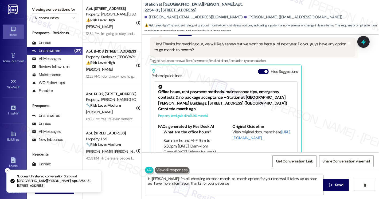
type textarea "Hi Mike! I'm still checking on those month-to-month options for your renewal. I…"
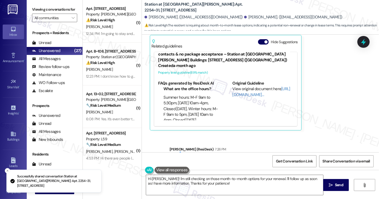
scroll to position [284, 0]
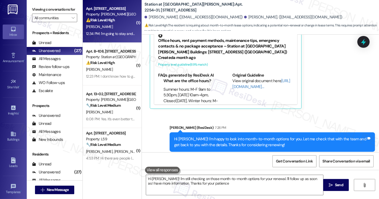
type textarea "Hi Mike! I'm still checking on those month-to-month options for your renewal. I…"
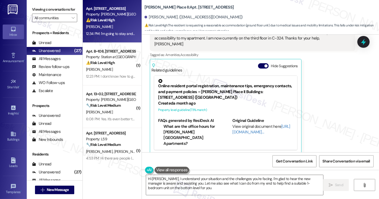
scroll to position [175, 0]
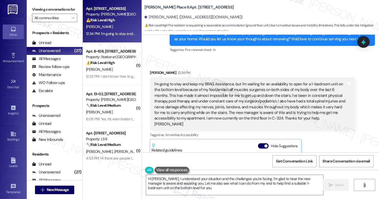
click at [197, 93] on div "I'm going to stay and keep my BRAG Assistance, but I'm waiting for an availabil…" at bounding box center [251, 105] width 193 height 46
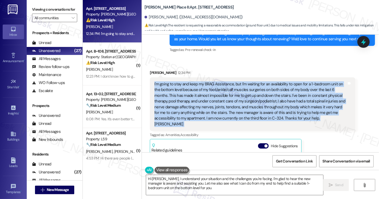
click at [197, 93] on div "I'm going to stay and keep my BRAG Assistance, but I'm waiting for an availabil…" at bounding box center [251, 105] width 193 height 46
click at [248, 86] on div "I'm going to stay and keep my BRAG Assistance, but I'm waiting for an availabil…" at bounding box center [251, 105] width 193 height 46
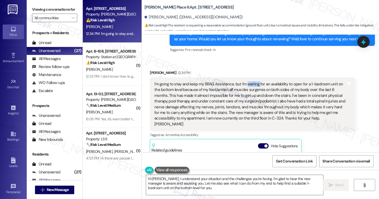
click at [248, 86] on div "I'm going to stay and keep my BRAG Assistance, but I'm waiting for an availabil…" at bounding box center [251, 105] width 193 height 46
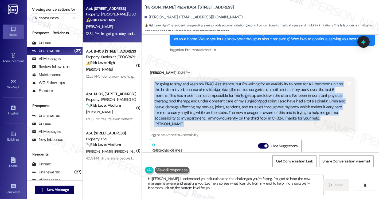
click at [248, 86] on div "I'm going to stay and keep my BRAG Assistance, but I'm waiting for an availabil…" at bounding box center [251, 105] width 193 height 46
click at [249, 90] on div "I'm going to stay and keep my BRAG Assistance, but I'm waiting for an availabil…" at bounding box center [251, 105] width 193 height 46
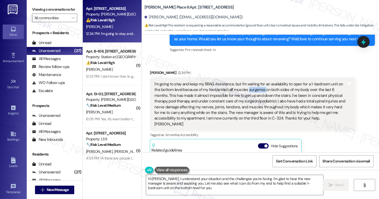
click at [249, 90] on div "I'm going to stay and keep my BRAG Assistance, but I'm waiting for an availabil…" at bounding box center [251, 105] width 193 height 46
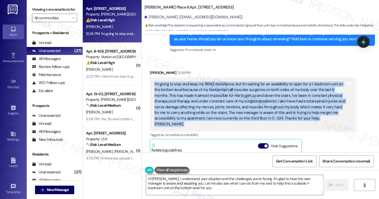
click at [249, 90] on div "I'm going to stay and keep my BRAG Assistance, but I'm waiting for an availabil…" at bounding box center [251, 105] width 193 height 46
click at [236, 104] on div "I'm going to stay and keep my BRAG Assistance, but I'm waiting for an availabil…" at bounding box center [251, 105] width 193 height 46
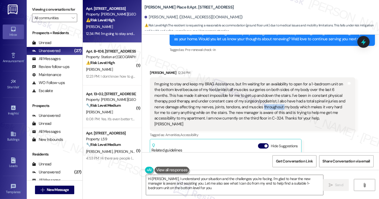
click at [236, 104] on div "I'm going to stay and keep my BRAG Assistance, but I'm waiting for an availabil…" at bounding box center [251, 105] width 193 height 46
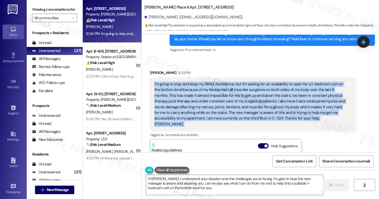
click at [236, 104] on div "I'm going to stay and keep my BRAG Assistance, but I'm waiting for an availabil…" at bounding box center [251, 105] width 193 height 46
click at [38, 8] on label "Viewing conversations for" at bounding box center [54, 9] width 45 height 8
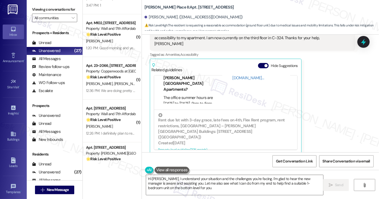
scroll to position [722, 0]
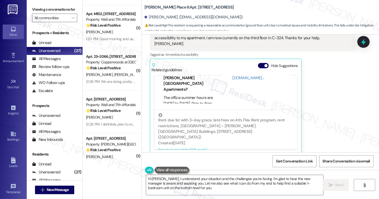
click at [340, 69] on div "Jennifer Baker 12:34 PM I'm going to stay and keep my BRAG Assistance, but I'm …" at bounding box center [253, 72] width 206 height 165
click at [43, 14] on label "Viewing conversations for" at bounding box center [54, 9] width 45 height 8
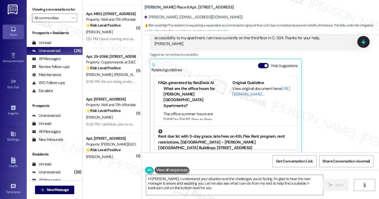
scroll to position [54, 0]
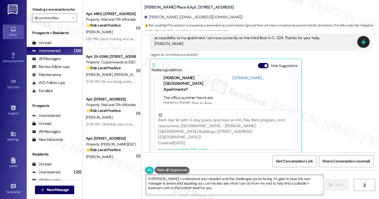
click at [197, 180] on textarea "Hi Jennifer, I understand your situation and the challenges you're facing. I'm …" at bounding box center [235, 185] width 178 height 20
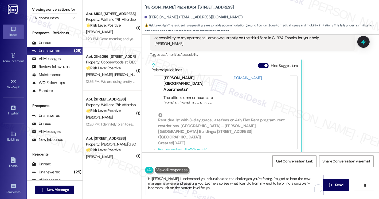
click at [197, 180] on textarea "Hi Jennifer, I understand your situation and the challenges you're facing. I'm …" at bounding box center [235, 185] width 178 height 20
click at [325, 145] on div "Jennifer Baker 12:34 PM I'm going to stay and keep my BRAG Assistance, but I'm …" at bounding box center [253, 72] width 206 height 165
drag, startPoint x: 172, startPoint y: 185, endPoint x: 231, endPoint y: 187, distance: 59.4
click at [231, 187] on textarea "Hi Jennifer, I understand your situation and the challenges you're facing. I'm …" at bounding box center [235, 185] width 178 height 20
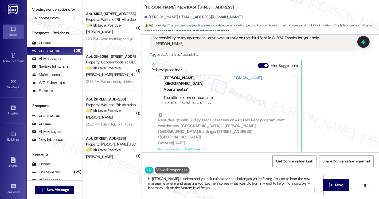
click at [231, 187] on textarea "Hi Jennifer, I understand your situation and the challenges you're facing. I'm …" at bounding box center [235, 185] width 178 height 20
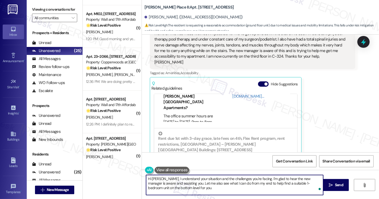
scroll to position [202, 0]
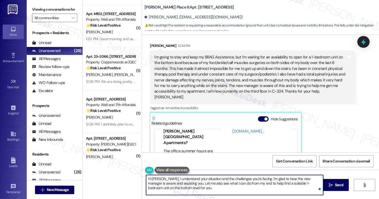
click at [257, 91] on div "I'm going to stay and keep my BRAG Assistance, but I'm waiting for an availabil…" at bounding box center [251, 78] width 193 height 46
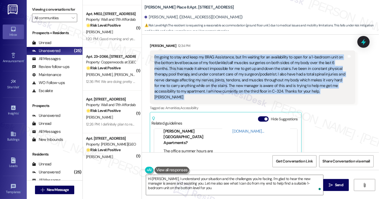
click at [257, 91] on div "I'm going to stay and keep my BRAG Assistance, but I'm waiting for an availabil…" at bounding box center [251, 78] width 193 height 46
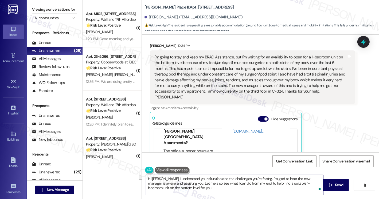
drag, startPoint x: 184, startPoint y: 183, endPoint x: 240, endPoint y: 185, distance: 55.9
click at [240, 185] on textarea "Hi Jennifer, I understand your situation and the challenges you're facing. I'm …" at bounding box center [235, 185] width 178 height 20
click at [234, 183] on textarea "Hi Jennifer, I understand your situation and the challenges you're facing. I'm …" at bounding box center [235, 185] width 178 height 20
click at [261, 182] on textarea "Hi Jennifer, I understand your situation and the challenges you're facing. I'm …" at bounding box center [235, 185] width 178 height 20
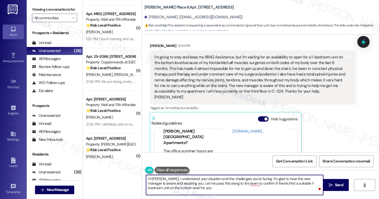
click at [261, 182] on textarea "Hi Jennifer, I understand your situation and the challenges you're facing. I'm …" at bounding box center [235, 185] width 178 height 20
drag, startPoint x: 223, startPoint y: 194, endPoint x: 209, endPoint y: 194, distance: 14.4
click at [223, 194] on textarea "Hi Jennifer, I understand your situation and the challenges you're facing. I'm …" at bounding box center [235, 185] width 178 height 20
click at [264, 179] on textarea "Hi Jennifer, I understand your situation and the challenges you're facing. I'm …" at bounding box center [235, 185] width 178 height 20
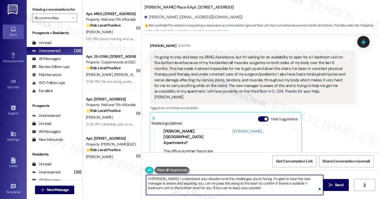
click at [264, 179] on textarea "Hi Jennifer, I understand your situation and the challenges you're facing. I'm …" at bounding box center [235, 185] width 178 height 20
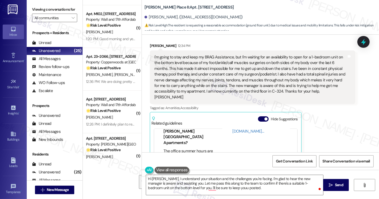
click at [233, 72] on div "I'm going to stay and keep my BRAG Assistance, but I'm waiting for an availabil…" at bounding box center [251, 78] width 193 height 46
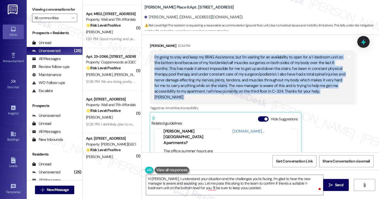
click at [233, 72] on div "I'm going to stay and keep my BRAG Assistance, but I'm waiting for an availabil…" at bounding box center [251, 78] width 193 height 46
click at [230, 63] on div "I'm going to stay and keep my BRAG Assistance, but I'm waiting for an availabil…" at bounding box center [251, 78] width 193 height 46
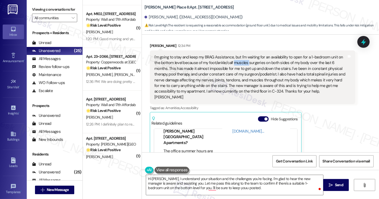
click at [230, 63] on div "I'm going to stay and keep my BRAG Assistance, but I'm waiting for an availabil…" at bounding box center [251, 78] width 193 height 46
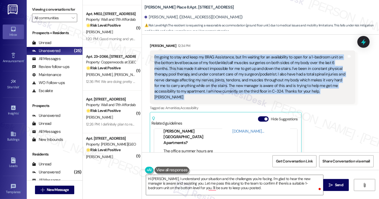
click at [230, 63] on div "I'm going to stay and keep my BRAG Assistance, but I'm waiting for an availabil…" at bounding box center [251, 78] width 193 height 46
click at [245, 59] on div "I'm going to stay and keep my BRAG Assistance, but I'm waiting for an availabil…" at bounding box center [251, 78] width 193 height 46
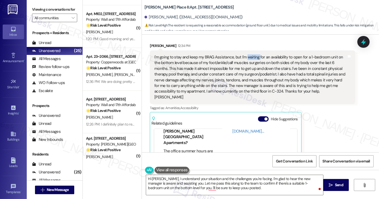
click at [245, 59] on div "I'm going to stay and keep my BRAG Assistance, but I'm waiting for an availabil…" at bounding box center [251, 78] width 193 height 46
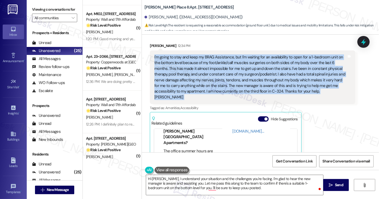
click at [245, 59] on div "I'm going to stay and keep my BRAG Assistance, but I'm waiting for an availabil…" at bounding box center [251, 78] width 193 height 46
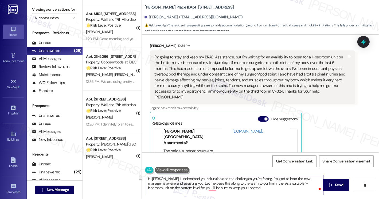
drag, startPoint x: 254, startPoint y: 178, endPoint x: 225, endPoint y: 179, distance: 28.6
click at [225, 179] on textarea "Hi Jennifer, I understand your situation and the challenges you're facing. I'm …" at bounding box center [235, 185] width 178 height 20
click at [256, 179] on textarea "Hi Jennifer, I understand your situation and the challenges you're facing. I'm …" at bounding box center [235, 185] width 178 height 20
type textarea "Hi Jennifer, I understand your situation and the challenges you're facing. I'm …"
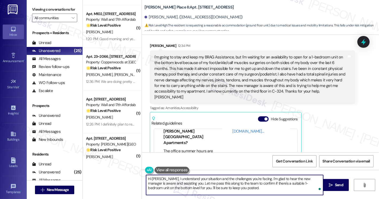
click at [225, 70] on div "I'm going to stay and keep my BRAG Assistance, but I'm waiting for an availabil…" at bounding box center [251, 78] width 193 height 46
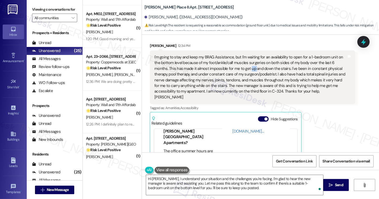
click at [225, 70] on div "I'm going to stay and keep my BRAG Assistance, but I'm waiting for an availabil…" at bounding box center [251, 78] width 193 height 46
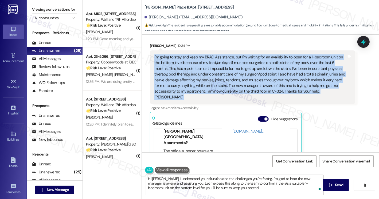
click at [225, 70] on div "I'm going to stay and keep my BRAG Assistance, but I'm waiting for an availabil…" at bounding box center [251, 78] width 193 height 46
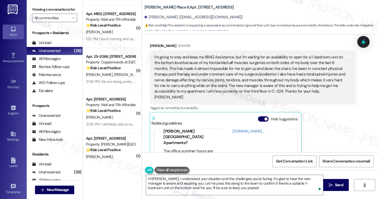
click at [43, 14] on label "Viewing conversations for" at bounding box center [54, 9] width 45 height 8
click at [37, 7] on label "Viewing conversations for" at bounding box center [54, 9] width 45 height 8
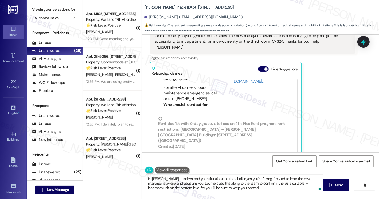
scroll to position [255, 0]
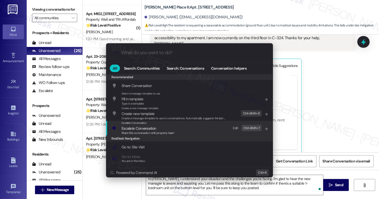
click at [295, 190] on div ".cls-1{fill:#0a055f;}.cls-2{fill:#0cc4c4;} resideskLogoBlueOrange All Search: C…" at bounding box center [189, 99] width 379 height 199
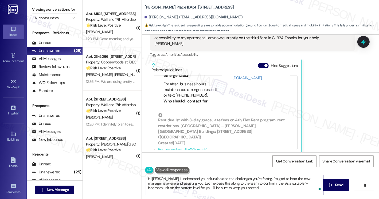
click at [230, 184] on textarea "Hi Jennifer, I understand your situation and the challenges you're facing. I'm …" at bounding box center [235, 185] width 178 height 20
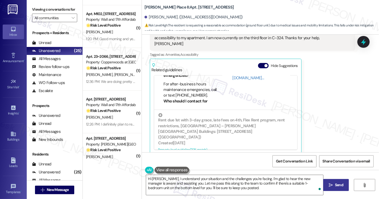
click at [329, 184] on icon "" at bounding box center [331, 185] width 4 height 4
click at [261, 63] on button "Hide Suggestions" at bounding box center [263, 65] width 11 height 5
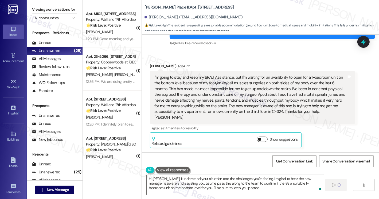
scroll to position [175, 0]
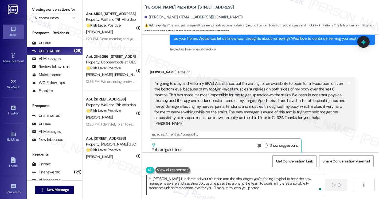
click at [294, 183] on textarea "Hi Jennifer, I understand your situation and the challenges you're facing. I'm …" at bounding box center [236, 185] width 178 height 20
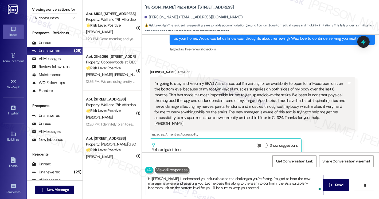
click at [204, 180] on textarea "Hi Jennifer, I understand your situation and the challenges you're facing. I'm …" at bounding box center [235, 185] width 178 height 20
click at [59, 62] on div "All Messages" at bounding box center [46, 59] width 29 height 6
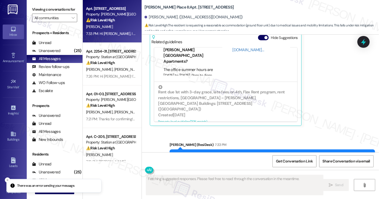
scroll to position [304, 0]
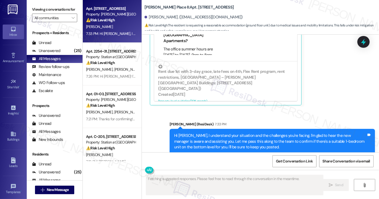
click at [353, 89] on div "Jennifer Baker 12:34 PM I'm going to stay and keep my BRAG Assistance, but I'm …" at bounding box center [253, 23] width 206 height 165
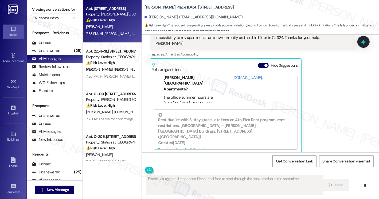
scroll to position [224, 0]
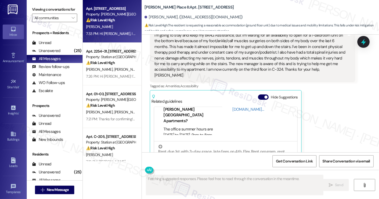
click at [259, 92] on div "Related guidelines Hide Suggestions" at bounding box center [226, 98] width 149 height 13
click at [261, 95] on button "Hide Suggestions" at bounding box center [263, 97] width 11 height 5
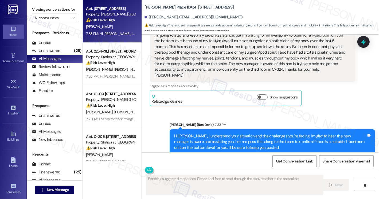
scroll to position [224, 0]
type textarea "Hi Jennifer, I understand the challenges you're facing"
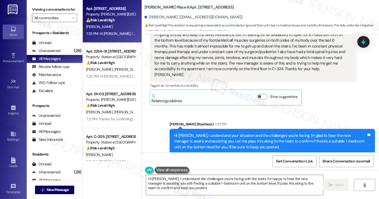
type textarea "Hi Jennifer, I understand the challenges you're facing with the stairs. I'm hap…"
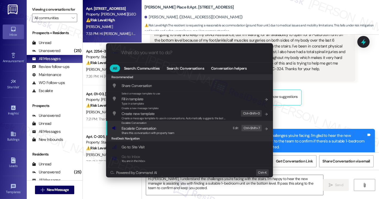
click at [153, 128] on span "Escalate Conversation" at bounding box center [139, 128] width 34 height 5
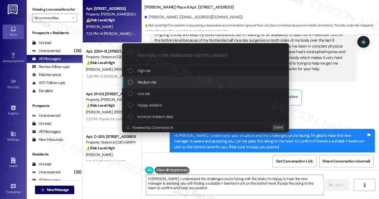
click at [150, 86] on div "Medium risk" at bounding box center [205, 82] width 167 height 11
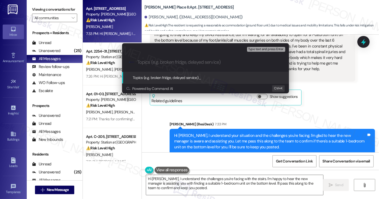
paste input "Medical Accommodation: Request for 1-Bedroom on Ground Floor"
click at [193, 65] on input "Medical Accommodation: Request for 1-Bedroom on Ground Floor" at bounding box center [207, 63] width 141 height 6
click at [237, 61] on input "Medical Accommodation: Request for 1-Bedroom on Ground Floor" at bounding box center [207, 63] width 141 height 6
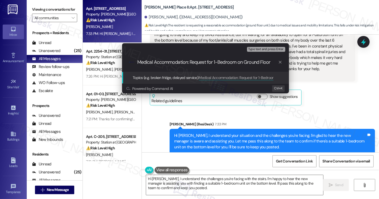
scroll to position [175, 0]
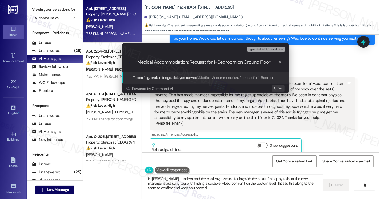
paste input "Request for Transfer to Bottom-Level Unit Due to Medical Needs"
type input "Request for Transfer to Bottom-Level Unit Due to Medical Needs"
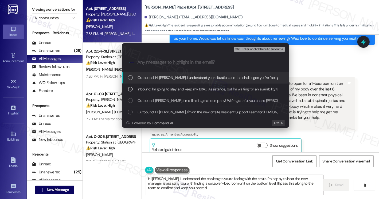
click at [245, 49] on span "Ctrl+Enter or click here to submit" at bounding box center [258, 50] width 46 height 4
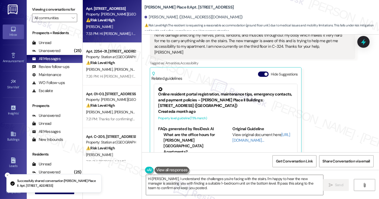
scroll to position [255, 0]
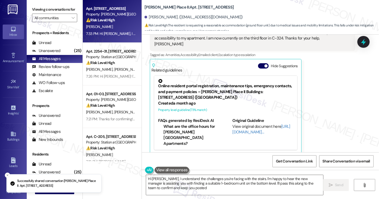
type textarea "Hi Jennifer, I understand the challenges you're facing with the stairs. I'm hap…"
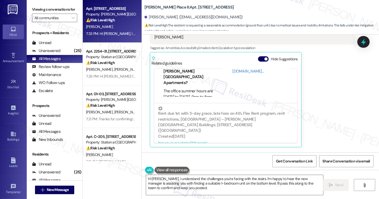
scroll to position [205, 0]
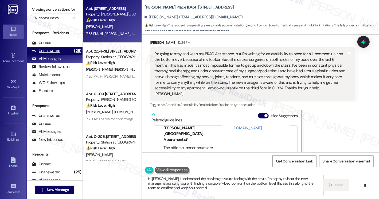
click at [55, 54] on div "Unanswered" at bounding box center [46, 51] width 28 height 6
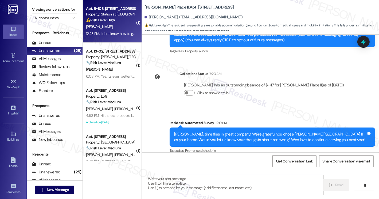
click at [103, 35] on div "12:23 PM: I dont know how to get ahold of maintenance. 12:23 PM: I dont know ho…" at bounding box center [129, 33] width 86 height 5
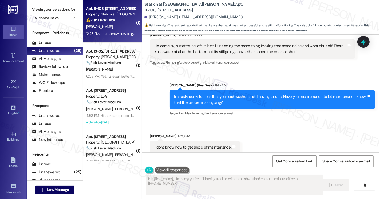
scroll to position [645, 0]
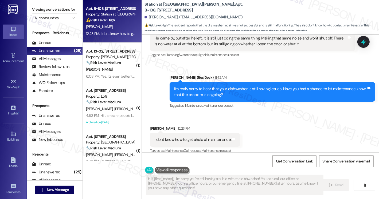
click at [207, 138] on div "I dont know how to get ahold of maintenance. Tags and notes" at bounding box center [195, 140] width 90 height 14
click at [216, 86] on div "I'm really sorry to hear that your dishwasher is still having issues! Have you …" at bounding box center [270, 91] width 193 height 11
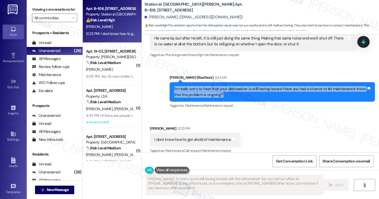
click at [216, 86] on div "I'm really sorry to hear that your dishwasher is still having issues! Have you …" at bounding box center [270, 91] width 193 height 11
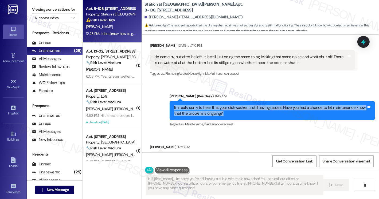
scroll to position [592, 0]
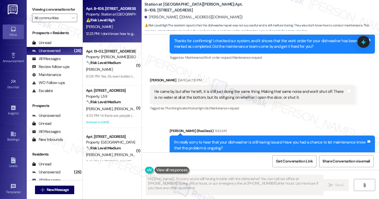
click at [186, 91] on div "He came by, but after he left, it is still just doing the same thing. Making th…" at bounding box center [251, 94] width 193 height 11
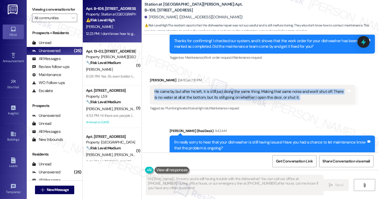
click at [186, 91] on div "He came by, but after he left, it is still just doing the same thing. Making th…" at bounding box center [251, 94] width 193 height 11
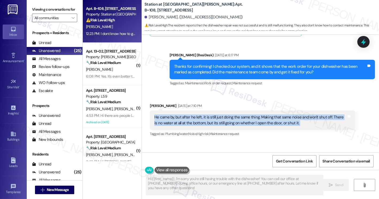
scroll to position [538, 0]
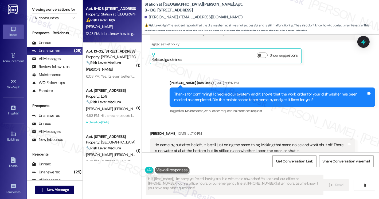
click at [214, 92] on div "Thanks for confirming! I checked our system, and it shows that the work order f…" at bounding box center [270, 97] width 193 height 11
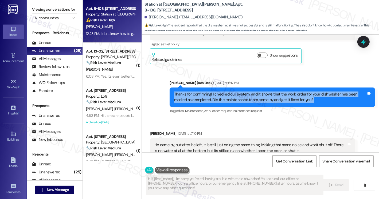
click at [214, 92] on div "Thanks for confirming! I checked our system, and it shows that the work order f…" at bounding box center [270, 97] width 193 height 11
click at [203, 94] on div "Thanks for confirming! I checked our system, and it shows that the work order f…" at bounding box center [270, 97] width 193 height 11
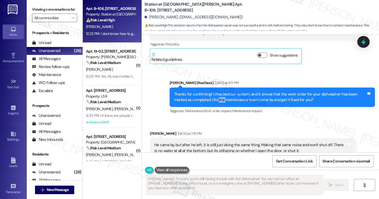
click at [203, 94] on div "Thanks for confirming! I checked our system, and it shows that the work order f…" at bounding box center [270, 97] width 193 height 11
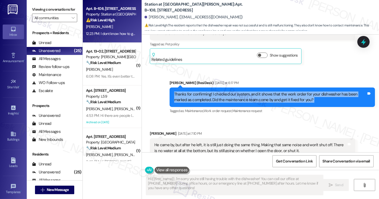
click at [203, 94] on div "Thanks for confirming! I checked our system, and it shows that the work order f…" at bounding box center [270, 97] width 193 height 11
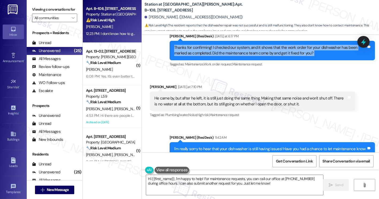
scroll to position [592, 0]
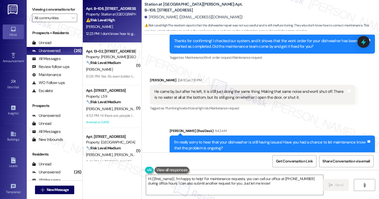
click at [182, 89] on div "He came by, but after he left, it is still just doing the same thing. Making th…" at bounding box center [251, 94] width 193 height 11
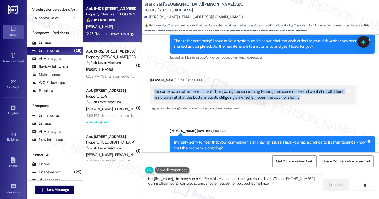
click at [182, 89] on div "He came by, but after he left, it is still just doing the same thing. Making th…" at bounding box center [251, 94] width 193 height 11
click at [207, 89] on div "He came by, but after he left, it is still just doing the same thing. Making th…" at bounding box center [251, 94] width 193 height 11
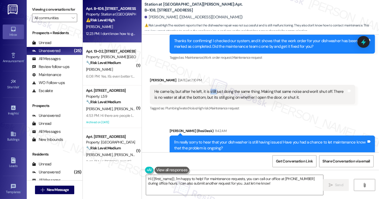
click at [207, 89] on div "He came by, but after he left, it is still just doing the same thing. Making th…" at bounding box center [251, 94] width 193 height 11
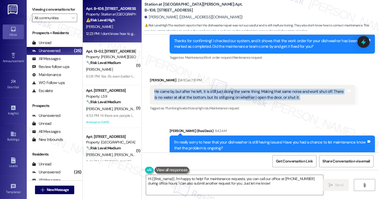
click at [207, 89] on div "He came by, but after he left, it is still just doing the same thing. Making th…" at bounding box center [251, 94] width 193 height 11
click at [231, 90] on div "He came by, but after he left, it is still just doing the same thing. Making th…" at bounding box center [251, 94] width 193 height 11
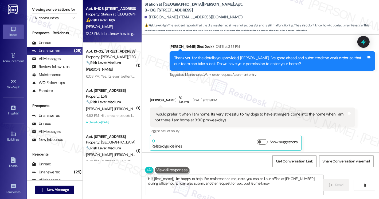
scroll to position [431, 0]
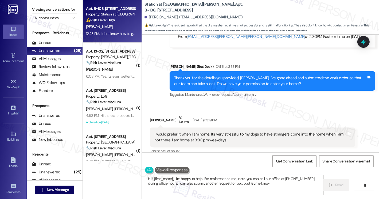
click at [202, 75] on div "Thank you for the details you provided, Deja. I've gone ahead and submitted the…" at bounding box center [270, 80] width 193 height 11
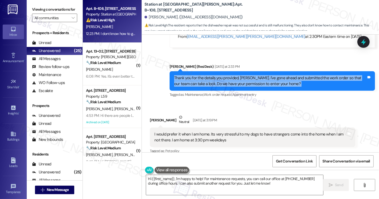
click at [202, 75] on div "Thank you for the details you provided, Deja. I've gone ahead and submitted the…" at bounding box center [270, 80] width 193 height 11
click at [262, 77] on div "Thank you for the details you provided, Deja. I've gone ahead and submitted the…" at bounding box center [270, 80] width 193 height 11
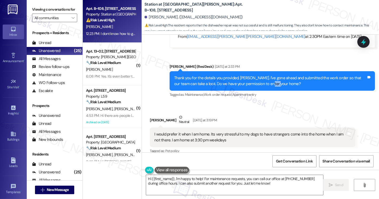
click at [262, 77] on div "Thank you for the details you provided, Deja. I've gone ahead and submitted the…" at bounding box center [270, 80] width 193 height 11
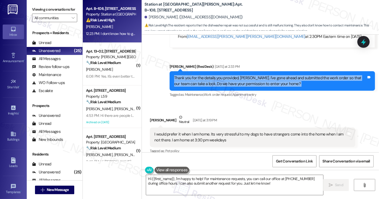
click at [262, 77] on div "Thank you for the details you provided, Deja. I've gone ahead and submitted the…" at bounding box center [270, 80] width 193 height 11
click at [230, 77] on div "Thank you for the details you provided, Deja. I've gone ahead and submitted the…" at bounding box center [270, 80] width 193 height 11
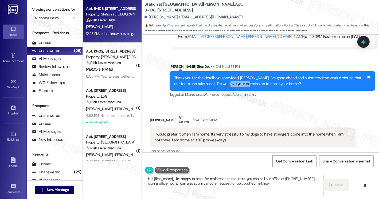
click at [230, 77] on div "Thank you for the details you provided, Deja. I've gone ahead and submitted the…" at bounding box center [270, 80] width 193 height 11
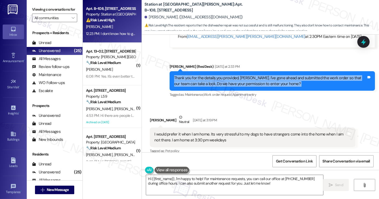
click at [230, 77] on div "Thank you for the details you provided, Deja. I've gone ahead and submitted the…" at bounding box center [270, 80] width 193 height 11
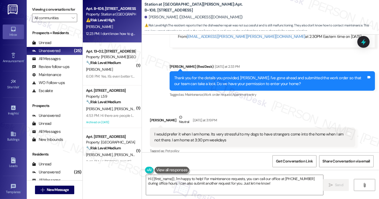
click at [189, 132] on div "I would prefer it when I am home. Its very stressful to my dogs to have strange…" at bounding box center [251, 137] width 193 height 11
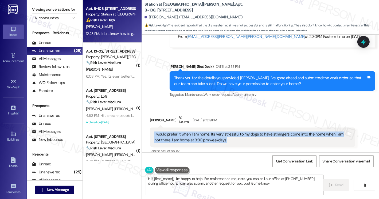
click at [189, 132] on div "I would prefer it when I am home. Its very stressful to my dogs to have strange…" at bounding box center [251, 137] width 193 height 11
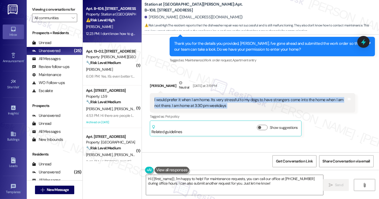
scroll to position [511, 0]
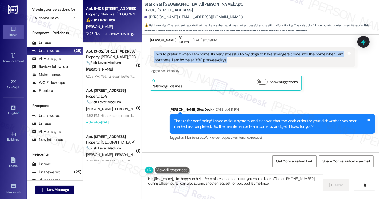
click at [188, 118] on div "Thanks for confirming! I checked our system, and it shows that the work order f…" at bounding box center [270, 123] width 193 height 11
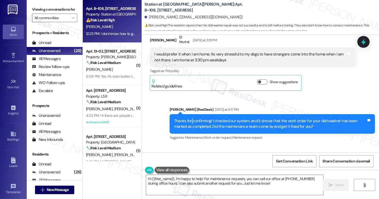
click at [188, 118] on div "Thanks for confirming! I checked our system, and it shows that the work order f…" at bounding box center [270, 123] width 193 height 11
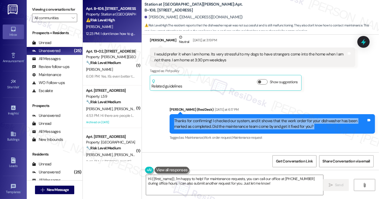
click at [189, 118] on div "Thanks for confirming! I checked our system, and it shows that the work order f…" at bounding box center [270, 123] width 193 height 11
click at [223, 118] on div "Thanks for confirming! I checked our system, and it shows that the work order f…" at bounding box center [270, 123] width 193 height 11
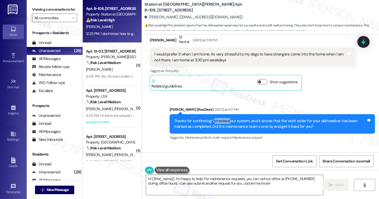
click at [223, 118] on div "Thanks for confirming! I checked our system, and it shows that the work order f…" at bounding box center [270, 123] width 193 height 11
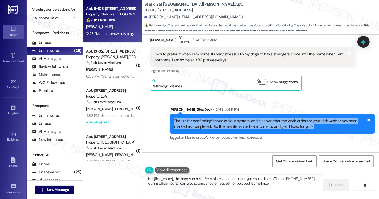
click at [223, 118] on div "Thanks for confirming! I checked our system, and it shows that the work order f…" at bounding box center [270, 123] width 193 height 11
click at [279, 118] on div "Thanks for confirming! I checked our system, and it shows that the work order f…" at bounding box center [270, 123] width 193 height 11
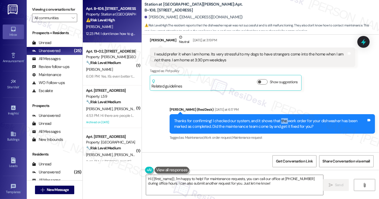
click at [279, 118] on div "Thanks for confirming! I checked our system, and it shows that the work order f…" at bounding box center [270, 123] width 193 height 11
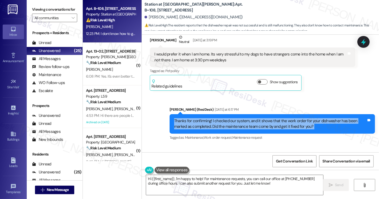
click at [279, 118] on div "Thanks for confirming! I checked our system, and it shows that the work order f…" at bounding box center [270, 123] width 193 height 11
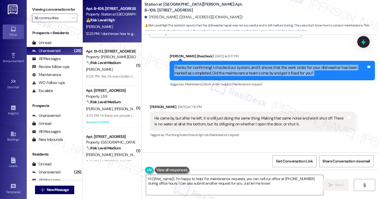
scroll to position [592, 0]
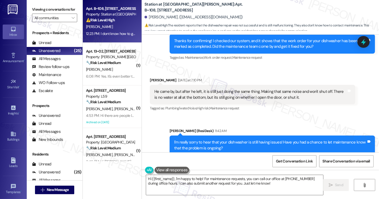
click at [197, 89] on div "He came by, but after he left, it is still just doing the same thing. Making th…" at bounding box center [251, 94] width 193 height 11
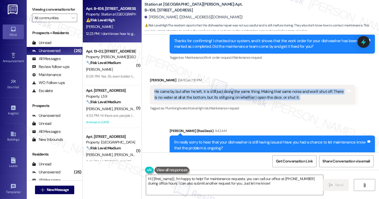
click at [197, 89] on div "He came by, but after he left, it is still just doing the same thing. Making th…" at bounding box center [251, 94] width 193 height 11
click at [220, 90] on div "He came by, but after he left, it is still just doing the same thing. Making th…" at bounding box center [251, 94] width 193 height 11
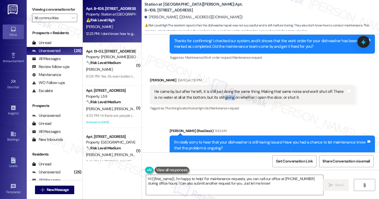
click at [220, 90] on div "He came by, but after he left, it is still just doing the same thing. Making th…" at bounding box center [251, 94] width 193 height 11
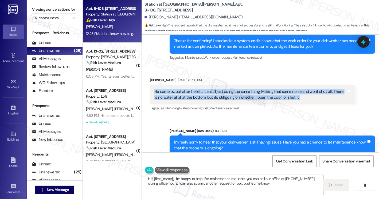
click at [220, 90] on div "He came by, but after he left, it is still just doing the same thing. Making th…" at bounding box center [251, 94] width 193 height 11
click at [287, 89] on div "He came by, but after he left, it is still just doing the same thing. Making th…" at bounding box center [251, 94] width 193 height 11
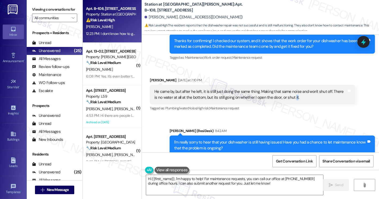
click at [287, 89] on div "He came by, but after he left, it is still just doing the same thing. Making th…" at bounding box center [251, 94] width 193 height 11
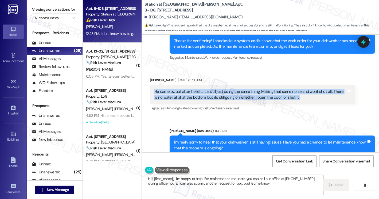
click at [287, 89] on div "He came by, but after he left, it is still just doing the same thing. Making th…" at bounding box center [251, 94] width 193 height 11
click at [218, 89] on div "He came by, but after he left, it is still just doing the same thing. Making th…" at bounding box center [251, 94] width 193 height 11
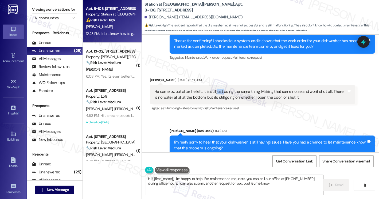
click at [218, 89] on div "He came by, but after he left, it is still just doing the same thing. Making th…" at bounding box center [251, 94] width 193 height 11
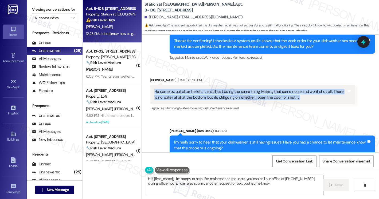
click at [218, 89] on div "He came by, but after he left, it is still just doing the same thing. Making th…" at bounding box center [251, 94] width 193 height 11
click at [248, 89] on div "He came by, but after he left, it is still just doing the same thing. Making th…" at bounding box center [251, 94] width 193 height 11
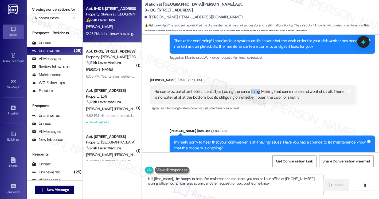
click at [248, 89] on div "He came by, but after he left, it is still just doing the same thing. Making th…" at bounding box center [251, 94] width 193 height 11
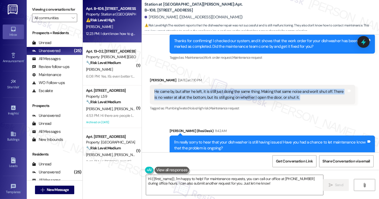
click at [248, 89] on div "He came by, but after he left, it is still just doing the same thing. Making th…" at bounding box center [251, 94] width 193 height 11
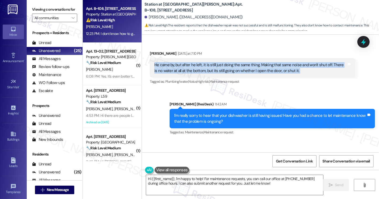
scroll to position [645, 0]
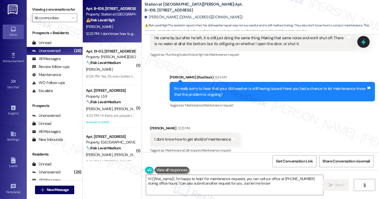
click at [236, 86] on div "I'm really sorry to hear that your dishwasher is still having issues! Have you …" at bounding box center [270, 91] width 193 height 11
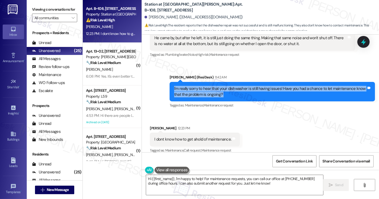
click at [236, 86] on div "I'm really sorry to hear that your dishwasher is still having issues! Have you …" at bounding box center [270, 91] width 193 height 11
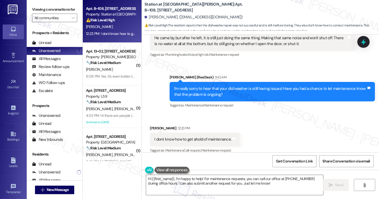
click at [166, 137] on div "I dont know how to get ahold of maintenance." at bounding box center [193, 140] width 77 height 6
click at [226, 115] on div "Received via SMS Deja Despain 12:23 PM I dont know how to get ahold of maintena…" at bounding box center [260, 136] width 237 height 45
click at [193, 179] on textarea "Hi {{first_name}}, I'm happy to help! For maintenance requests, you can call ou…" at bounding box center [235, 185] width 178 height 20
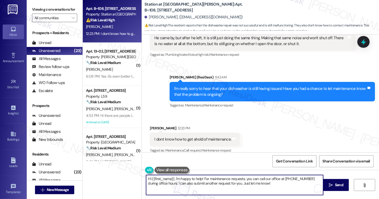
click at [193, 178] on textarea "Hi {{first_name}}, I'm happy to help! For maintenance requests, you can call ou…" at bounding box center [235, 185] width 178 height 20
click at [252, 137] on div "Received via SMS Deja Despain 12:23 PM I dont know how to get ahold of maintena…" at bounding box center [260, 136] width 237 height 45
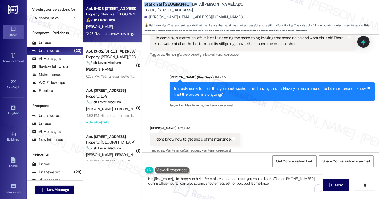
drag, startPoint x: 142, startPoint y: 7, endPoint x: 186, endPoint y: 7, distance: 44.1
click at [186, 7] on b "Station at Park Meadows: Apt. B~108, 2229 North 100 West" at bounding box center [198, 7] width 107 height 11
copy b "Station at [GEOGRAPHIC_DATA][PERSON_NAME]"
click at [200, 137] on div "I dont know how to get ahold of maintenance." at bounding box center [193, 140] width 77 height 6
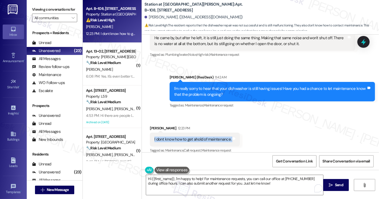
click at [200, 137] on div "I dont know how to get ahold of maintenance." at bounding box center [193, 140] width 77 height 6
click at [244, 10] on b "Station at Park Meadows: Apt. B~108, 2229 North 100 West" at bounding box center [198, 7] width 107 height 11
drag, startPoint x: 250, startPoint y: 7, endPoint x: 208, endPoint y: 6, distance: 41.7
click at [208, 6] on div "Station at Park Meadows: Apt. B~108, 2229 North 100 West Deja Despain. (stacee2…" at bounding box center [262, 15] width 235 height 29
drag, startPoint x: 195, startPoint y: 6, endPoint x: 206, endPoint y: 5, distance: 11.1
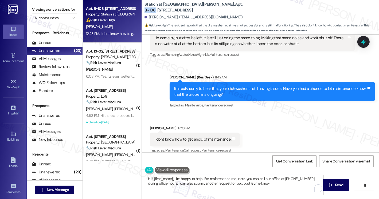
click at [206, 5] on b "Station at Park Meadows: Apt. B~108, 2229 North 100 West" at bounding box center [198, 7] width 107 height 11
copy b "B~108"
drag, startPoint x: 37, startPoint y: 10, endPoint x: 45, endPoint y: 11, distance: 9.0
click at [37, 10] on label "Viewing conversations for" at bounding box center [54, 9] width 45 height 8
click at [39, 6] on label "Viewing conversations for" at bounding box center [54, 9] width 45 height 8
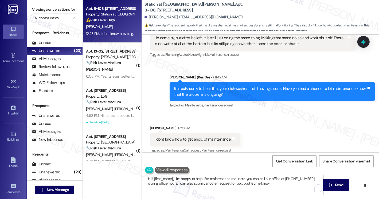
click at [194, 133] on div "I dont know how to get ahold of maintenance. Tags and notes" at bounding box center [195, 140] width 90 height 14
click at [193, 133] on div "I dont know how to get ahold of maintenance. Tags and notes" at bounding box center [195, 140] width 90 height 14
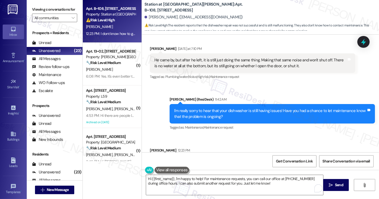
scroll to position [565, 0]
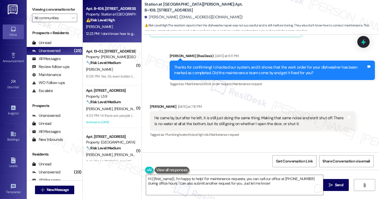
click at [189, 116] on div "He came by, but after he left, it is still just doing the same thing. Making th…" at bounding box center [251, 121] width 193 height 11
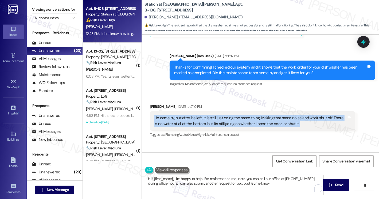
click at [189, 116] on div "He came by, but after he left, it is still just doing the same thing. Making th…" at bounding box center [251, 121] width 193 height 11
click at [215, 116] on div "He came by, but after he left, it is still just doing the same thing. Making th…" at bounding box center [251, 121] width 193 height 11
drag, startPoint x: 217, startPoint y: 112, endPoint x: 291, endPoint y: 116, distance: 74.5
click at [291, 116] on div "He came by, but after he left, it is still just doing the same thing. Making th…" at bounding box center [251, 121] width 193 height 11
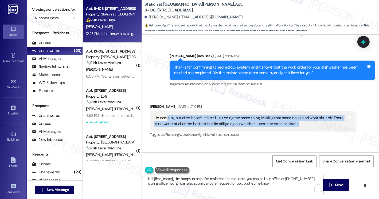
drag, startPoint x: 299, startPoint y: 116, endPoint x: 166, endPoint y: 114, distance: 133.4
click at [166, 116] on div "He came by, but after he left, it is still just doing the same thing. Making th…" at bounding box center [251, 121] width 193 height 11
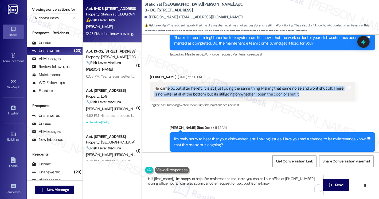
scroll to position [645, 0]
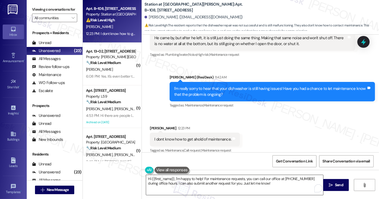
click at [197, 183] on textarea "Hi {{first_name}}, I'm happy to help! For maintenance requests, you can call ou…" at bounding box center [235, 185] width 178 height 20
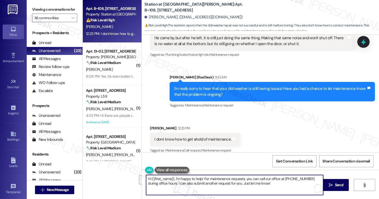
drag, startPoint x: 173, startPoint y: 179, endPoint x: 271, endPoint y: 185, distance: 98.6
click at [271, 185] on textarea "Hi {{first_name}}, I'm happy to help! For maintenance requests, you can call ou…" at bounding box center [235, 185] width 178 height 20
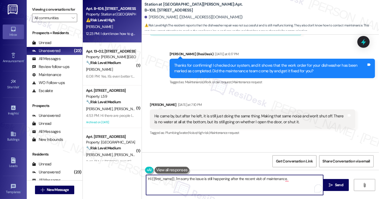
scroll to position [565, 0]
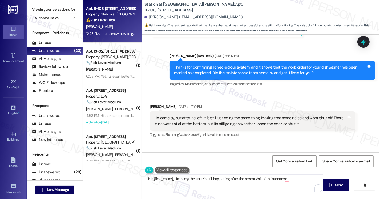
click at [290, 65] on div "Thanks for confirming! I checked our system, and it shows that the work order f…" at bounding box center [270, 70] width 193 height 11
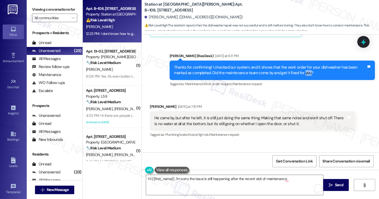
click at [290, 65] on div "Thanks for confirming! I checked our system, and it shows that the work order f…" at bounding box center [270, 70] width 193 height 11
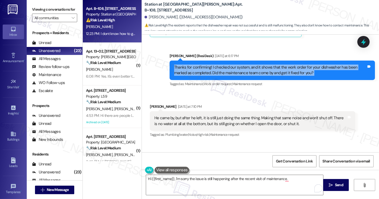
click at [290, 65] on div "Thanks for confirming! I checked our system, and it shows that the work order f…" at bounding box center [270, 70] width 193 height 11
click at [255, 65] on div "Thanks for confirming! I checked our system, and it shows that the work order f…" at bounding box center [270, 70] width 193 height 11
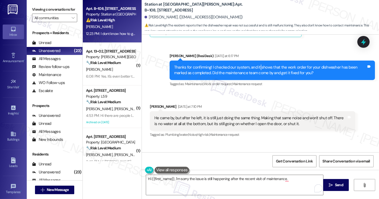
click at [255, 65] on div "Thanks for confirming! I checked our system, and it shows that the work order f…" at bounding box center [270, 70] width 193 height 11
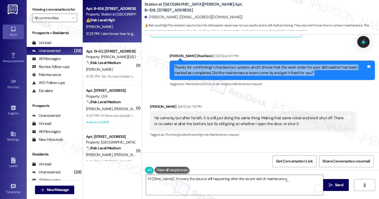
click at [255, 65] on div "Thanks for confirming! I checked our system, and it shows that the work order f…" at bounding box center [270, 70] width 193 height 11
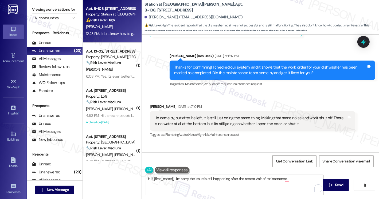
click at [210, 111] on div "He came by, but after he left, it is still just doing the same thing. Making th…" at bounding box center [253, 121] width 206 height 20
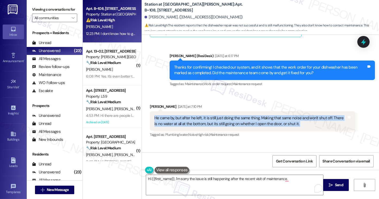
click at [210, 111] on div "He came by, but after he left, it is still just doing the same thing. Making th…" at bounding box center [253, 121] width 206 height 20
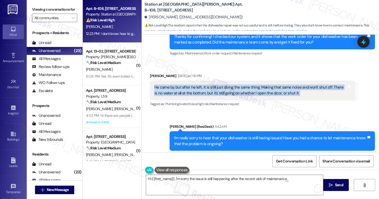
scroll to position [619, 0]
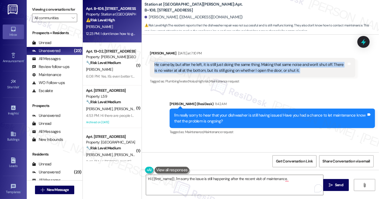
click at [217, 62] on div "He came by, but after he left, it is still just doing the same thing. Making th…" at bounding box center [251, 67] width 193 height 11
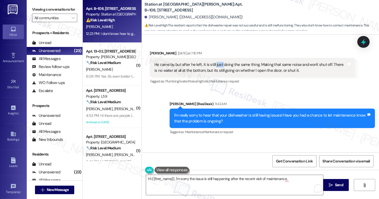
click at [217, 62] on div "He came by, but after he left, it is still just doing the same thing. Making th…" at bounding box center [251, 67] width 193 height 11
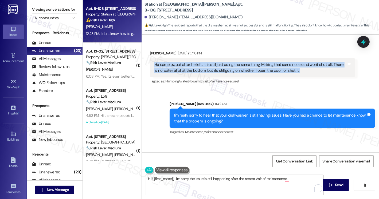
click at [217, 62] on div "He came by, but after he left, it is still just doing the same thing. Making th…" at bounding box center [251, 67] width 193 height 11
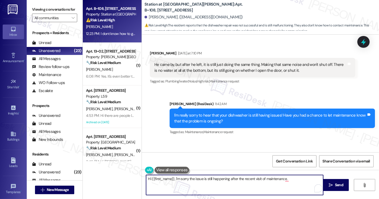
drag, startPoint x: 297, startPoint y: 180, endPoint x: 290, endPoint y: 178, distance: 6.3
click at [297, 180] on textarea "Hi {{first_name}}, I'm sorry the issue is still happening after the recent visi…" at bounding box center [235, 185] width 178 height 20
click at [293, 178] on textarea "Hi {{first_name}}, I'm sorry the issue is still happening after the recent visi…" at bounding box center [235, 185] width 178 height 20
click at [286, 178] on textarea "Hi {{first_name}}, I'm sorry the issue is still happening after the recent visi…" at bounding box center [235, 185] width 178 height 20
click at [258, 179] on textarea "Hi {{first_name}}, I'm sorry the issue is still happening after the recent visi…" at bounding box center [235, 185] width 178 height 20
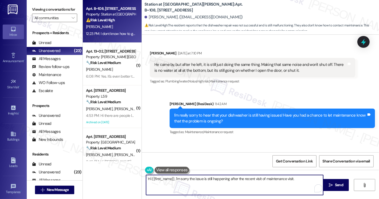
click at [258, 179] on textarea "Hi {{first_name}}, I'm sorry the issue is still happening after the recent visi…" at bounding box center [235, 185] width 178 height 20
click at [263, 178] on textarea "Hi {{first_name}}, I'm sorry the issue is still happening after the recent visi…" at bounding box center [235, 185] width 178 height 20
drag, startPoint x: 263, startPoint y: 178, endPoint x: 255, endPoint y: 180, distance: 8.4
click at [255, 180] on textarea "Hi {{first_name}}, I'm sorry the issue is still happening after the recent visi…" at bounding box center [235, 185] width 178 height 20
click at [282, 179] on textarea "Hi {{first_name}}, I'm sorry the issue is still happening after the recent main…" at bounding box center [235, 185] width 178 height 20
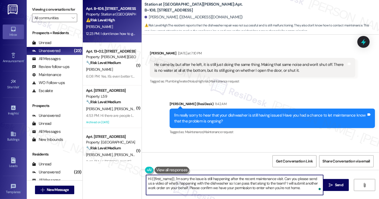
scroll to position [645, 0]
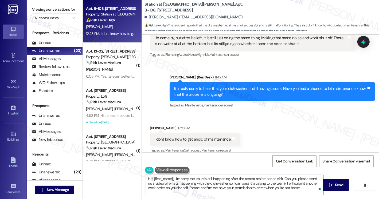
click at [191, 180] on textarea "Hi {{first_name}}, I'm sorry the issue is still happening after the recent main…" at bounding box center [235, 185] width 178 height 20
click at [301, 179] on textarea "Hi {{first_name}}, I'm sorry the issue is still happening after the recent main…" at bounding box center [235, 185] width 178 height 20
click at [279, 183] on textarea "Hi {{first_name}}, I'm sorry the issue is still happening after the recent main…" at bounding box center [235, 185] width 178 height 20
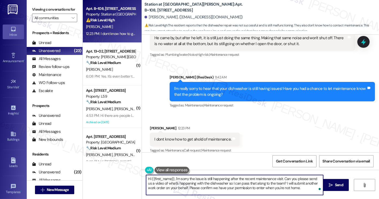
click at [279, 183] on textarea "Hi {{first_name}}, I'm sorry the issue is still happening after the recent main…" at bounding box center [235, 185] width 178 height 20
click at [284, 183] on textarea "Hi {{first_name}}, I'm sorry the issue is still happening after the recent main…" at bounding box center [235, 185] width 178 height 20
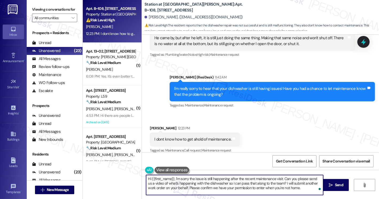
click at [267, 181] on textarea "Hi {{first_name}}, I'm sorry the issue is still happening after the recent main…" at bounding box center [235, 185] width 178 height 20
click at [283, 184] on textarea "Hi {{first_name}}, I'm sorry the issue is still happening after the recent main…" at bounding box center [235, 185] width 178 height 20
click at [225, 184] on textarea "Hi {{first_name}}, I'm sorry the issue is still happening after the recent main…" at bounding box center [235, 185] width 178 height 20
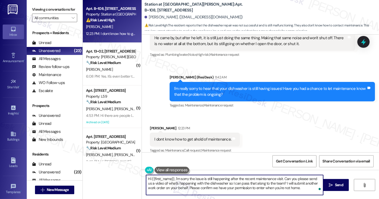
click at [255, 190] on textarea "Hi {{first_name}}, I'm sorry the issue is still happening after the recent main…" at bounding box center [235, 185] width 178 height 20
click at [282, 185] on textarea "Hi {{first_name}}, I'm sorry the issue is still happening after the recent main…" at bounding box center [235, 185] width 178 height 20
click at [279, 184] on textarea "Hi {{first_name}}, I'm sorry the issue is still happening after the recent main…" at bounding box center [235, 185] width 178 height 20
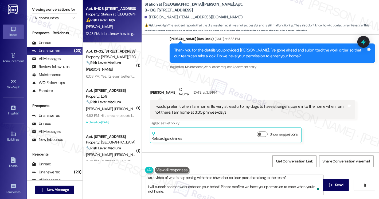
scroll to position [510, 0]
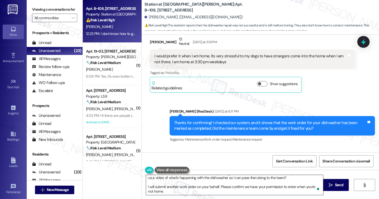
click at [171, 191] on textarea "Hi {{first_name}}, I'm sorry the issue is still happening after the recent main…" at bounding box center [235, 185] width 178 height 20
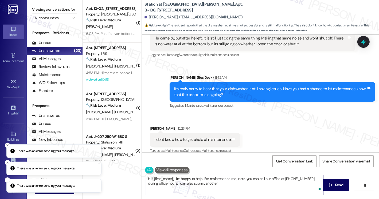
scroll to position [706, 0]
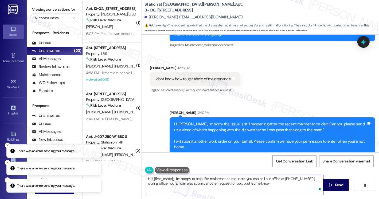
type textarea "Hi {{first_name}}, I'm happy to help! For maintenance requests, you can call ou…"
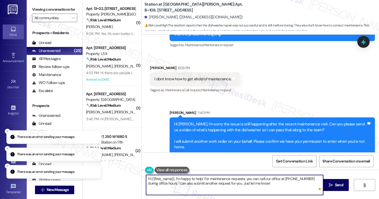
click at [227, 184] on textarea "Hi {{first_name}}, I'm happy to help! For maintenance requests, you can call ou…" at bounding box center [235, 185] width 178 height 20
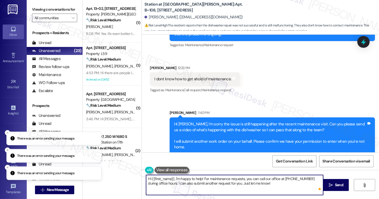
click at [227, 183] on textarea "Hi {{first_name}}, I'm happy to help! For maintenance requests, you can call ou…" at bounding box center [235, 185] width 178 height 20
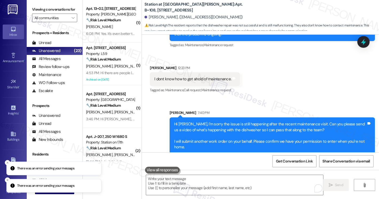
click at [211, 122] on div "Hi Deja, I'm sorry the issue is still happening after the recent maintenance vi…" at bounding box center [270, 136] width 193 height 29
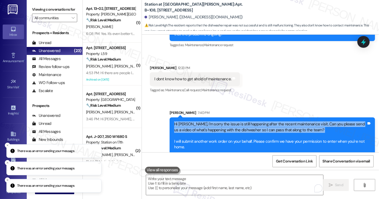
click at [211, 122] on div "Hi Deja, I'm sorry the issue is still happening after the recent maintenance vi…" at bounding box center [270, 136] width 193 height 29
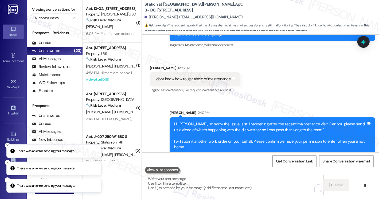
click at [206, 137] on div "Hi Deja, I'm sorry the issue is still happening after the recent maintenance vi…" at bounding box center [270, 136] width 193 height 29
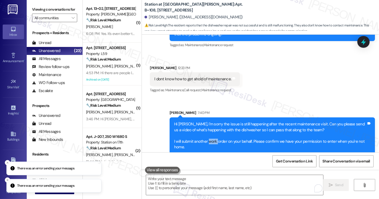
click at [206, 137] on div "Hi Deja, I'm sorry the issue is still happening after the recent maintenance vi…" at bounding box center [270, 136] width 193 height 29
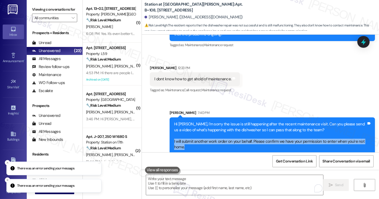
click at [206, 137] on div "Hi Deja, I'm sorry the issue is still happening after the recent maintenance vi…" at bounding box center [270, 136] width 193 height 29
drag, startPoint x: 7, startPoint y: 162, endPoint x: 16, endPoint y: 173, distance: 14.4
click at [7, 162] on icon "Close toast" at bounding box center [7, 162] width 3 height 3
click at [7, 182] on button "Close toast" at bounding box center [7, 180] width 5 height 5
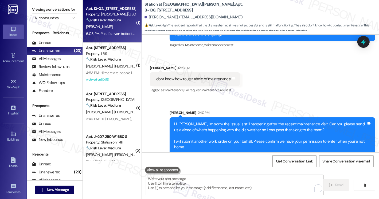
click at [109, 24] on div "[PERSON_NAME]" at bounding box center [111, 27] width 51 height 7
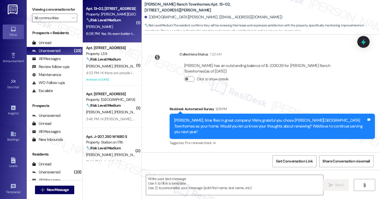
type textarea "Fetching suggested responses. Please feel free to read through the conversation…"
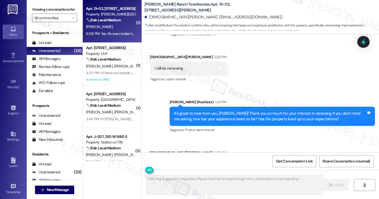
scroll to position [302, 0]
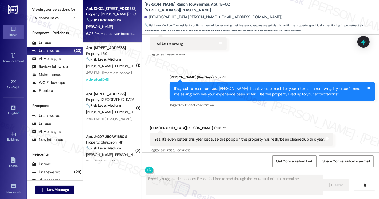
click at [190, 137] on div "Yes. It's even better this year because the poop on the property has really bee…" at bounding box center [240, 140] width 170 height 6
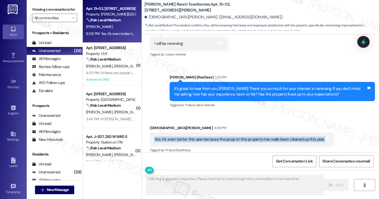
click at [190, 137] on div "Yes. It's even better this year because the poop on the property has really bee…" at bounding box center [240, 140] width 170 height 6
click at [217, 137] on div "Yes. It's even better this year because the poop on the property has really bee…" at bounding box center [240, 140] width 170 height 6
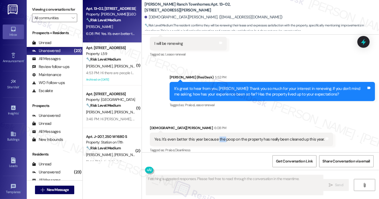
click at [217, 137] on div "Yes. It's even better this year because the poop on the property has really bee…" at bounding box center [240, 140] width 170 height 6
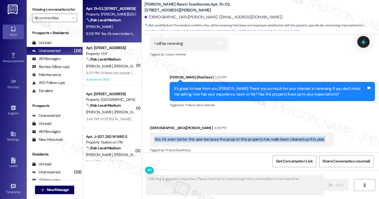
click at [217, 137] on div "Yes. It's even better this year because the poop on the property has really bee…" at bounding box center [240, 140] width 170 height 6
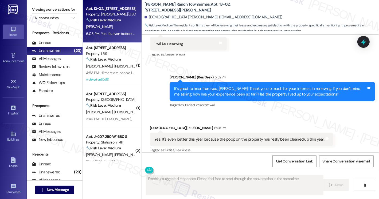
click at [36, 6] on label "Viewing conversations for" at bounding box center [54, 9] width 45 height 8
click at [179, 137] on div "Yes. It's even better this year because the poop on the property has really bee…" at bounding box center [240, 140] width 170 height 6
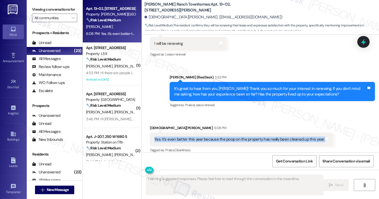
click at [179, 137] on div "Yes. It's even better this year because the poop on the property has really bee…" at bounding box center [240, 140] width 170 height 6
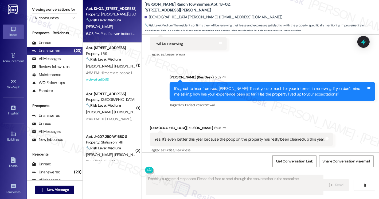
click at [215, 89] on div "It's great to hear from you, Kristen! Thank you so much for your interest in re…" at bounding box center [270, 91] width 193 height 11
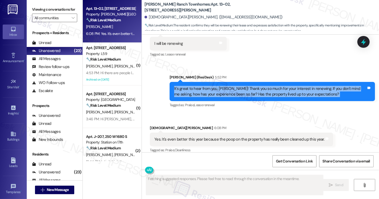
click at [215, 89] on div "It's great to hear from you, Kristen! Thank you so much for your interest in re…" at bounding box center [270, 91] width 193 height 11
click at [208, 86] on div "It's great to hear from you, Kristen! Thank you so much for your interest in re…" at bounding box center [270, 91] width 193 height 11
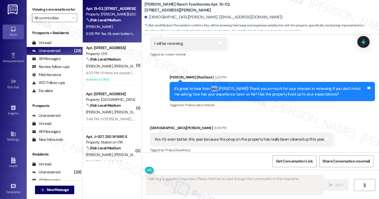
click at [208, 86] on div "It's great to hear from you, Kristen! Thank you so much for your interest in re…" at bounding box center [270, 91] width 193 height 11
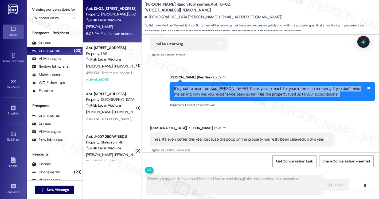
click at [266, 86] on div "It's great to hear from you, Kristen! Thank you so much for your interest in re…" at bounding box center [270, 91] width 193 height 11
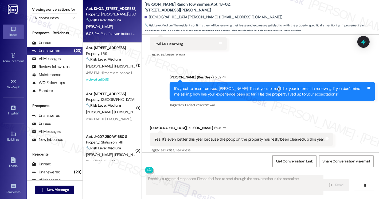
click at [266, 86] on div "It's great to hear from you, Kristen! Thank you so much for your interest in re…" at bounding box center [270, 91] width 193 height 11
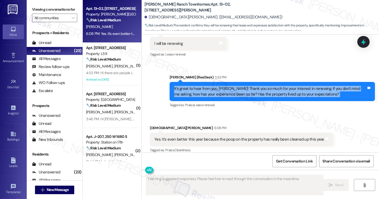
click at [266, 86] on div "It's great to hear from you, Kristen! Thank you so much for your interest in re…" at bounding box center [270, 91] width 193 height 11
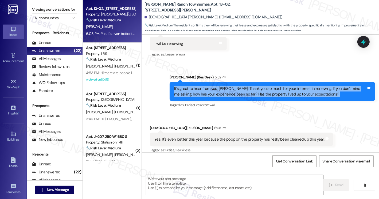
click at [210, 179] on textarea at bounding box center [235, 185] width 178 height 20
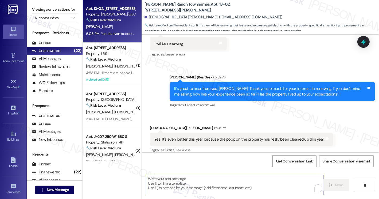
click at [225, 86] on div "It's great to hear from you, Kristen! Thank you so much for your interest in re…" at bounding box center [270, 91] width 193 height 11
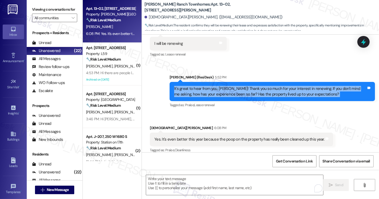
click at [225, 86] on div "It's great to hear from you, Kristen! Thank you so much for your interest in re…" at bounding box center [270, 91] width 193 height 11
copy div "It's great to hear from you, Kristen! Thank you so much for your interest in re…"
drag, startPoint x: 38, startPoint y: 24, endPoint x: 30, endPoint y: 18, distance: 10.6
click at [38, 22] on input "All communities" at bounding box center [51, 18] width 34 height 9
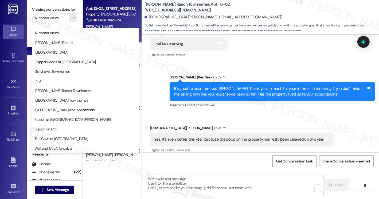
click at [57, 8] on label "Viewing conversations for" at bounding box center [54, 9] width 45 height 8
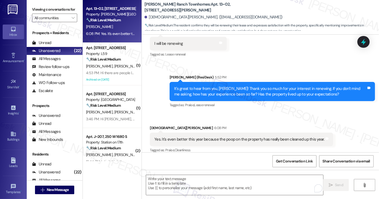
click at [228, 133] on div "Yes. It's even better this year because the poop on the property has really bee…" at bounding box center [241, 140] width 183 height 14
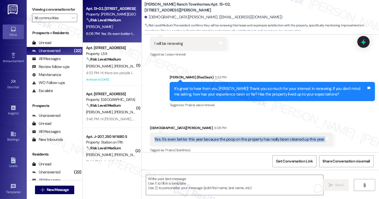
click at [228, 133] on div "Yes. It's even better this year because the poop on the property has really bee…" at bounding box center [241, 140] width 183 height 14
copy div "Yes. It's even better this year because the poop on the property has really bee…"
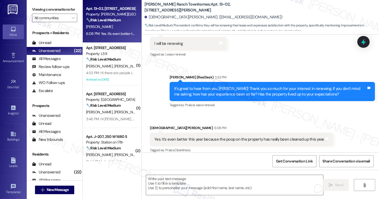
click at [41, 13] on label "Viewing conversations for" at bounding box center [54, 9] width 45 height 8
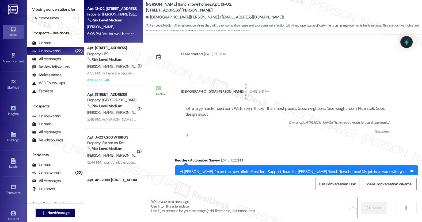
scroll to position [268, 0]
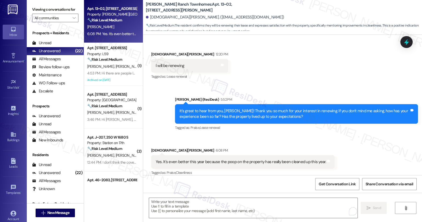
click at [197, 194] on div " Send " at bounding box center [282, 213] width 279 height 40
click at [197, 199] on textarea "To enrich screen reader interactions, please activate Accessibility in Grammarl…" at bounding box center [253, 208] width 209 height 20
click at [45, 9] on label "Viewing conversations for" at bounding box center [55, 9] width 46 height 8
